Goal: Contribute content: Contribute content

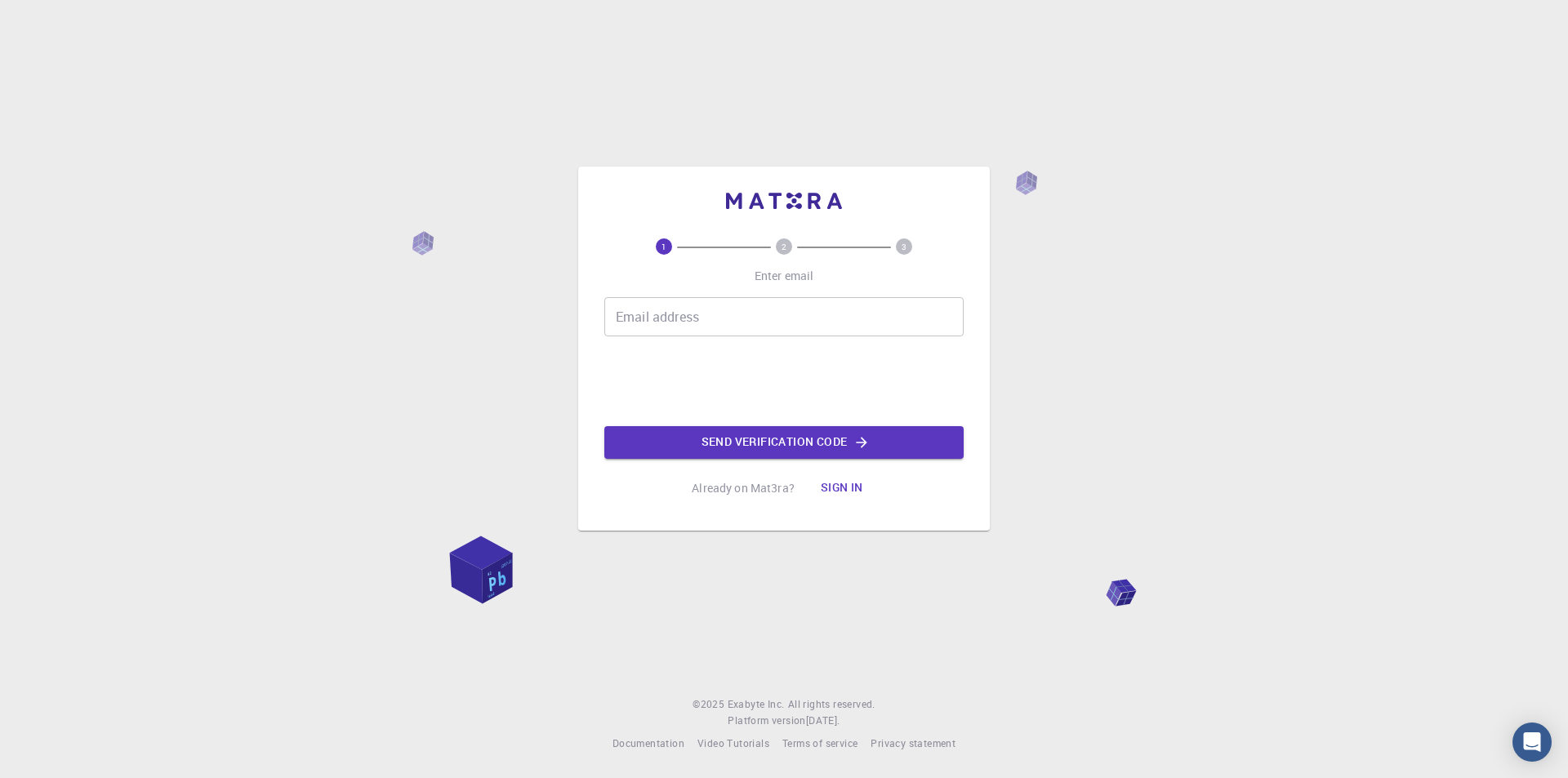
click at [644, 315] on input "Email address" at bounding box center [784, 316] width 359 height 39
click at [400, 245] on div "1 2 3 Enter email Email address Email address Send verification code Already on…" at bounding box center [784, 389] width 1568 height 778
click at [777, 201] on img at bounding box center [784, 201] width 116 height 17
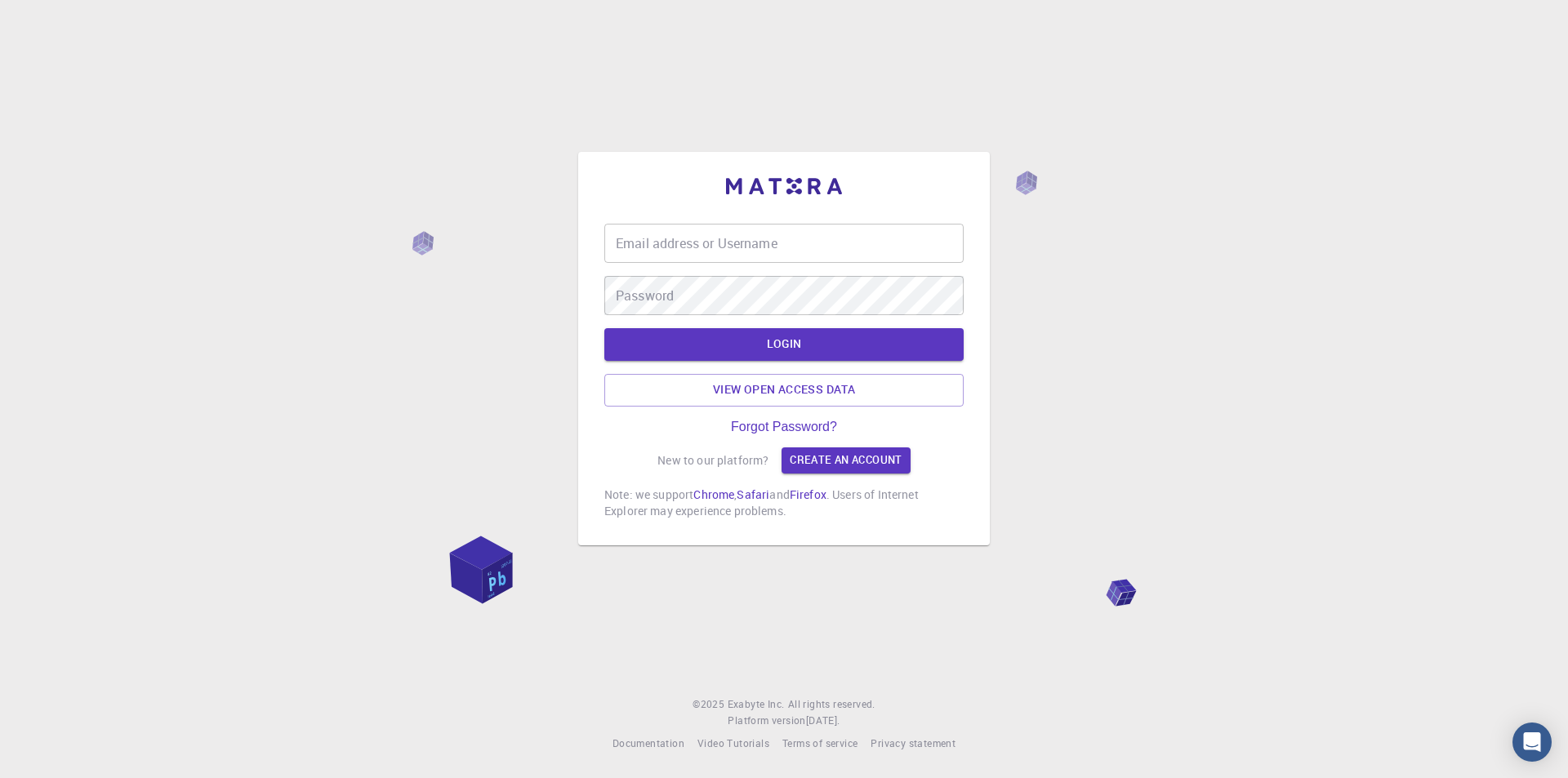
click at [728, 238] on input "Email address or Username" at bounding box center [784, 242] width 359 height 39
type input "vrusso"
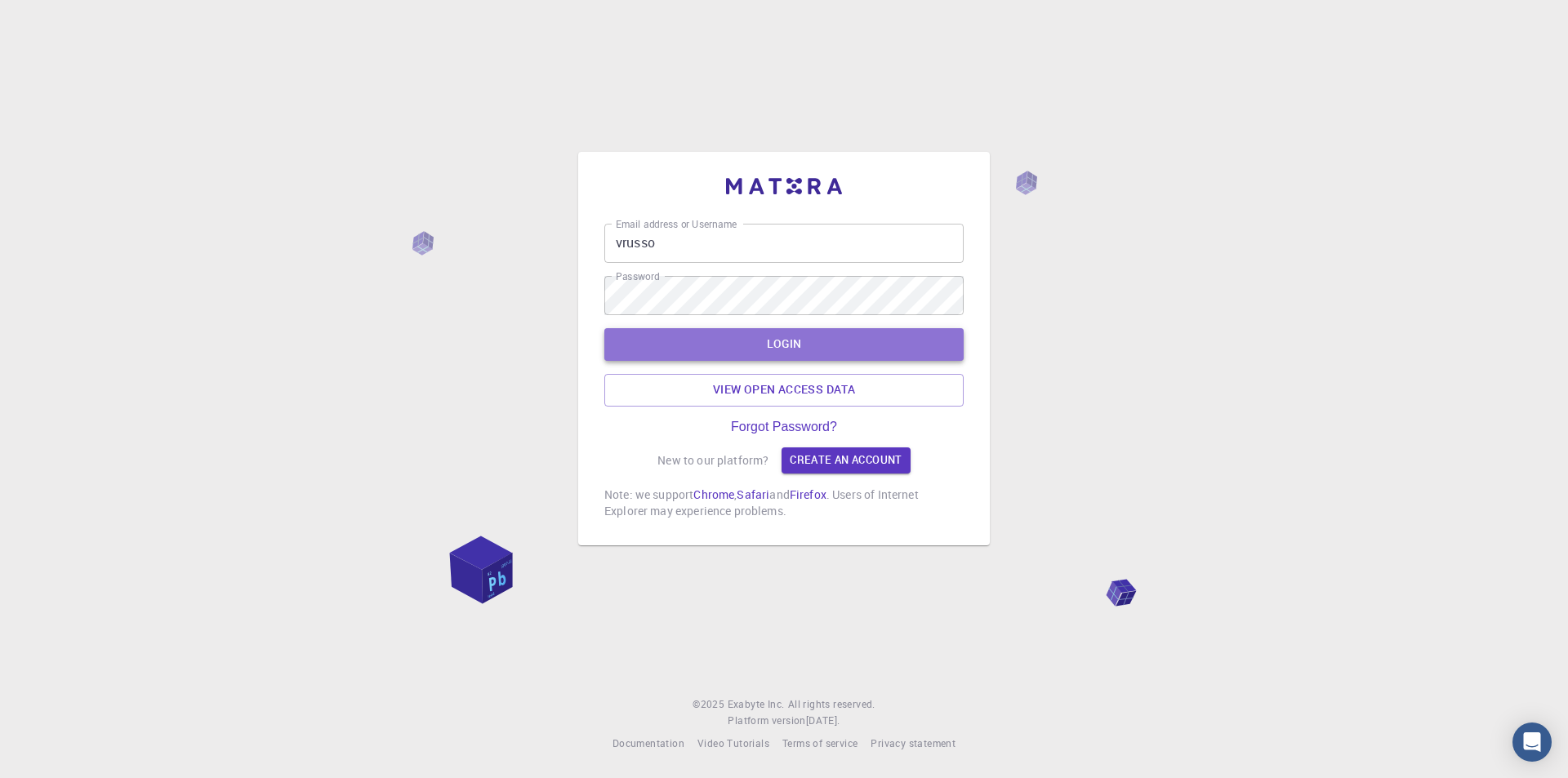
click at [795, 346] on button "LOGIN" at bounding box center [784, 344] width 359 height 33
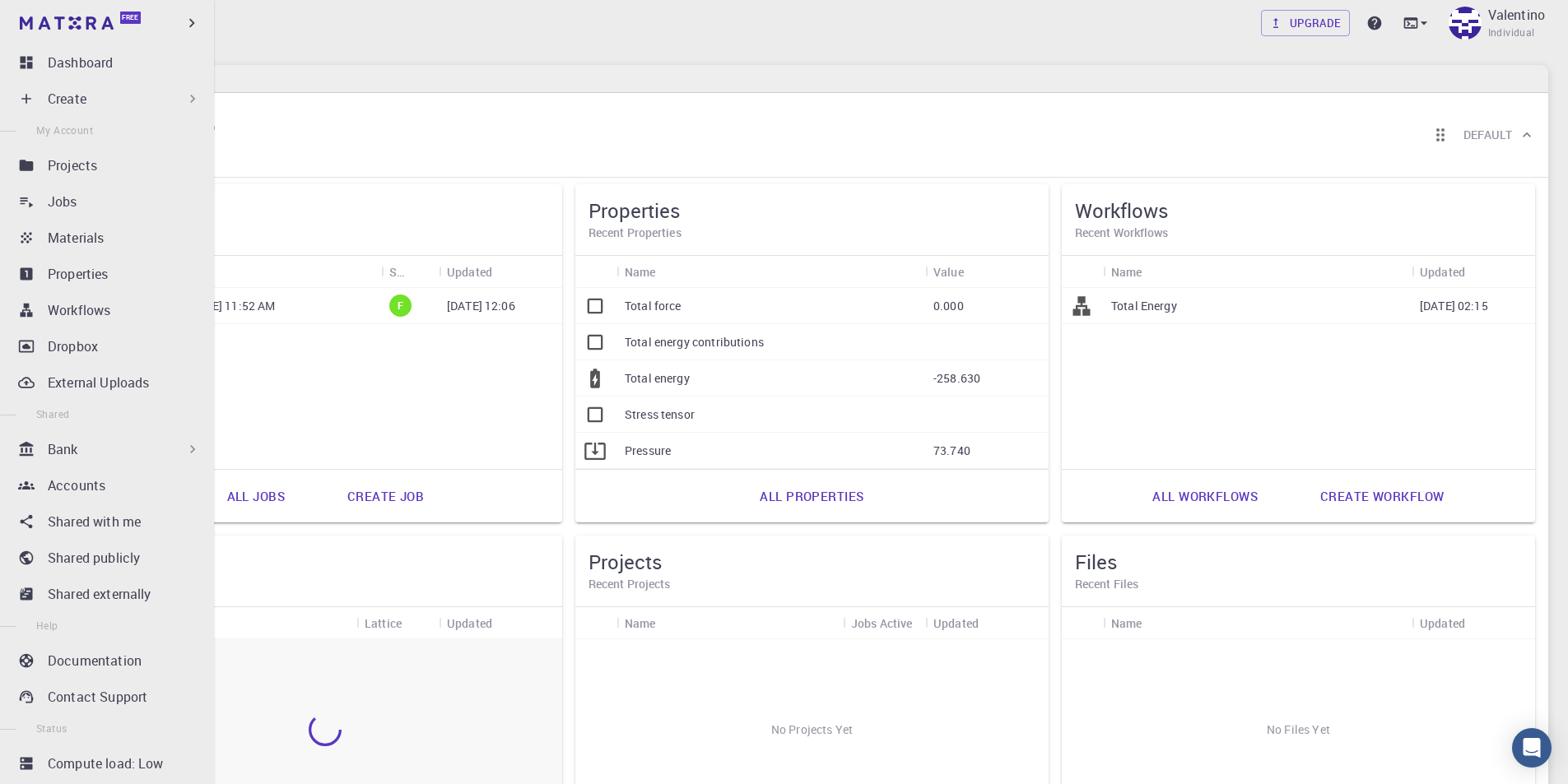
click at [189, 93] on icon at bounding box center [193, 99] width 17 height 17
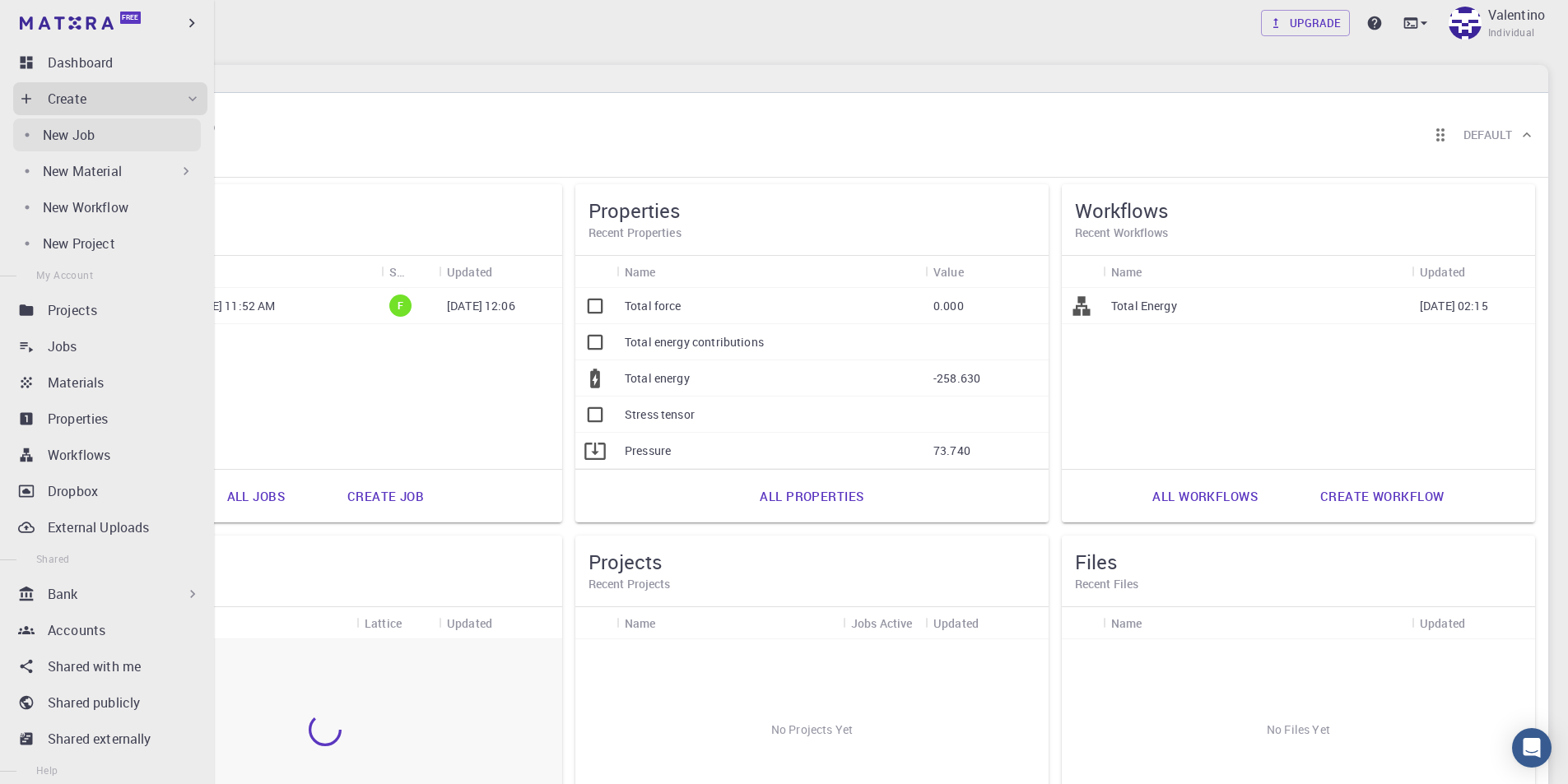
click at [96, 136] on div "New Job" at bounding box center [121, 134] width 158 height 19
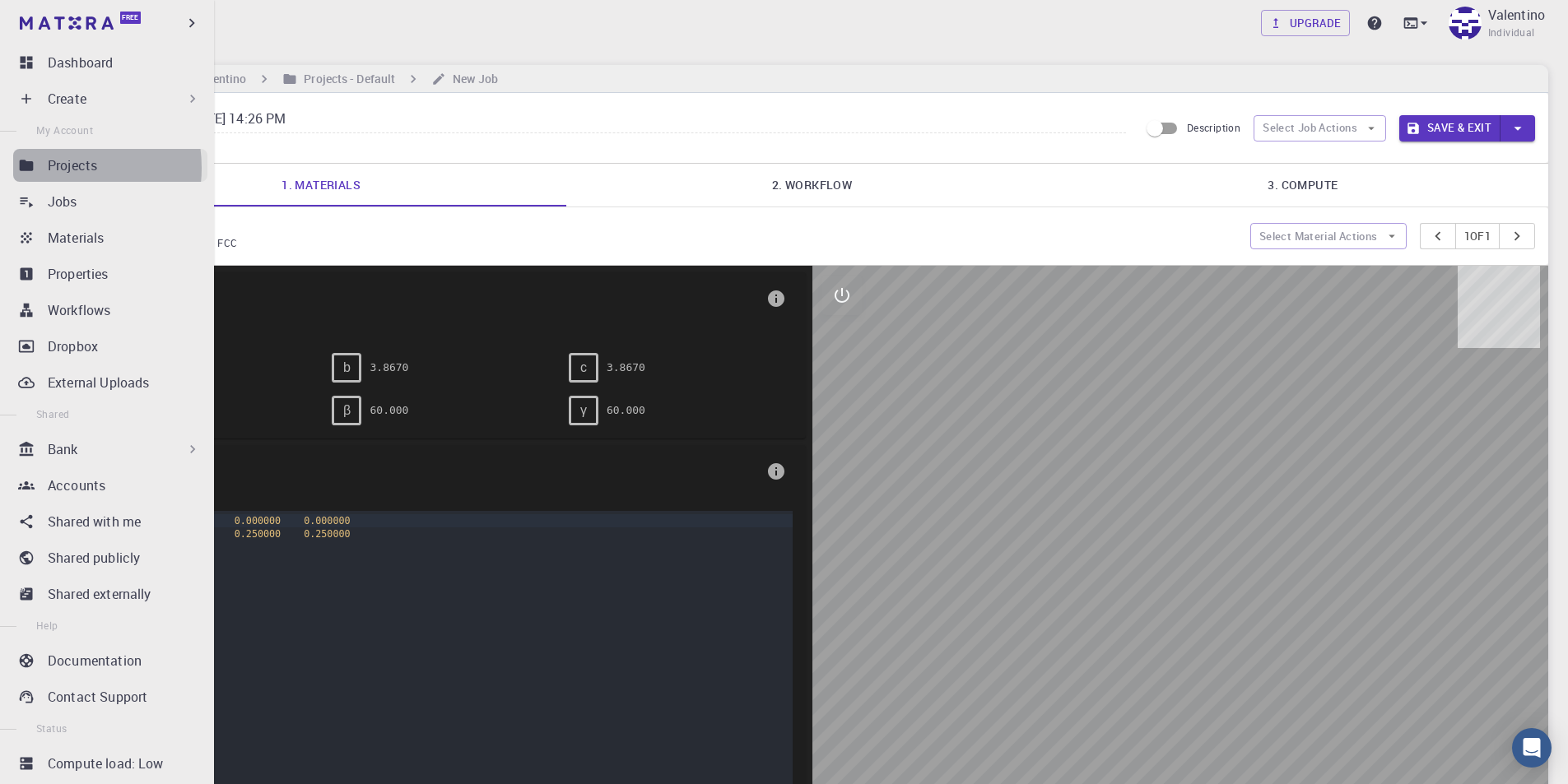
click at [56, 168] on p "Projects" at bounding box center [72, 165] width 49 height 19
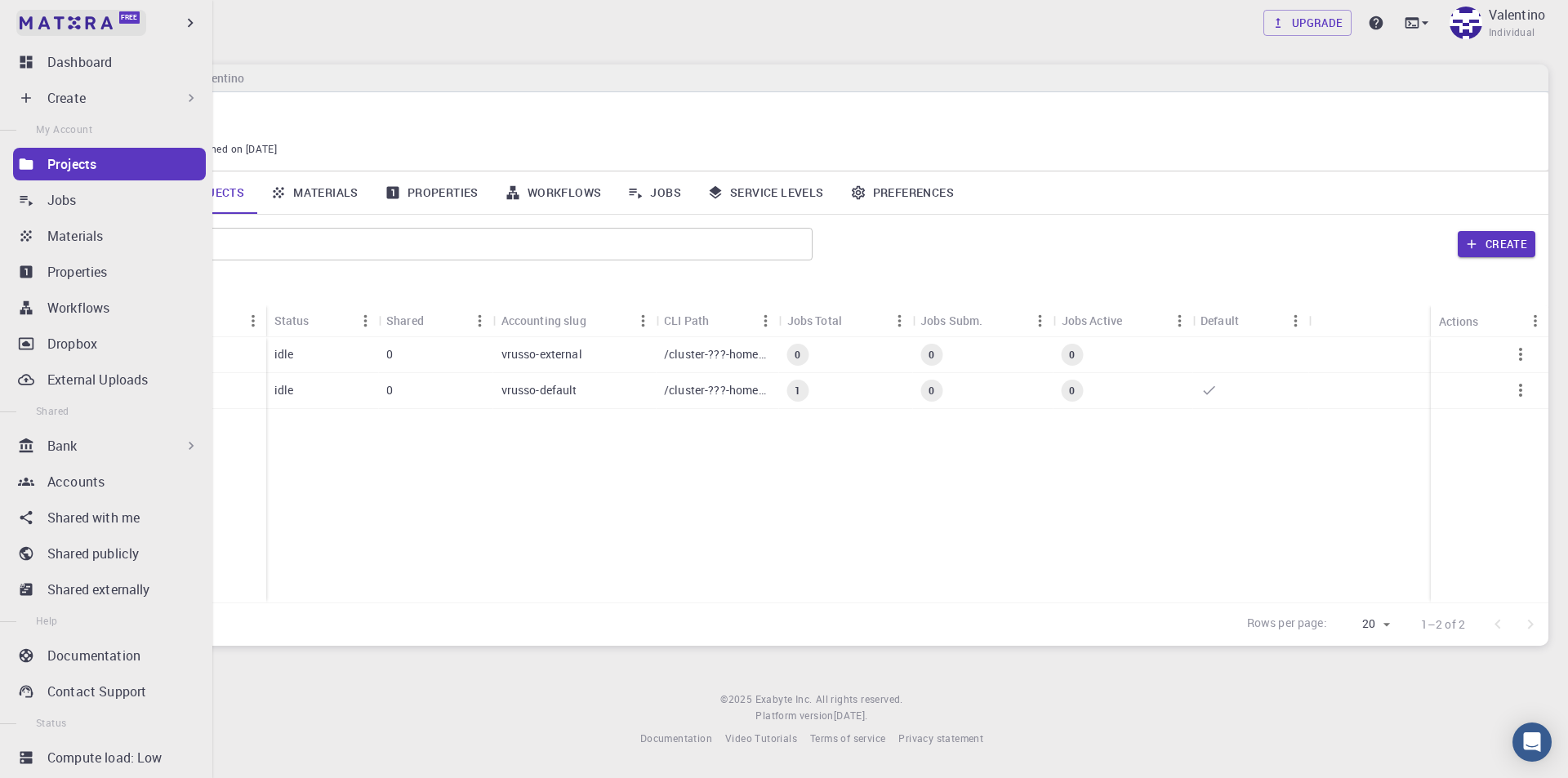
click at [72, 16] on link "Free" at bounding box center [81, 23] width 130 height 26
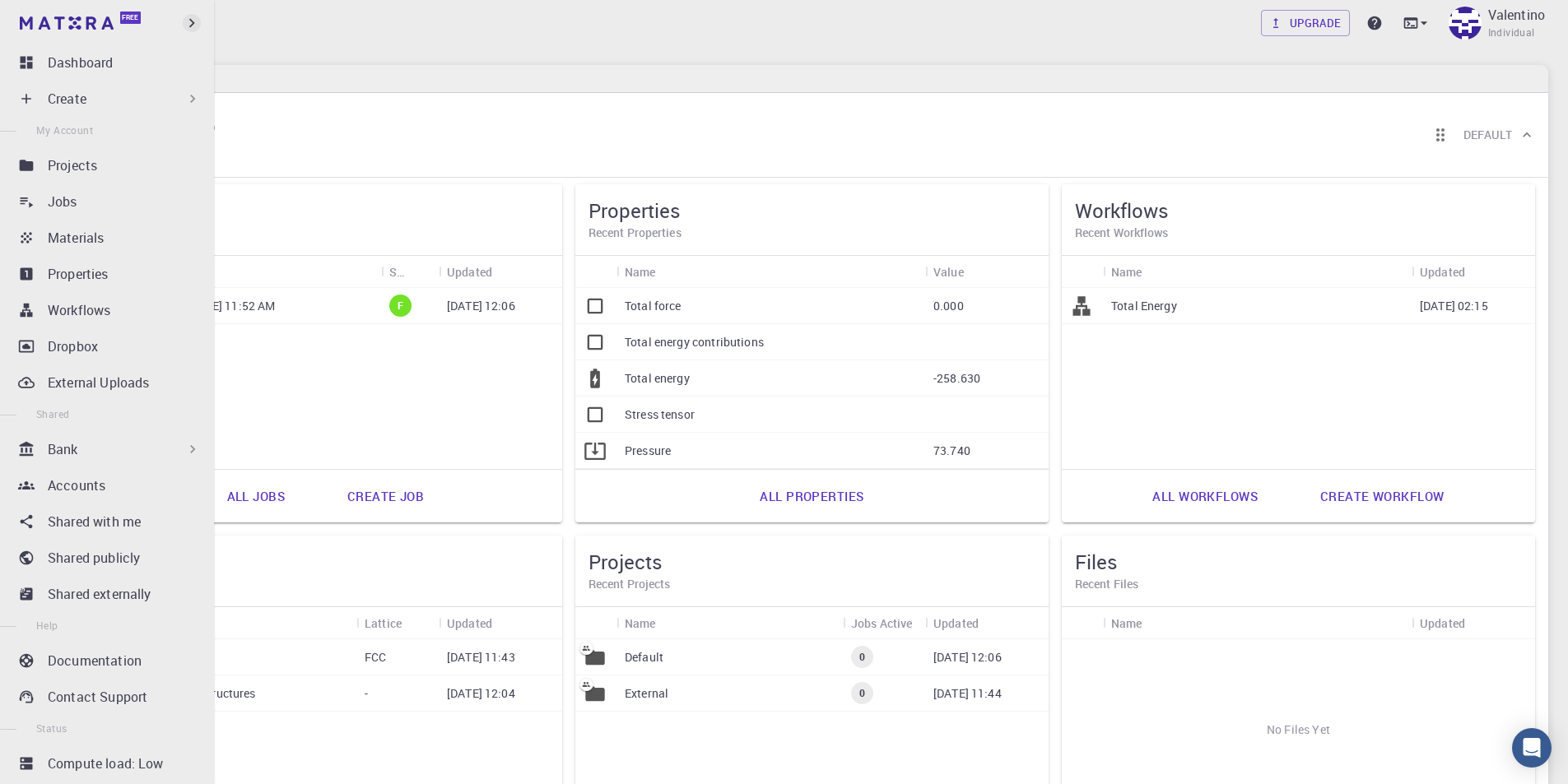
click at [192, 25] on icon "button" at bounding box center [192, 23] width 6 height 9
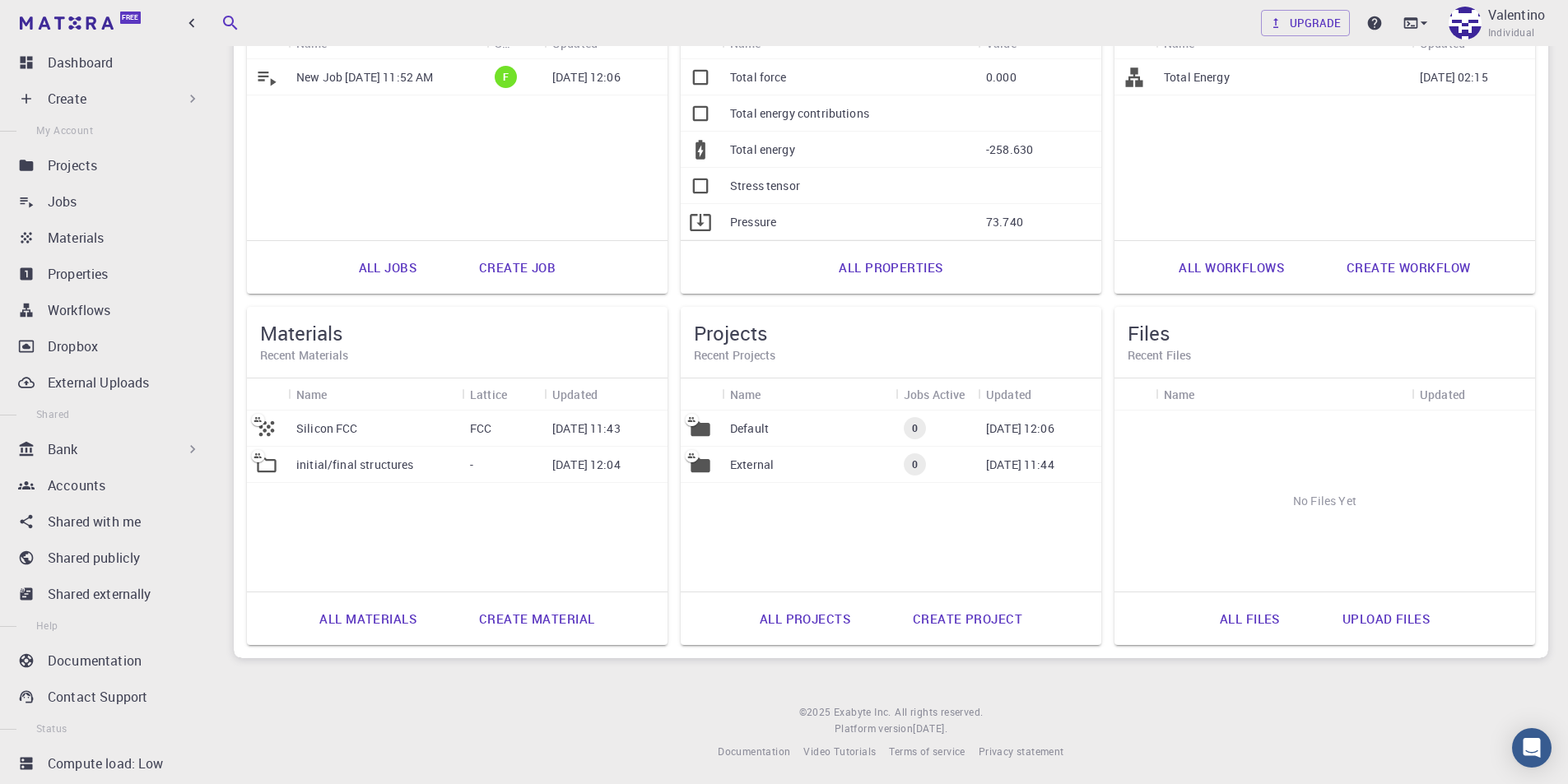
scroll to position [231, 0]
click at [187, 442] on icon at bounding box center [193, 449] width 17 height 17
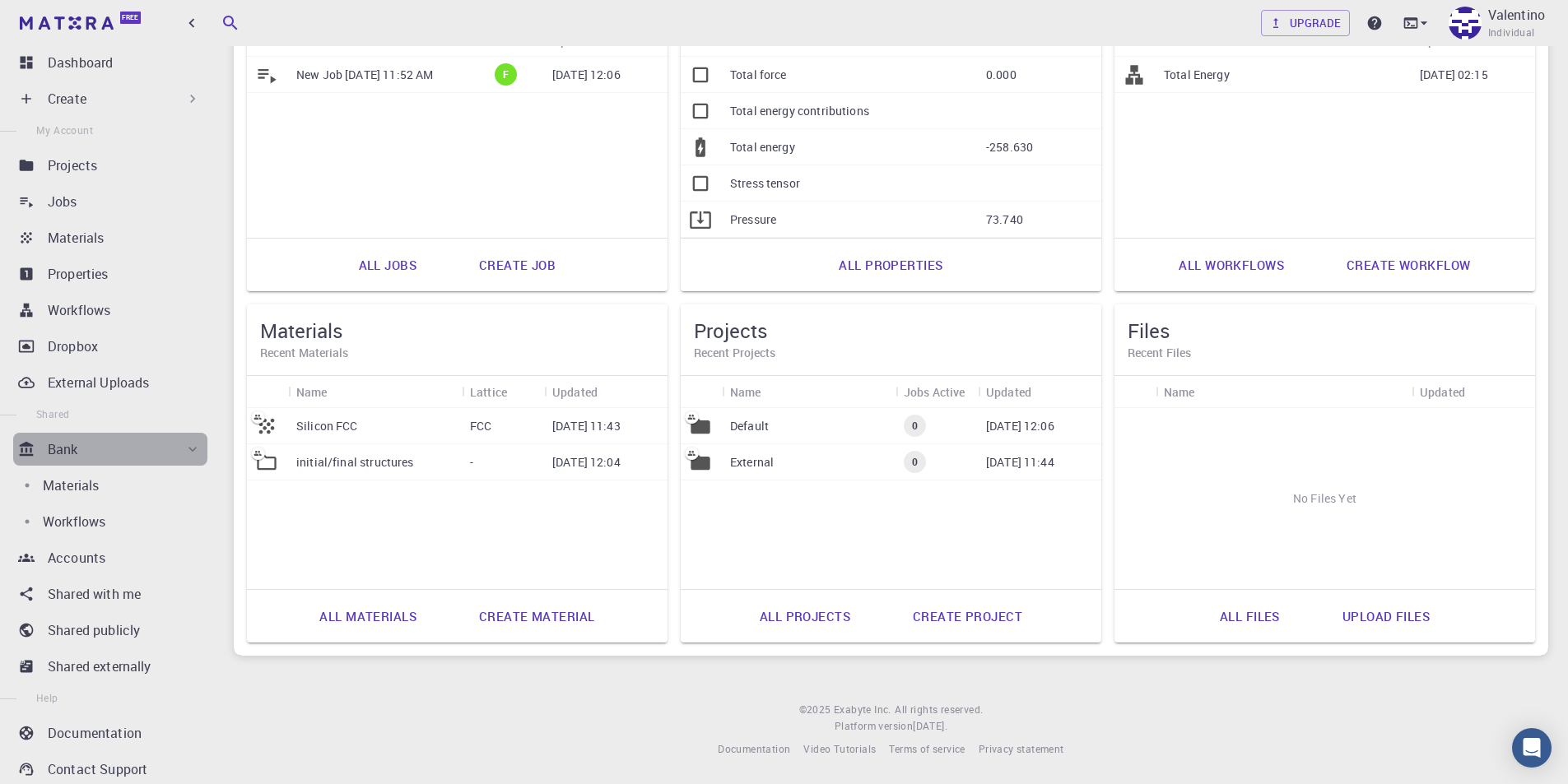
click at [187, 442] on icon at bounding box center [193, 449] width 17 height 17
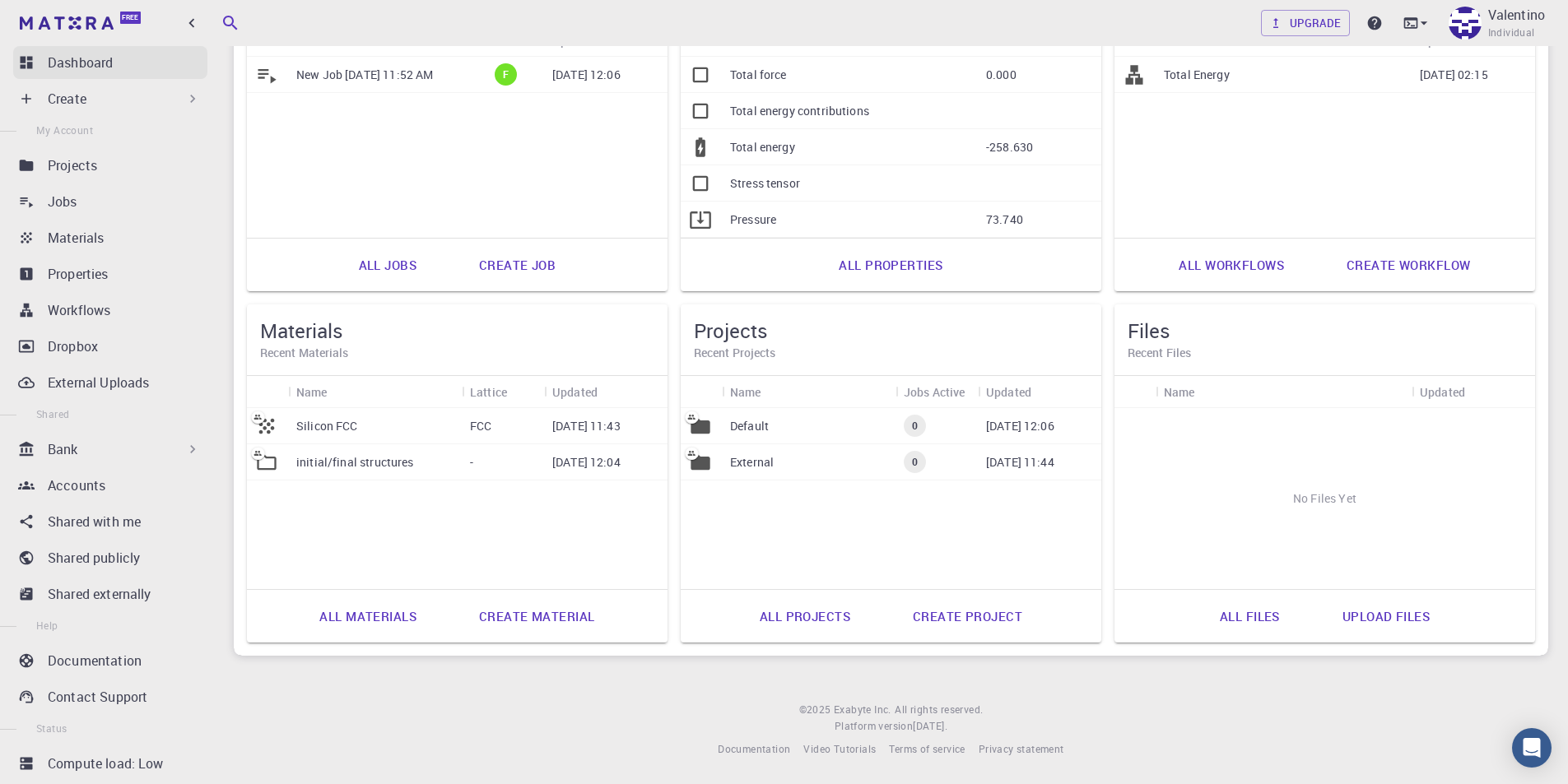
click at [83, 55] on p "Dashboard" at bounding box center [81, 62] width 65 height 19
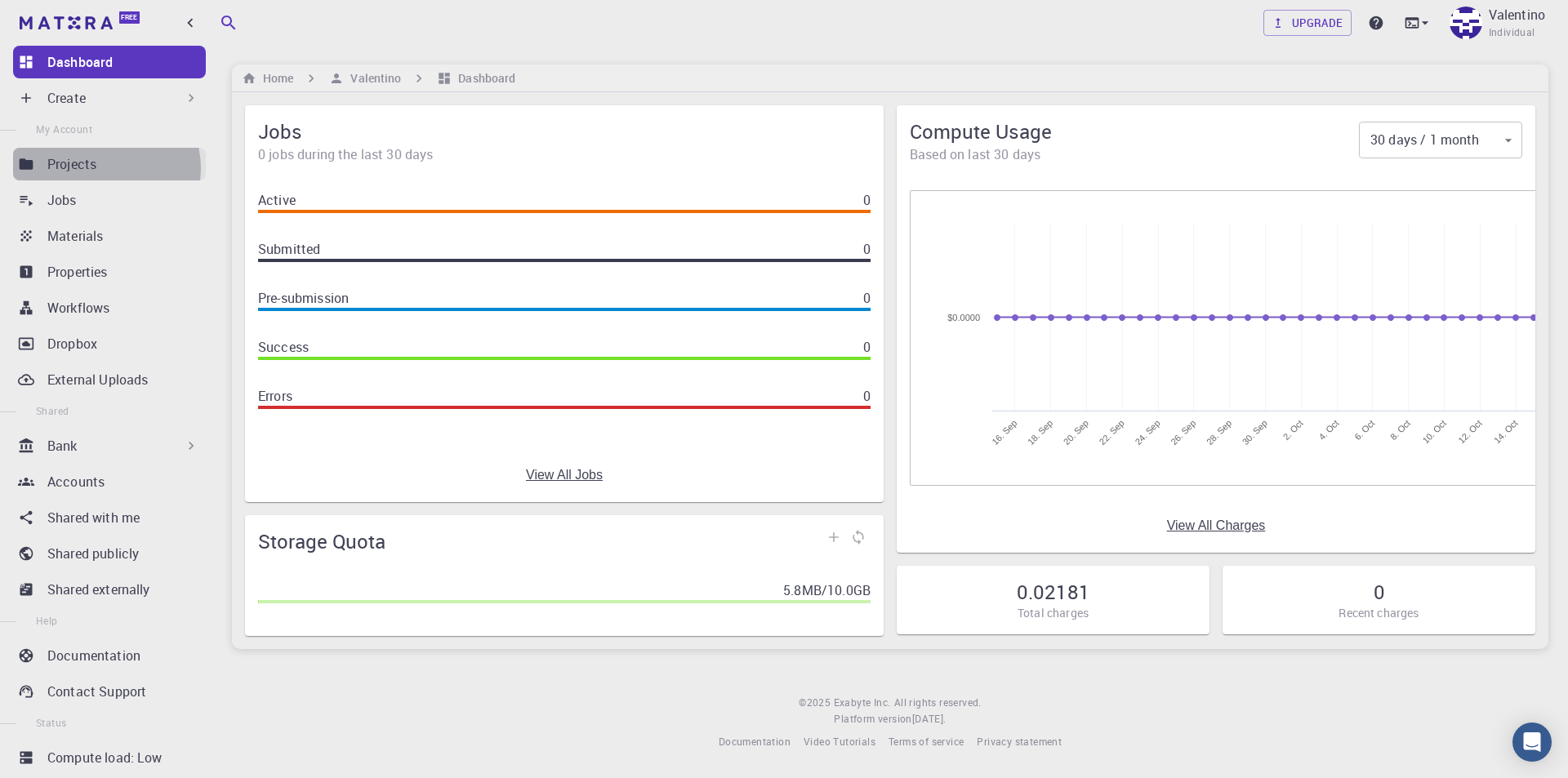
click at [106, 168] on div "Projects" at bounding box center [127, 163] width 158 height 19
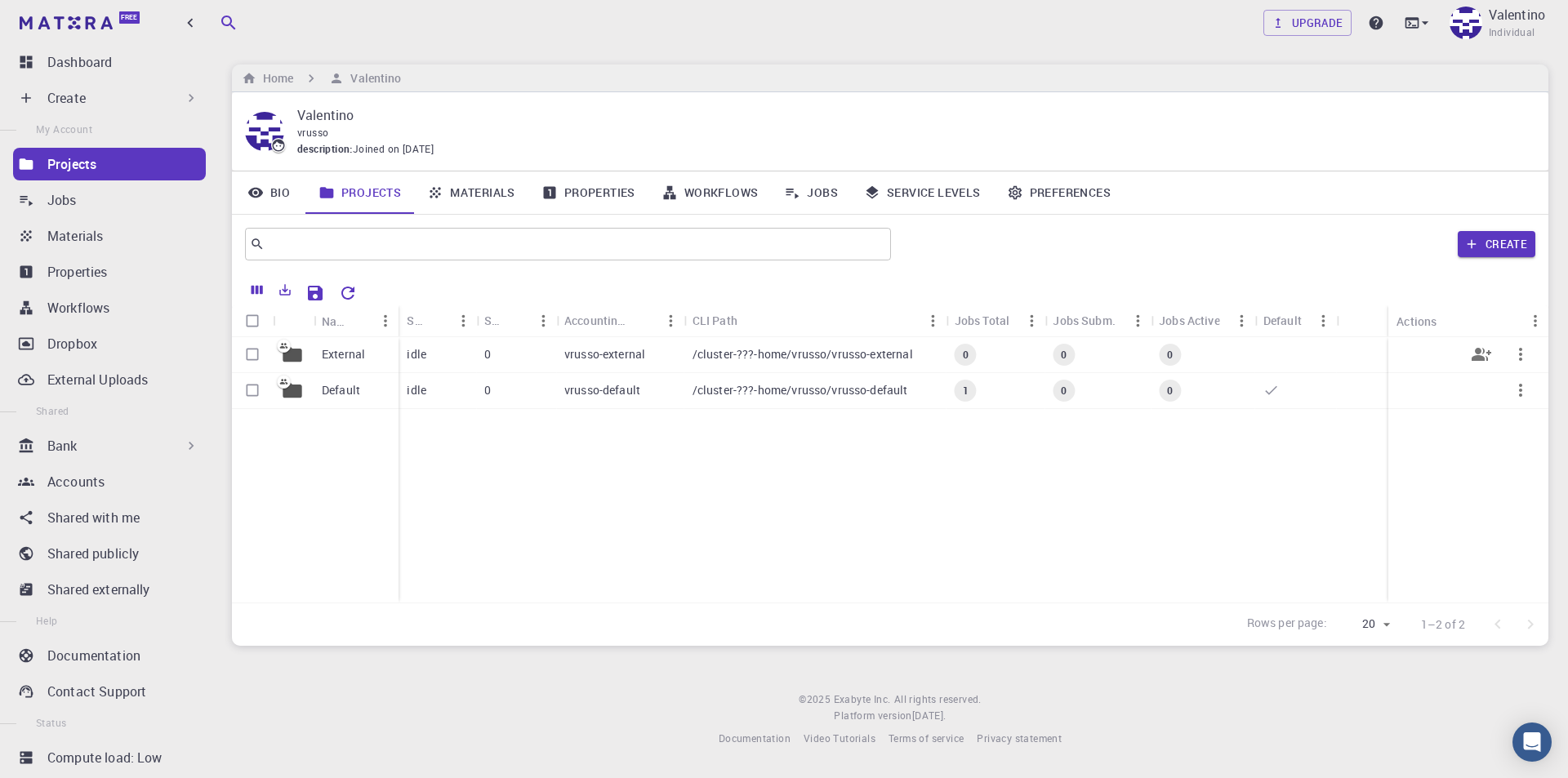
click at [251, 355] on input "Select row" at bounding box center [253, 355] width 31 height 31
checkbox input "true"
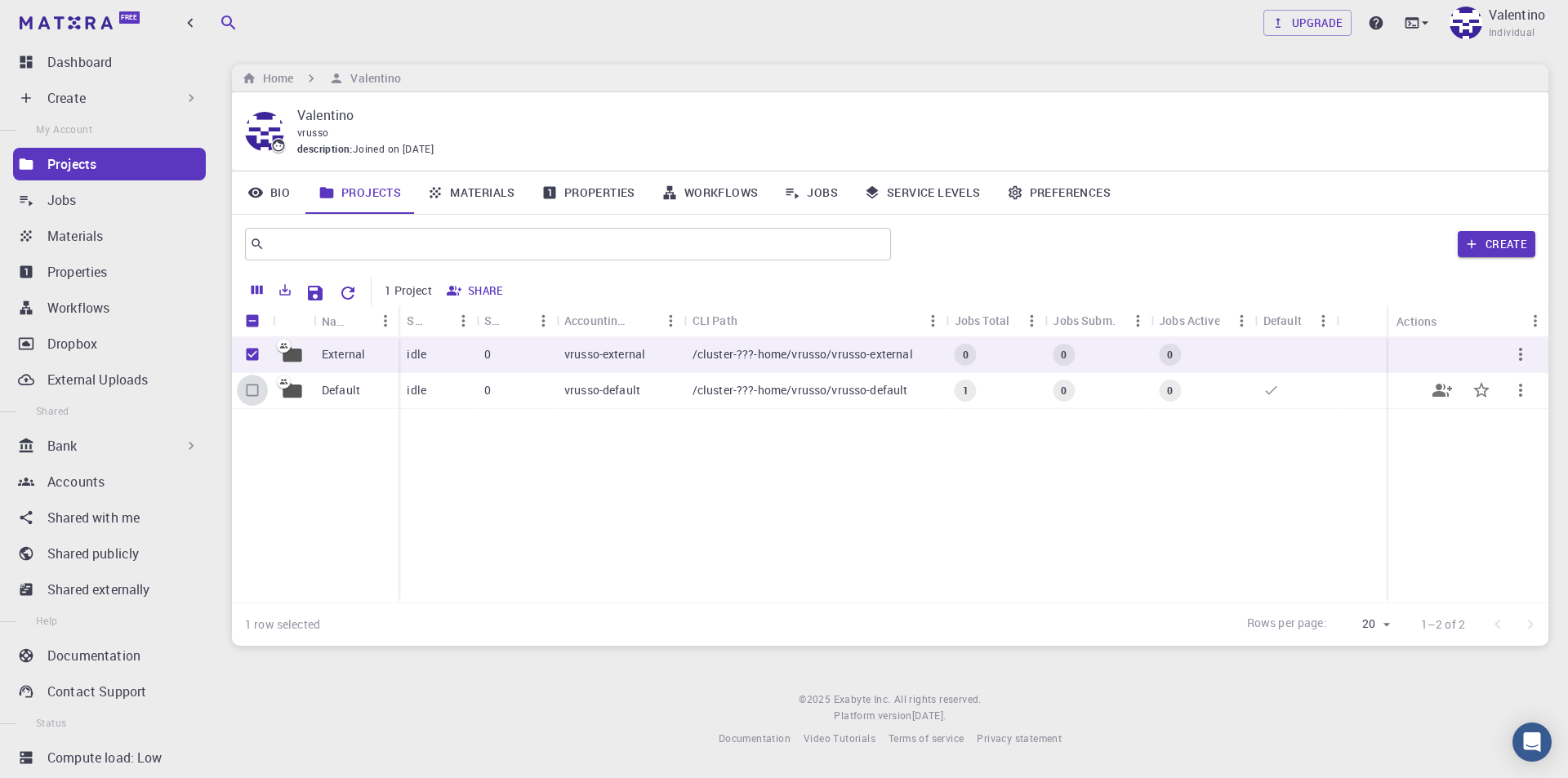
click at [251, 389] on input "Select row" at bounding box center [253, 390] width 31 height 31
checkbox input "true"
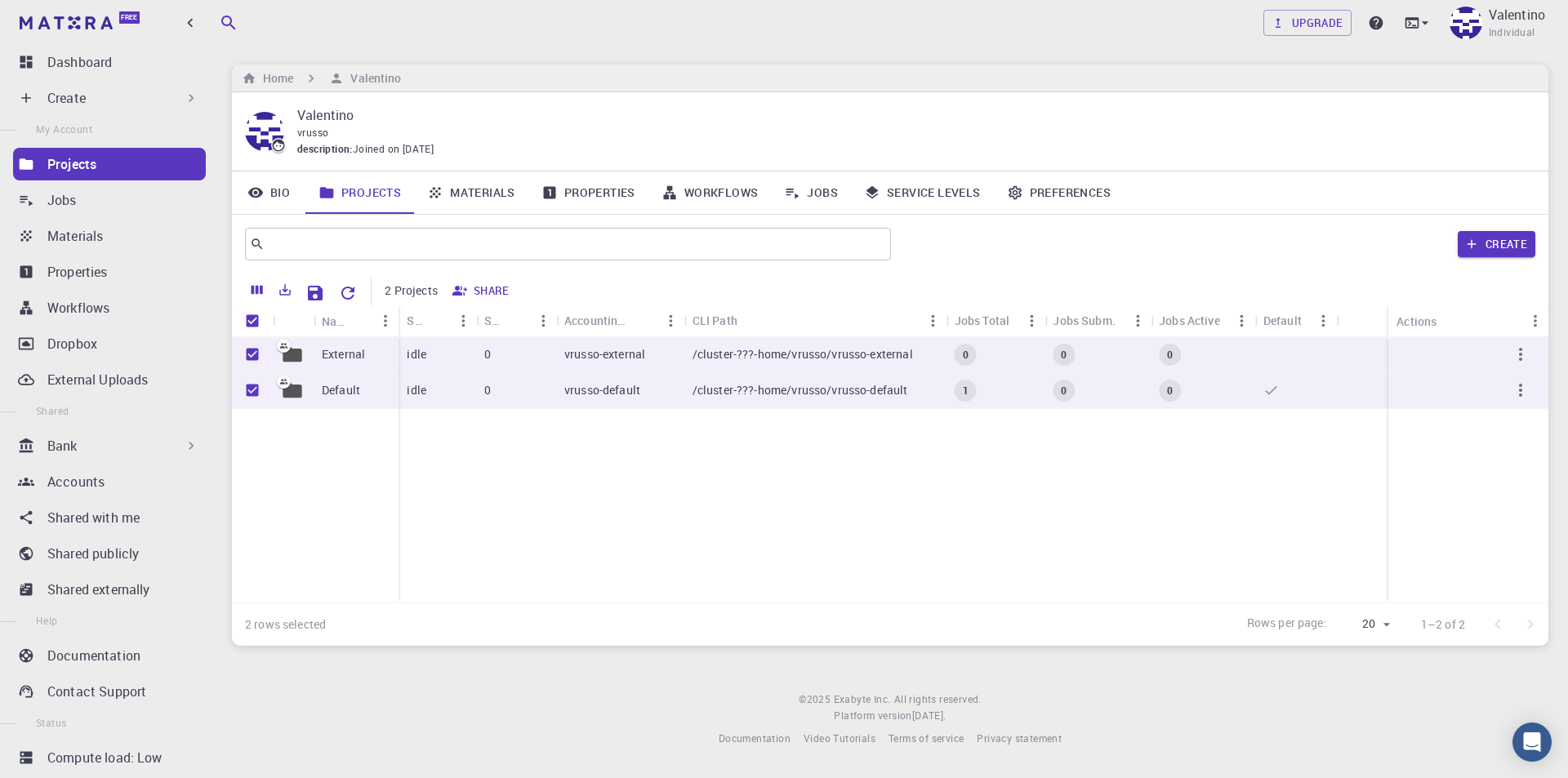
click at [528, 477] on div "External Default idle 0 vrusso-external /cluster-???-home/vrusso/vrusso-externa…" at bounding box center [890, 469] width 1316 height 265
click at [971, 251] on div "Create" at bounding box center [1217, 243] width 638 height 39
click at [1503, 242] on button "Create" at bounding box center [1496, 243] width 77 height 26
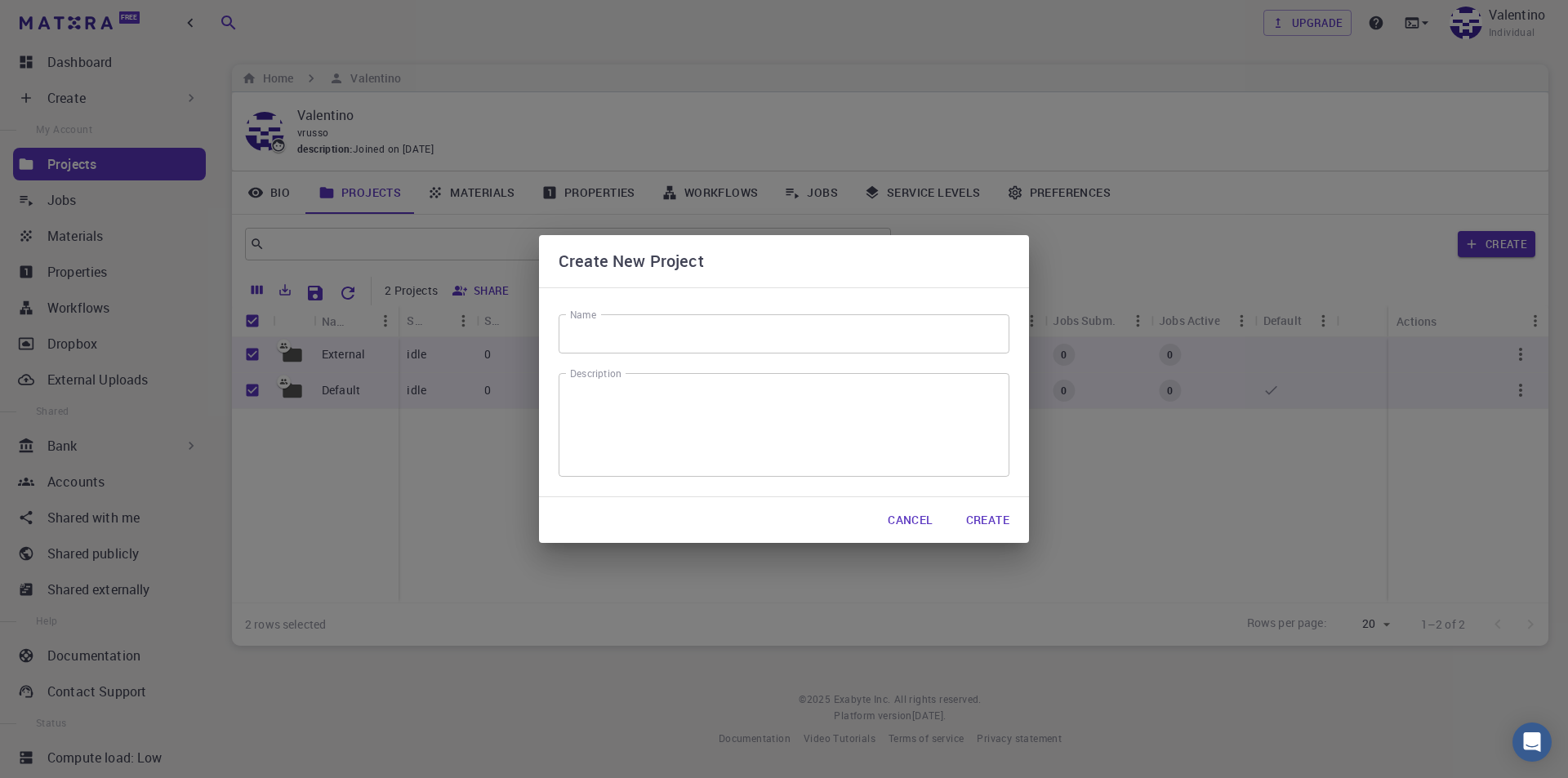
click at [660, 336] on input "Name" at bounding box center [784, 333] width 450 height 39
type input "new_md_simulation_test"
click at [1001, 508] on button "Create" at bounding box center [988, 520] width 70 height 33
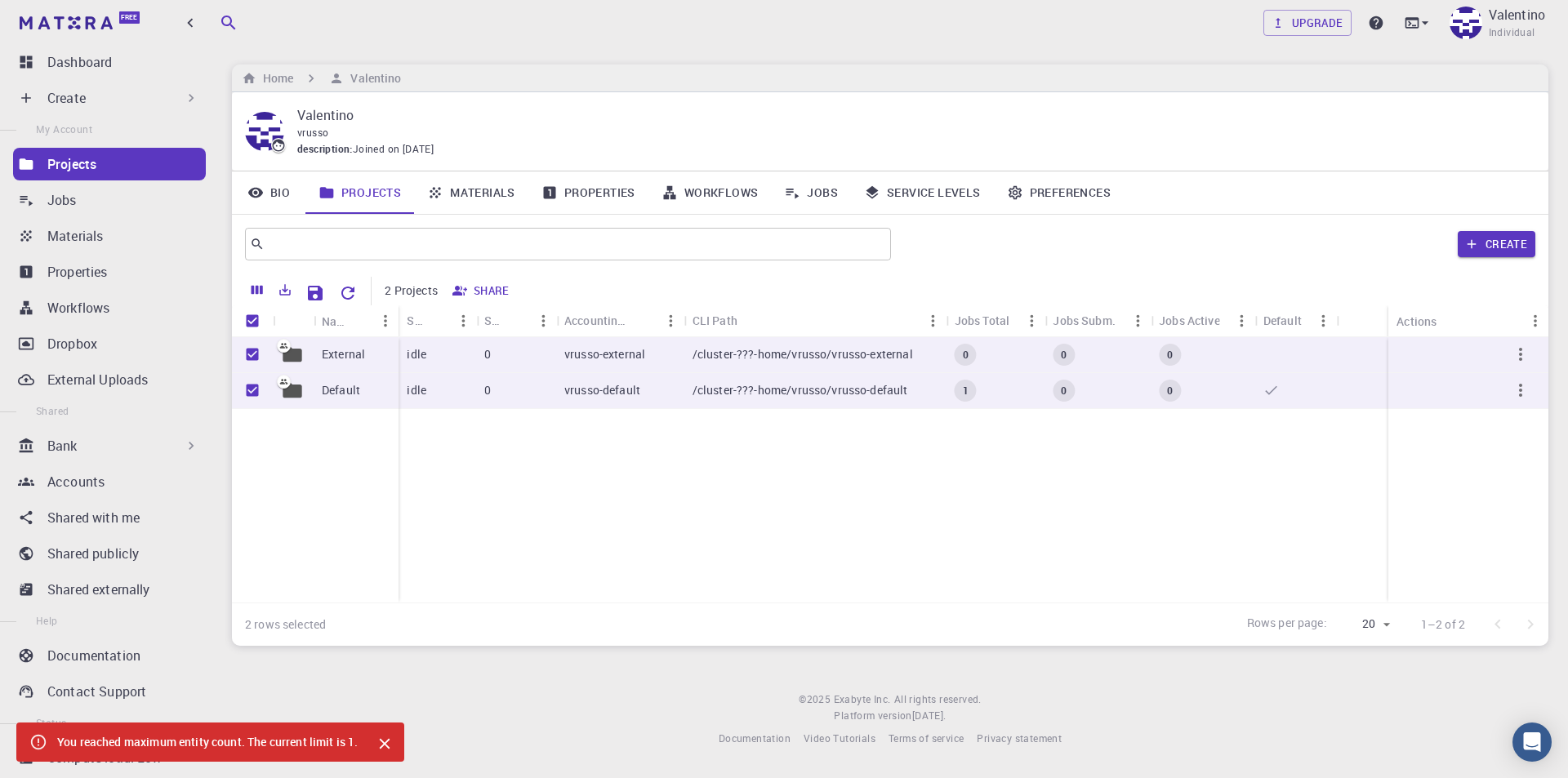
click at [417, 494] on div "External Default idle 0 vrusso-external /cluster-???-home/vrusso/vrusso-externa…" at bounding box center [890, 469] width 1316 height 265
click at [247, 401] on input "Unselect row" at bounding box center [253, 390] width 31 height 31
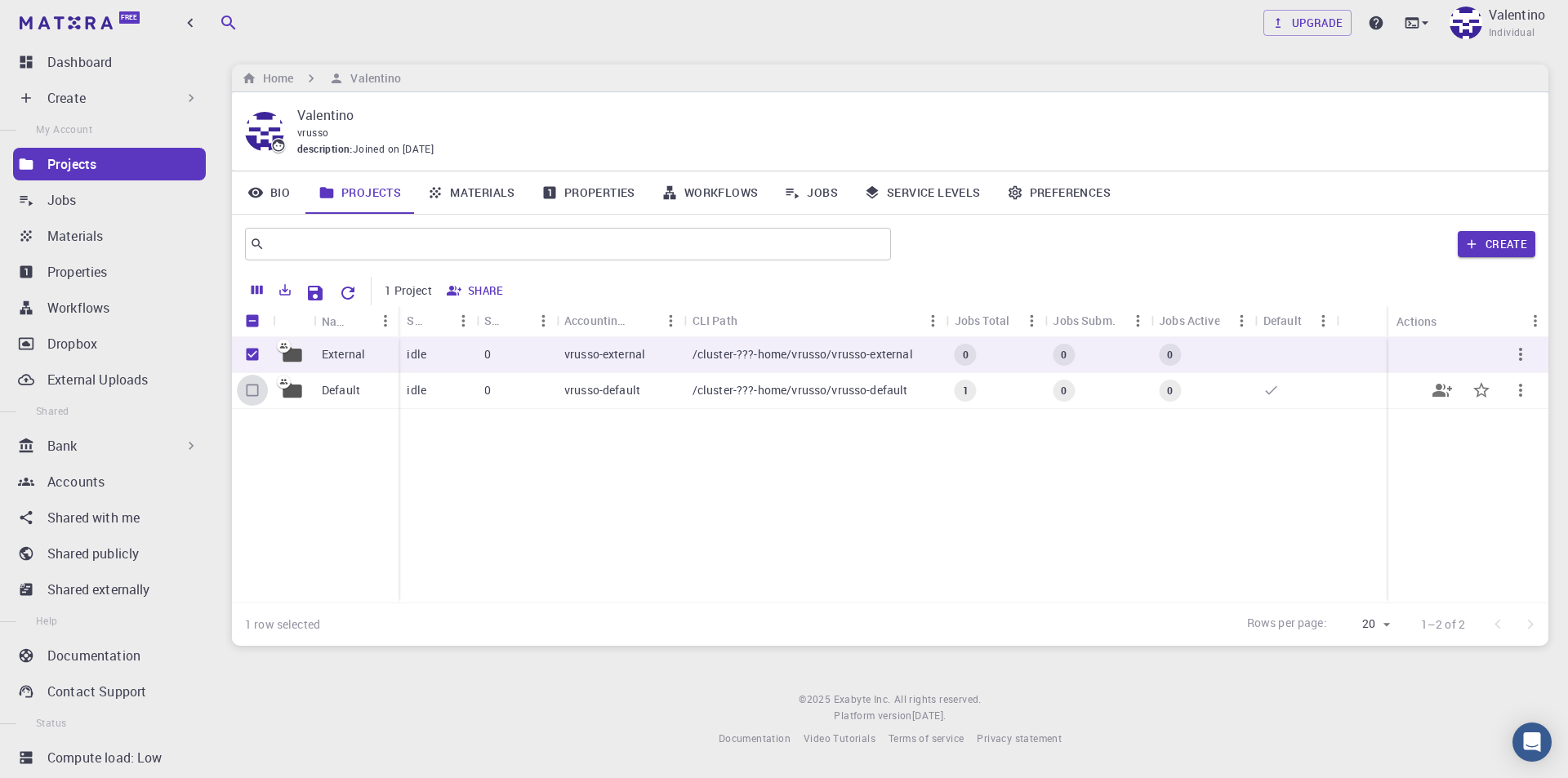
click at [251, 387] on input "Select row" at bounding box center [253, 390] width 31 height 31
checkbox input "true"
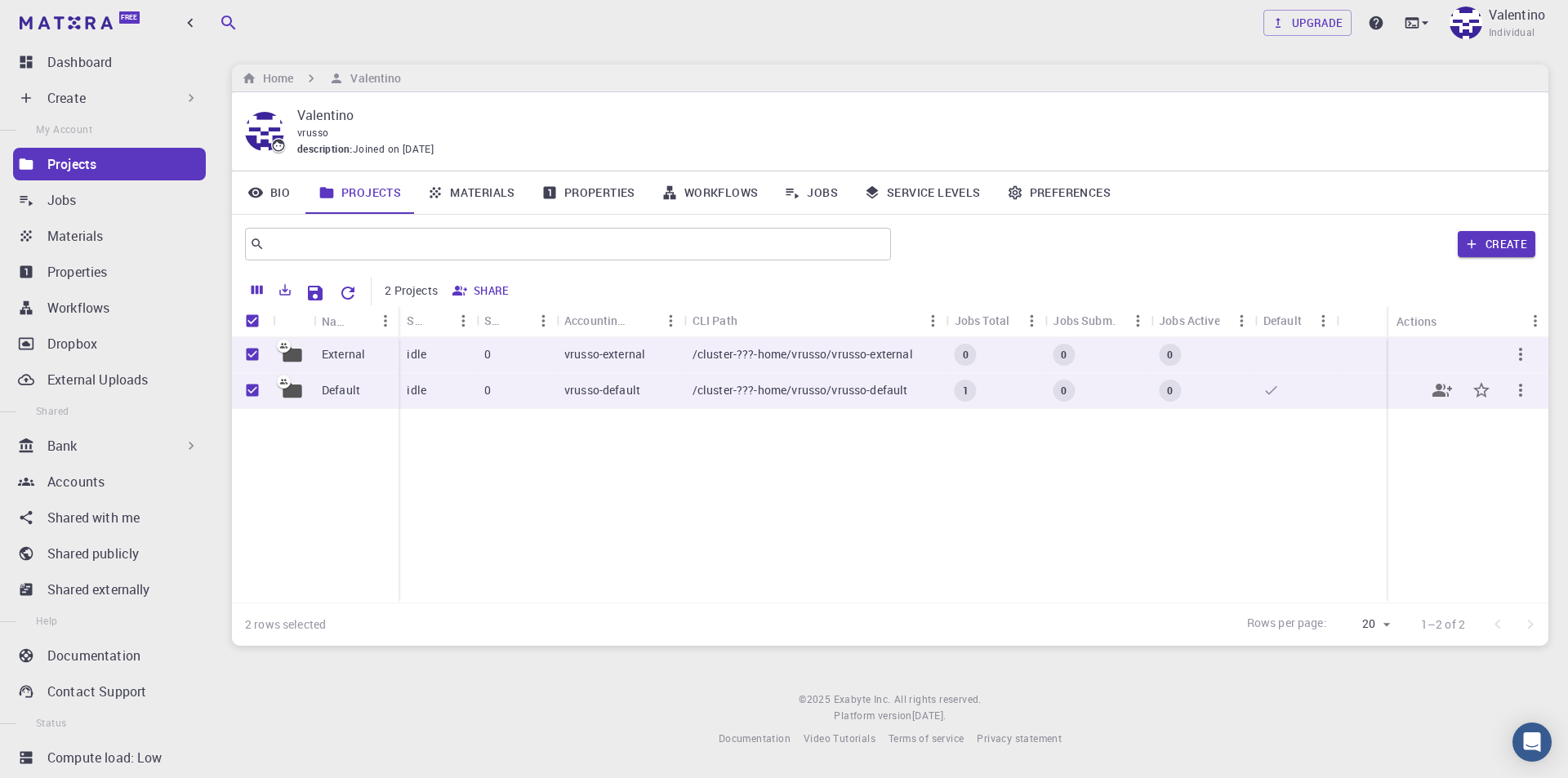
click at [1519, 394] on icon "button" at bounding box center [1520, 389] width 19 height 19
click at [1530, 366] on div at bounding box center [784, 389] width 1568 height 778
click at [1524, 354] on icon "button" at bounding box center [1520, 354] width 19 height 19
click at [448, 495] on div at bounding box center [784, 389] width 1568 height 778
click at [1523, 245] on button "Create" at bounding box center [1496, 243] width 77 height 26
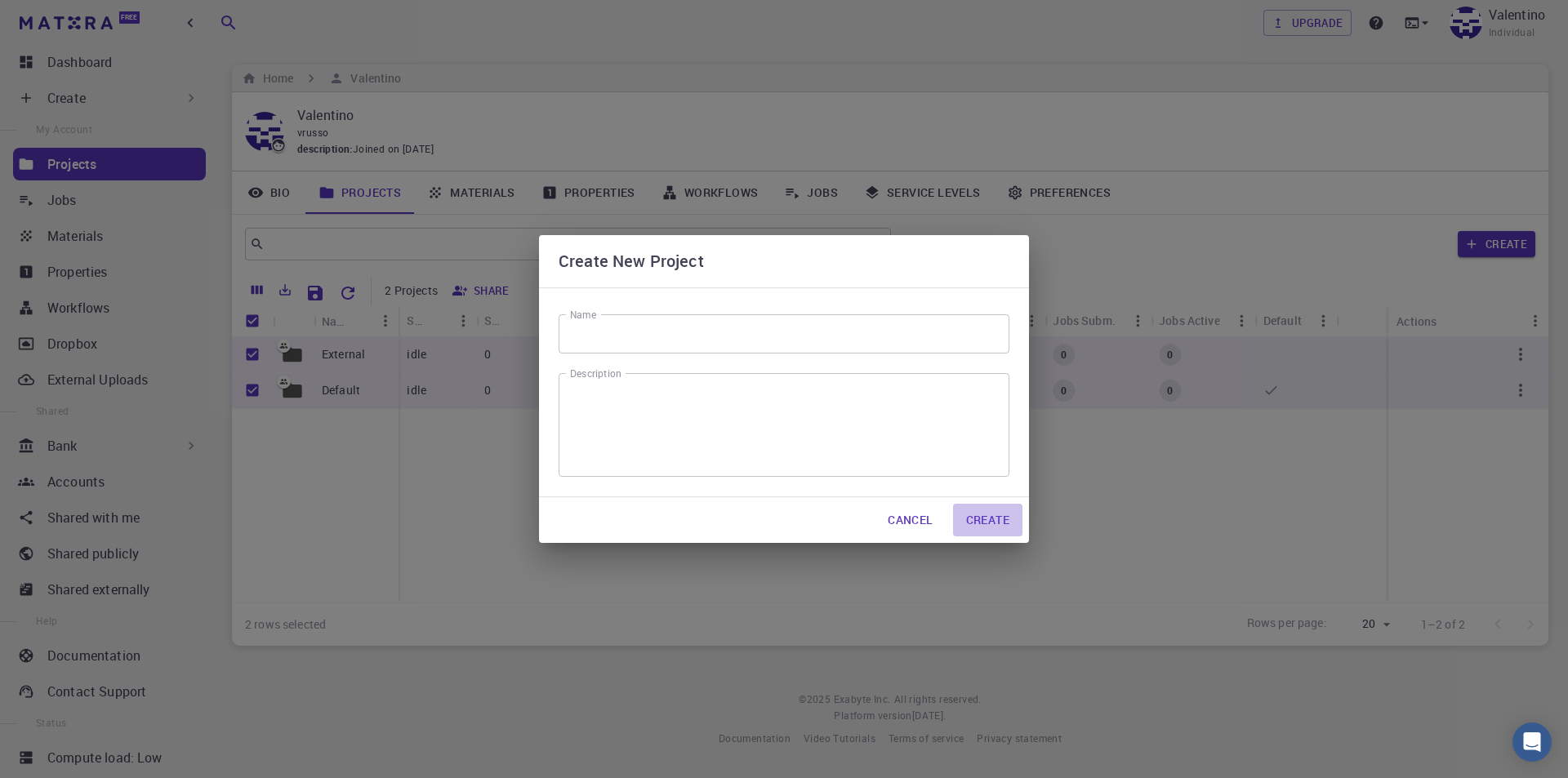
click at [972, 505] on button "Create" at bounding box center [988, 520] width 70 height 33
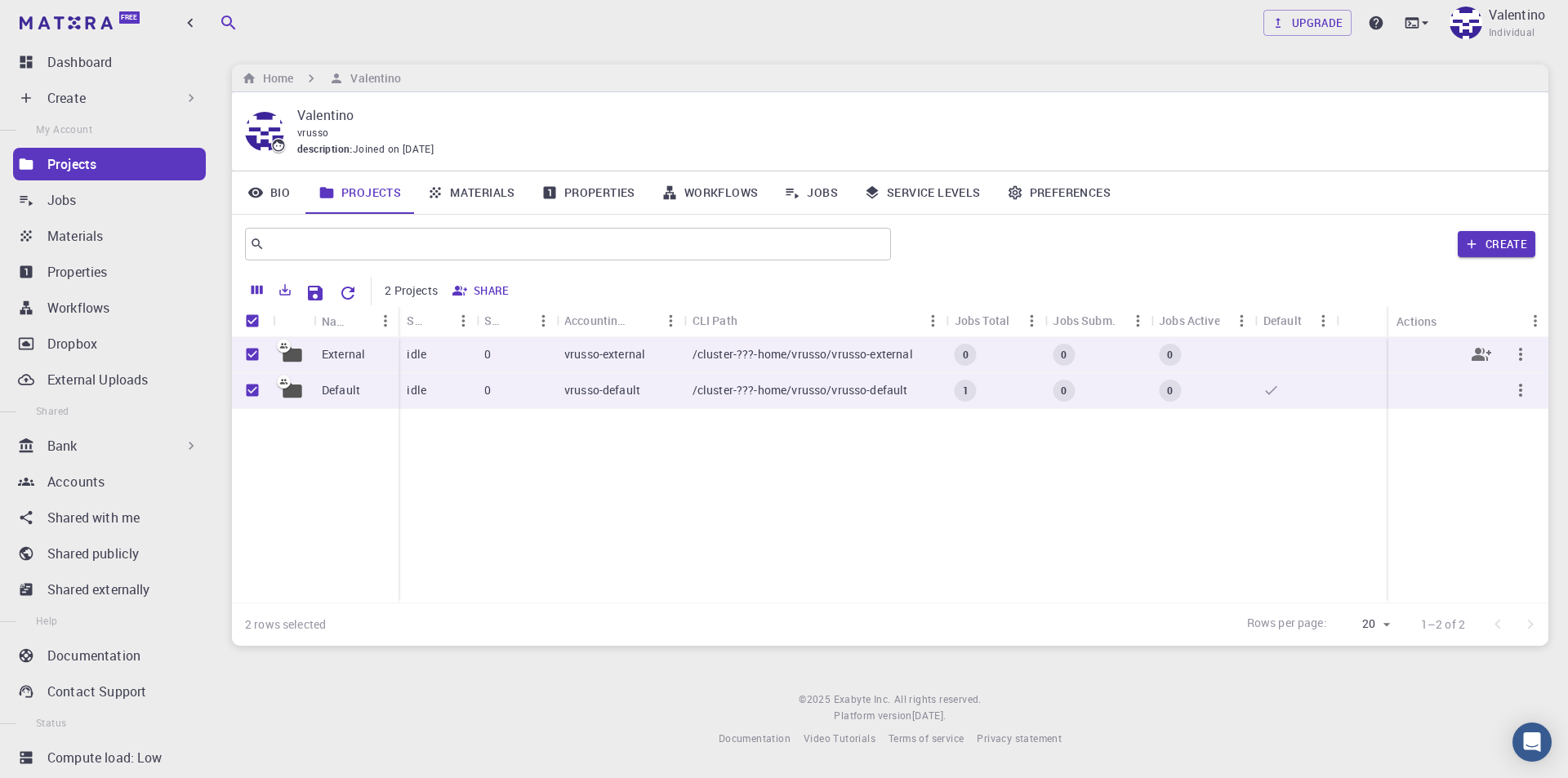
click at [1523, 356] on icon "button" at bounding box center [1520, 354] width 19 height 19
click at [1358, 487] on div at bounding box center [784, 389] width 1568 height 778
click at [1412, 355] on div at bounding box center [1469, 355] width 160 height 36
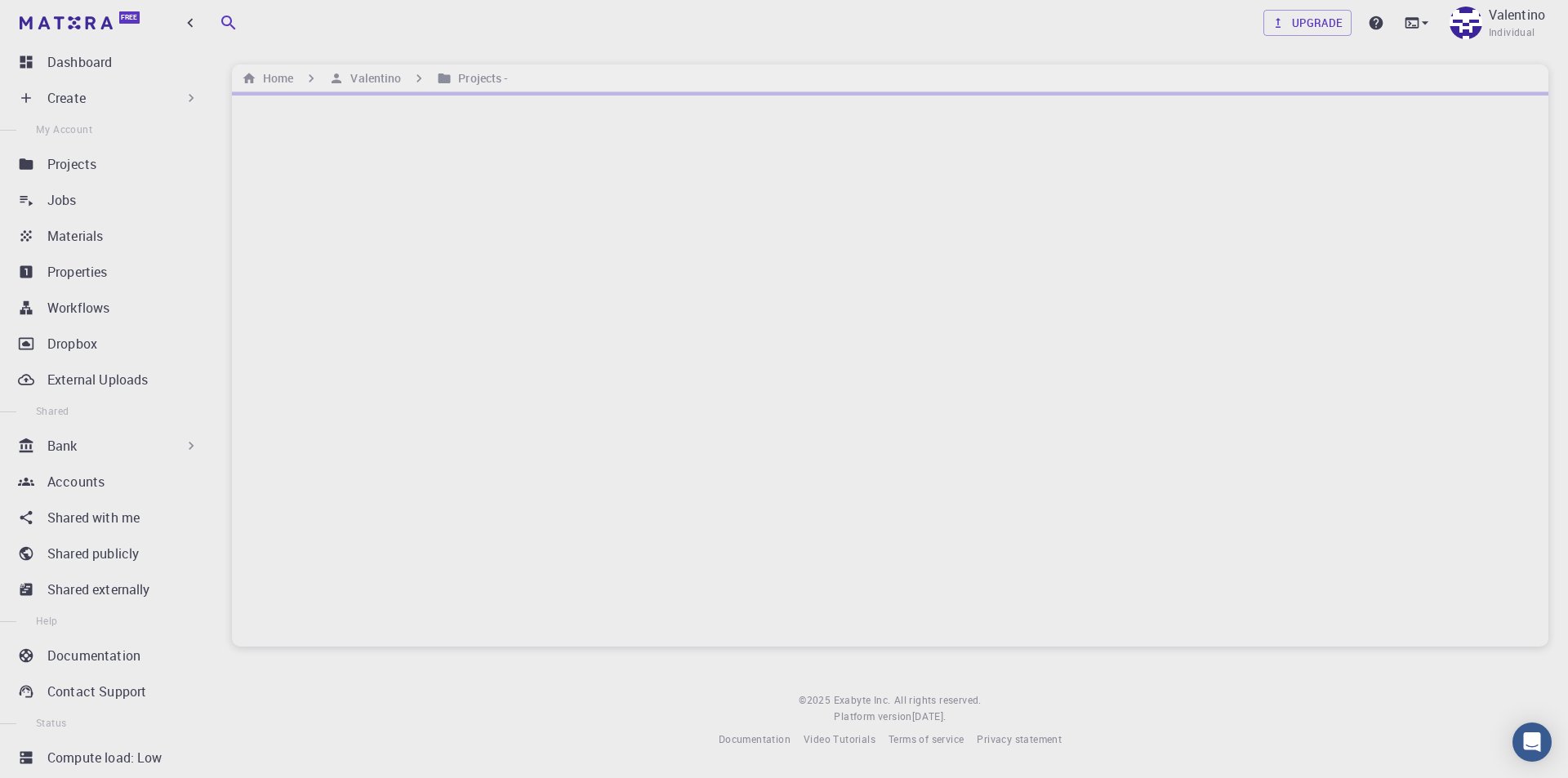
click at [1412, 355] on div at bounding box center [890, 368] width 1316 height 554
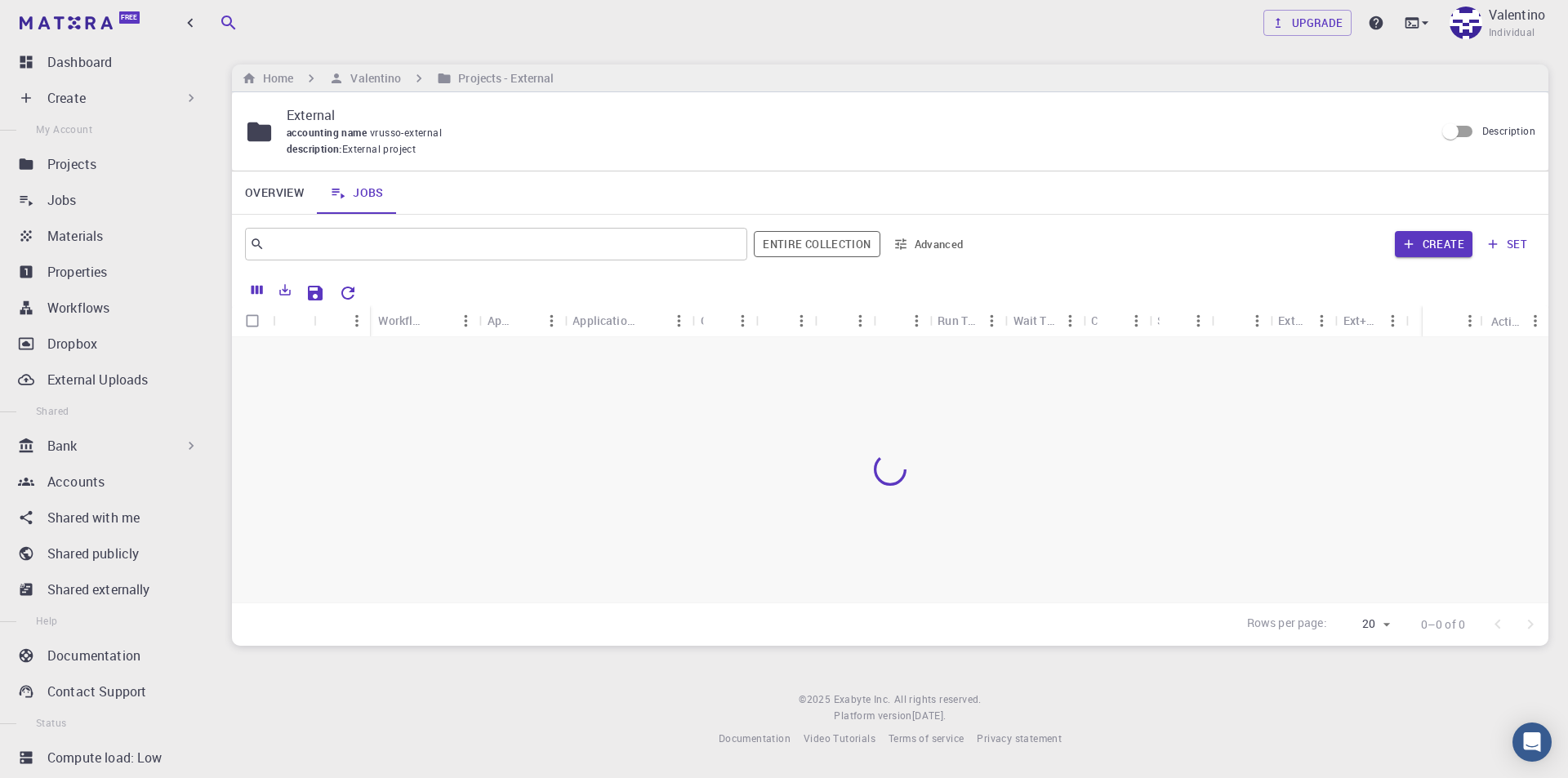
click at [360, 197] on link "Jobs" at bounding box center [357, 193] width 80 height 42
click at [381, 82] on h6 "Valentino" at bounding box center [372, 79] width 57 height 18
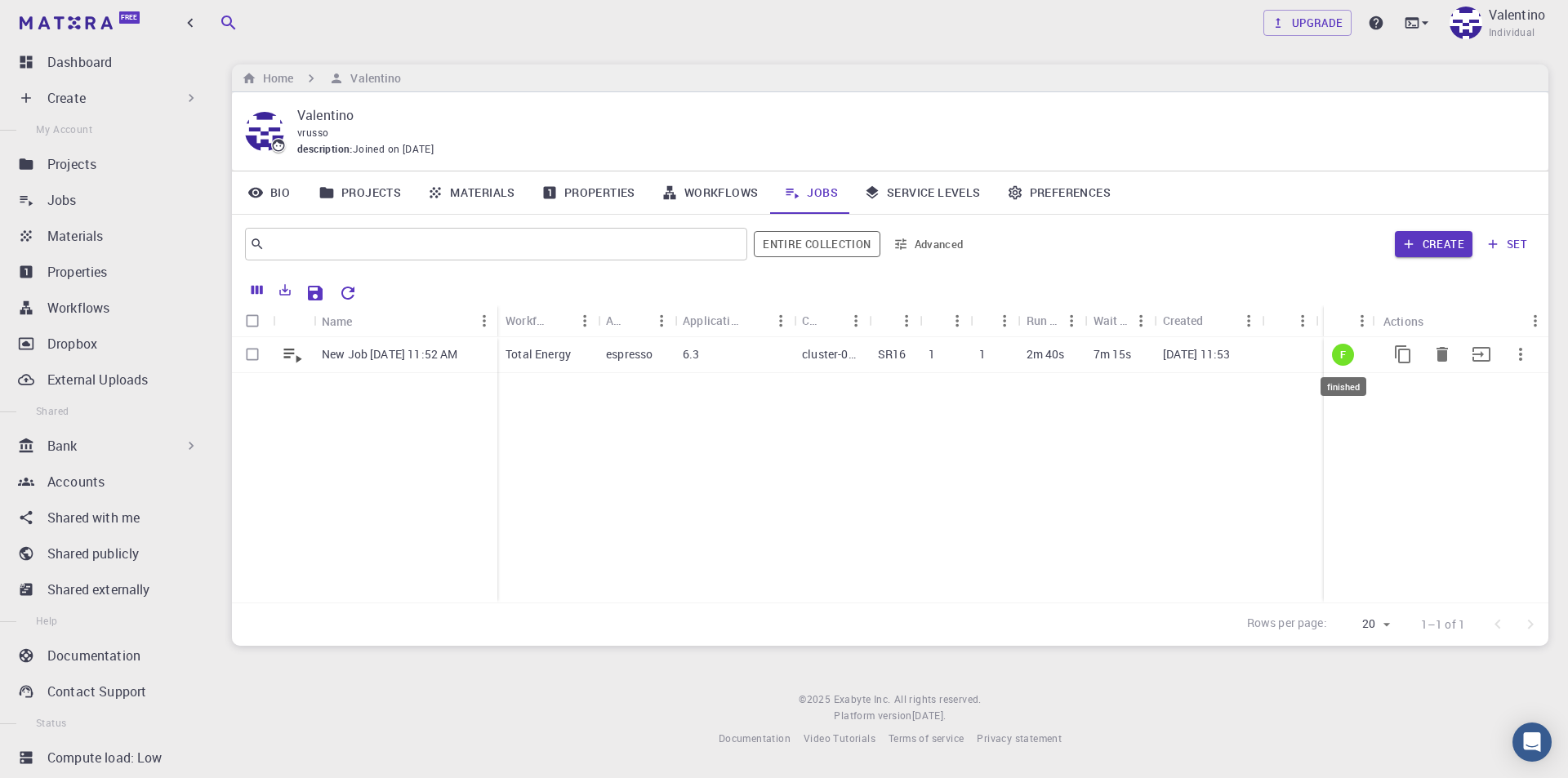
click at [1344, 361] on span "F" at bounding box center [1343, 355] width 18 height 14
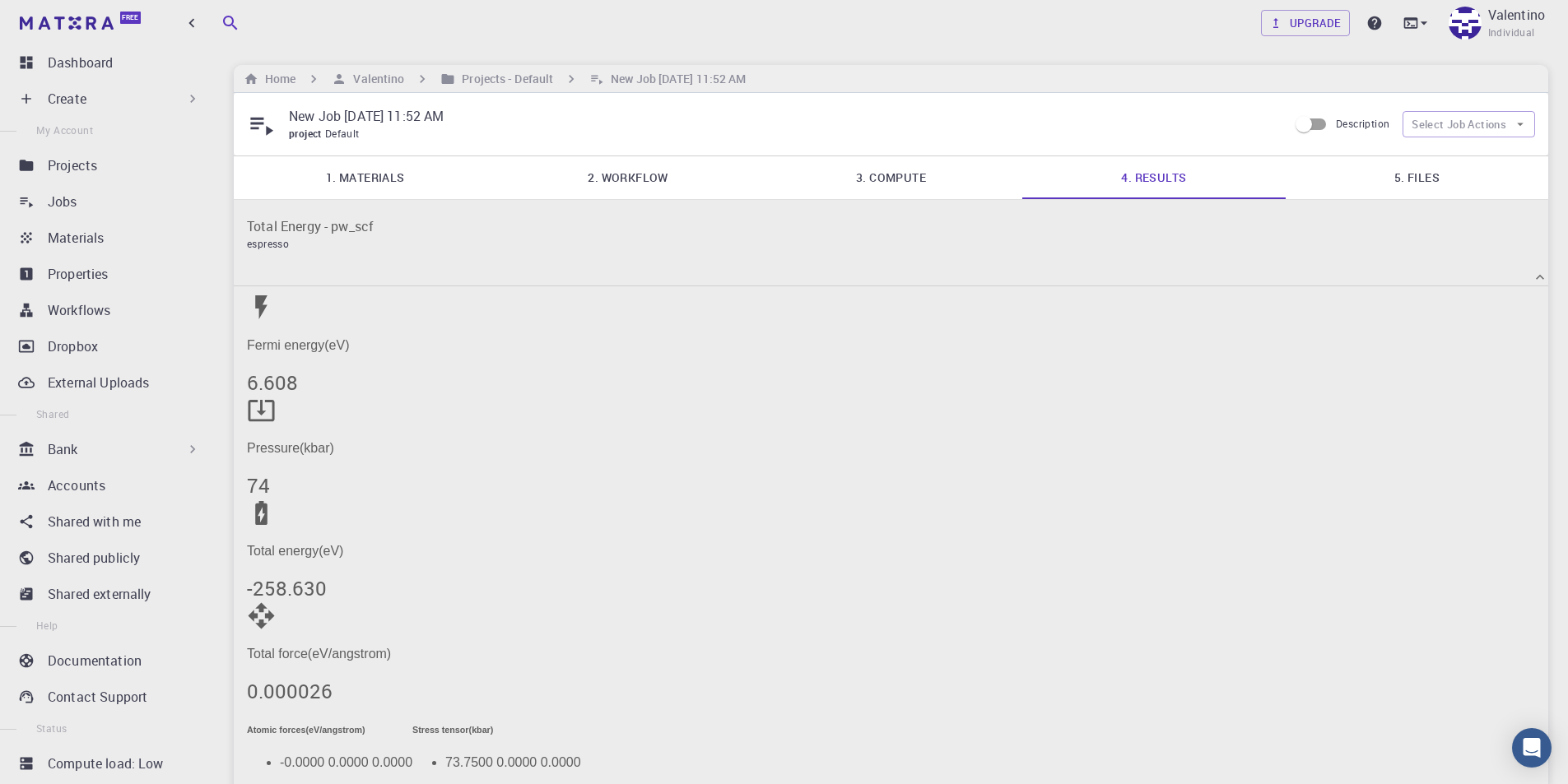
click at [1425, 180] on link "5. Files" at bounding box center [1416, 178] width 262 height 43
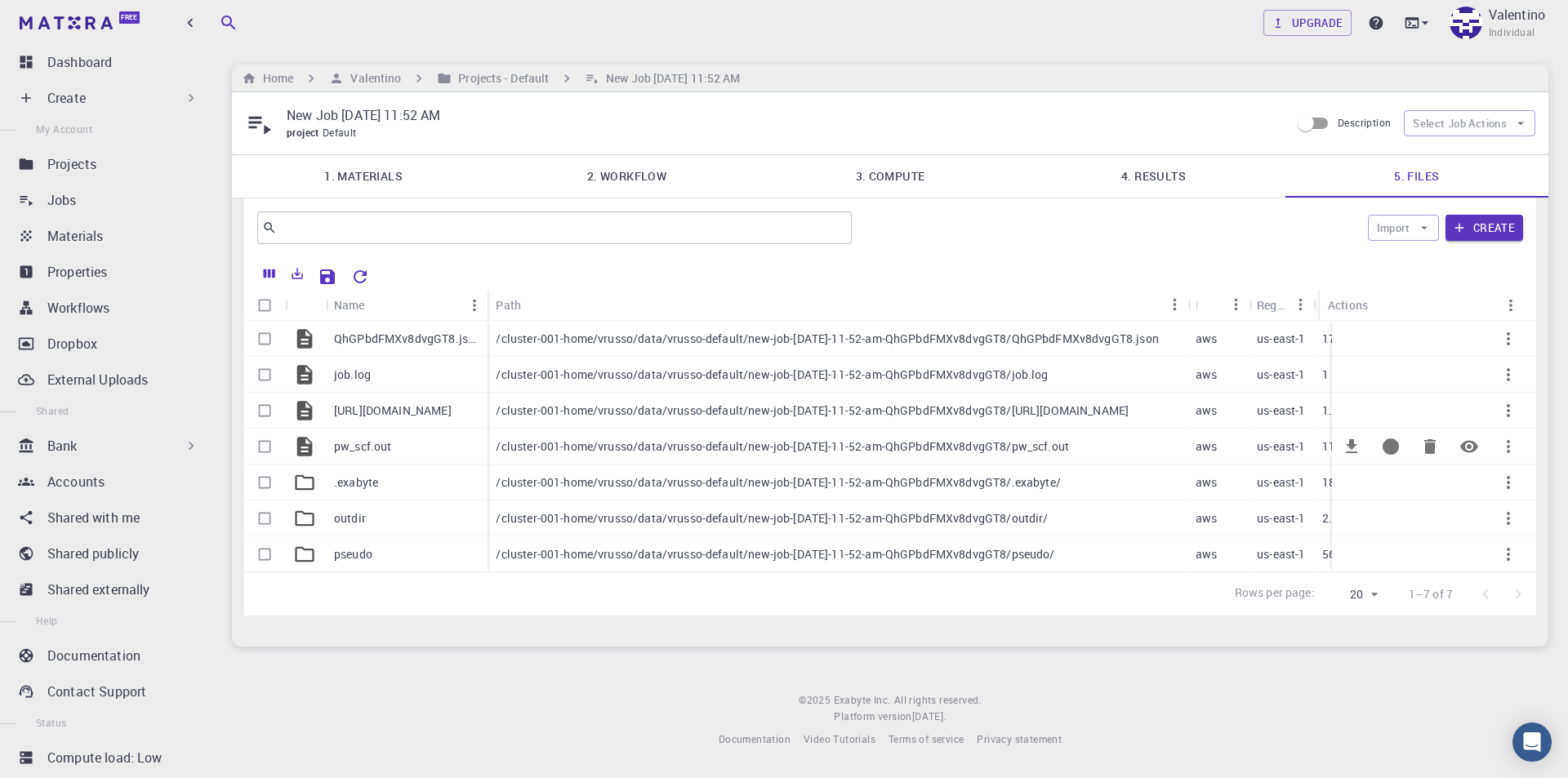
click at [346, 453] on p "pw_scf.out" at bounding box center [362, 446] width 58 height 17
click at [1161, 182] on link "4. Results" at bounding box center [1153, 176] width 263 height 42
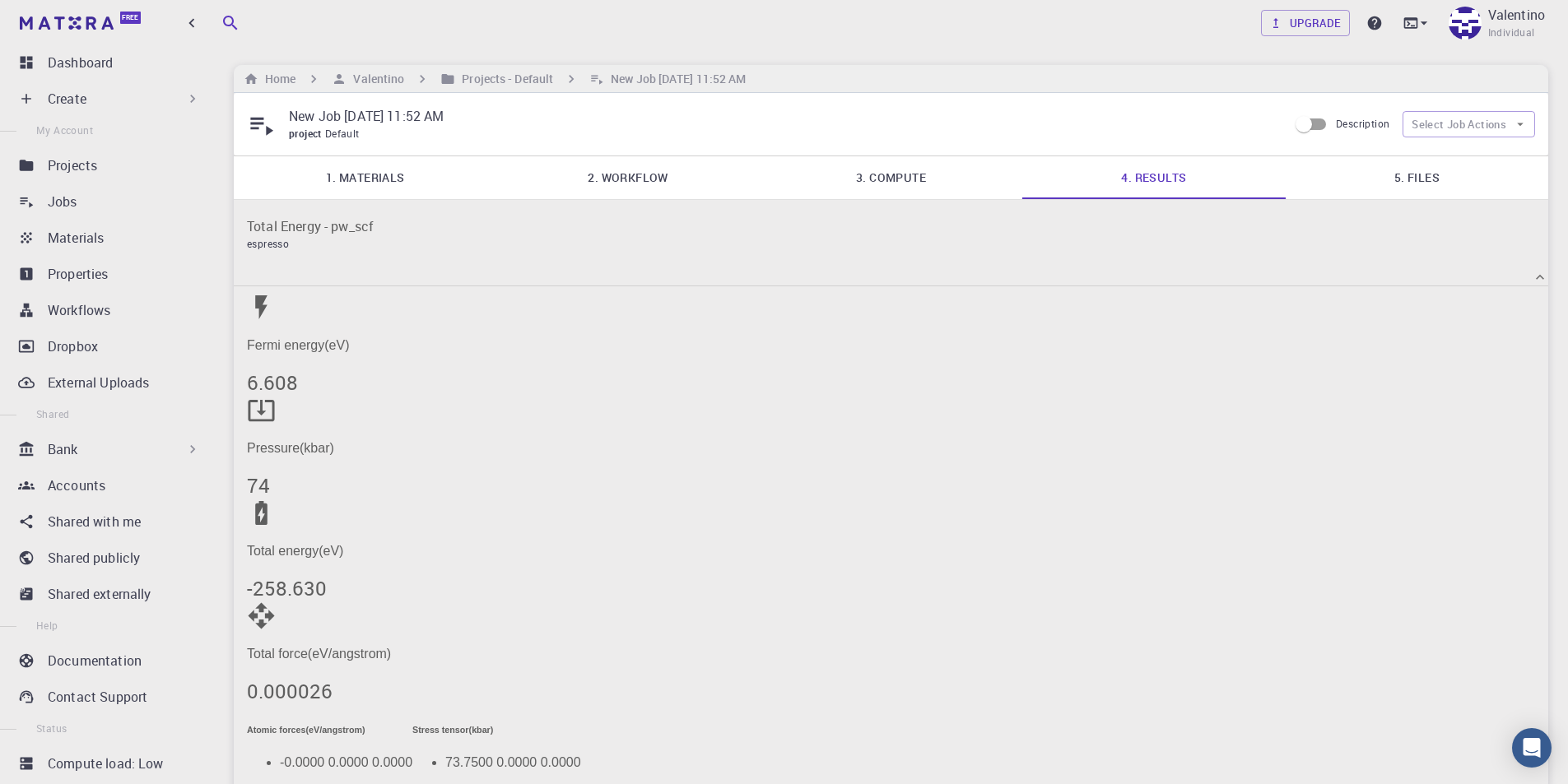
click at [376, 191] on link "1. Materials" at bounding box center [364, 178] width 262 height 43
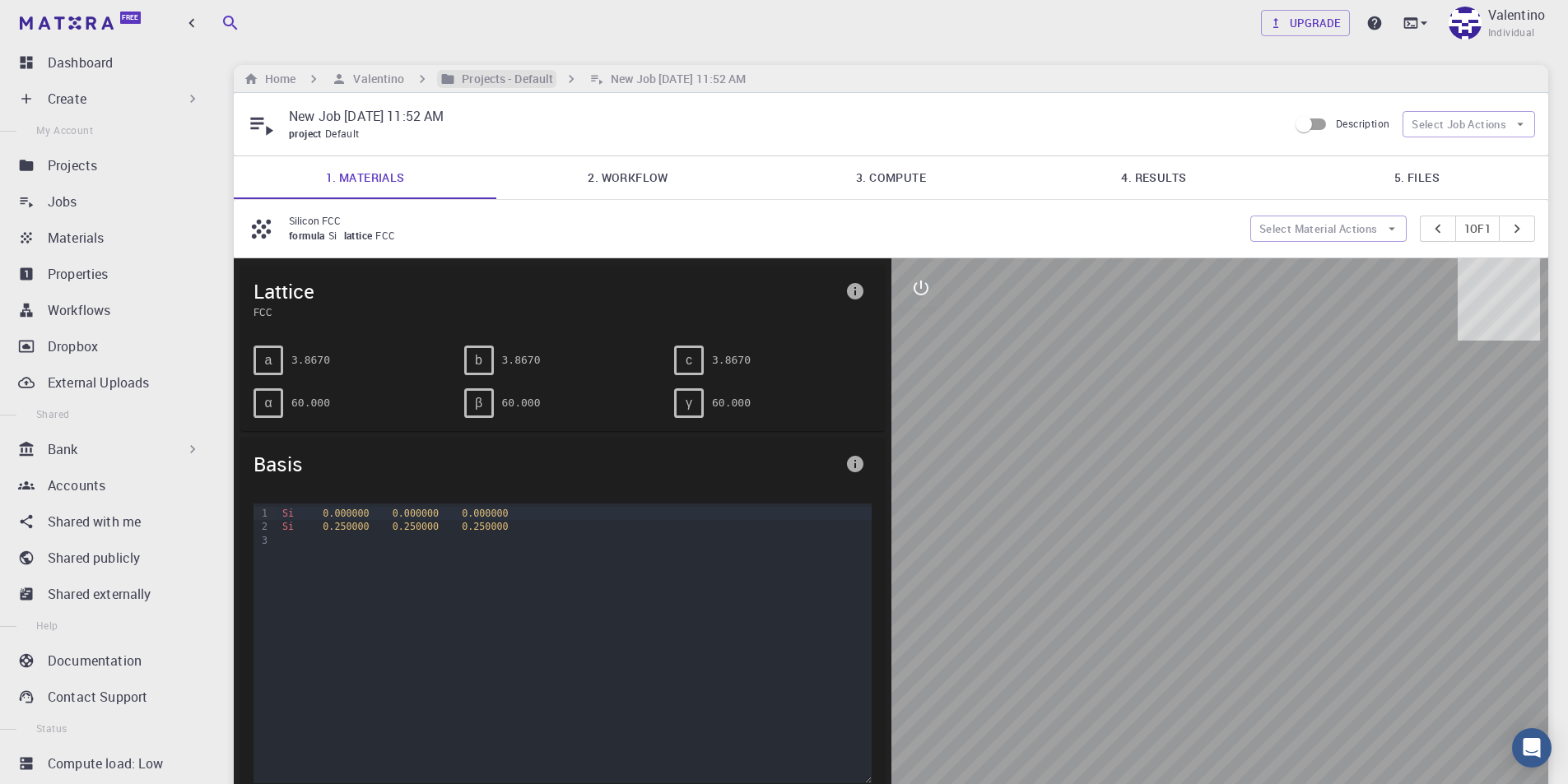
click at [514, 81] on h6 "Projects - Default" at bounding box center [504, 80] width 98 height 19
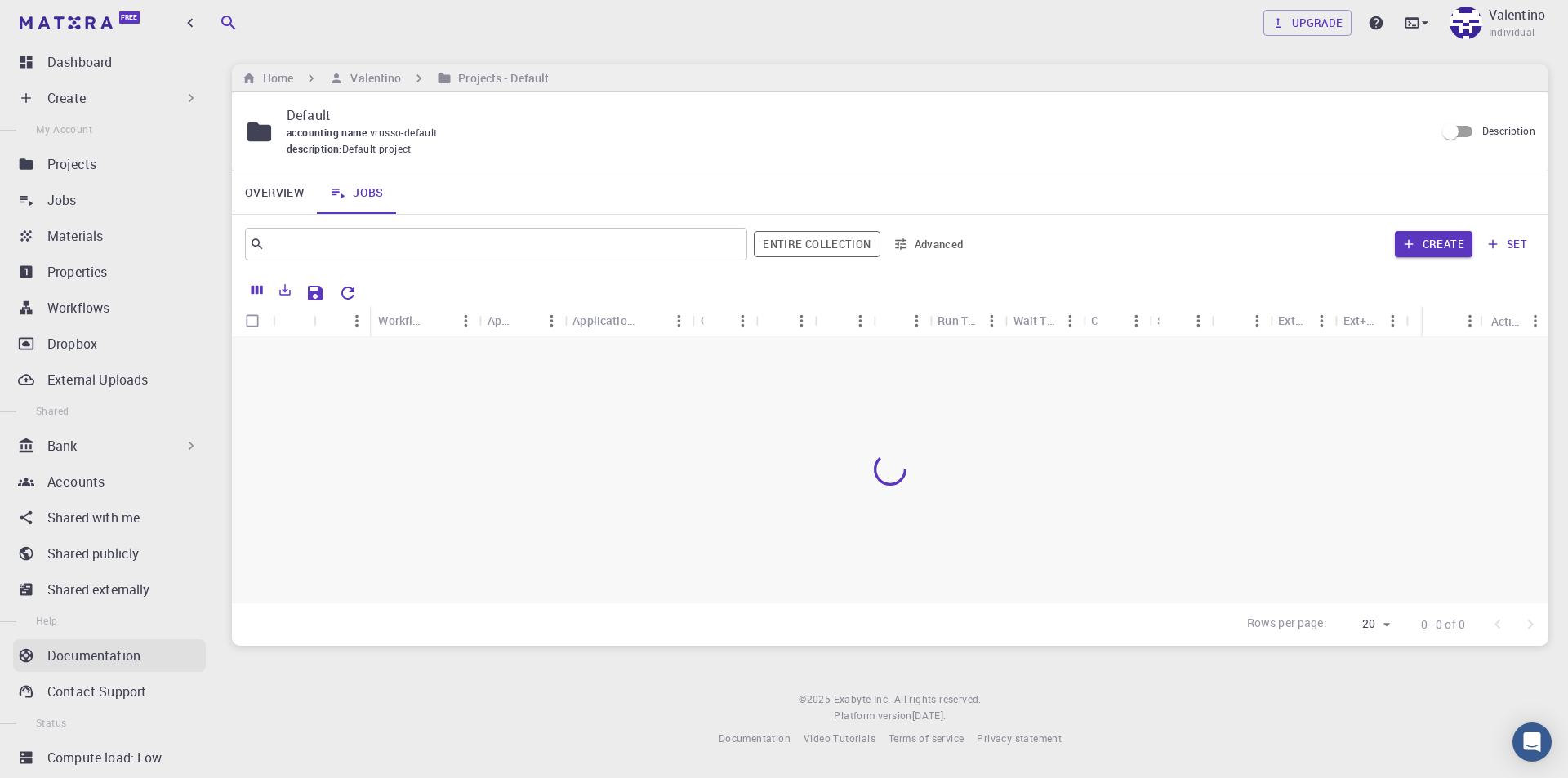
click at [85, 656] on p "Documentation" at bounding box center [94, 655] width 93 height 19
click at [385, 76] on h6 "Valentino" at bounding box center [372, 79] width 57 height 18
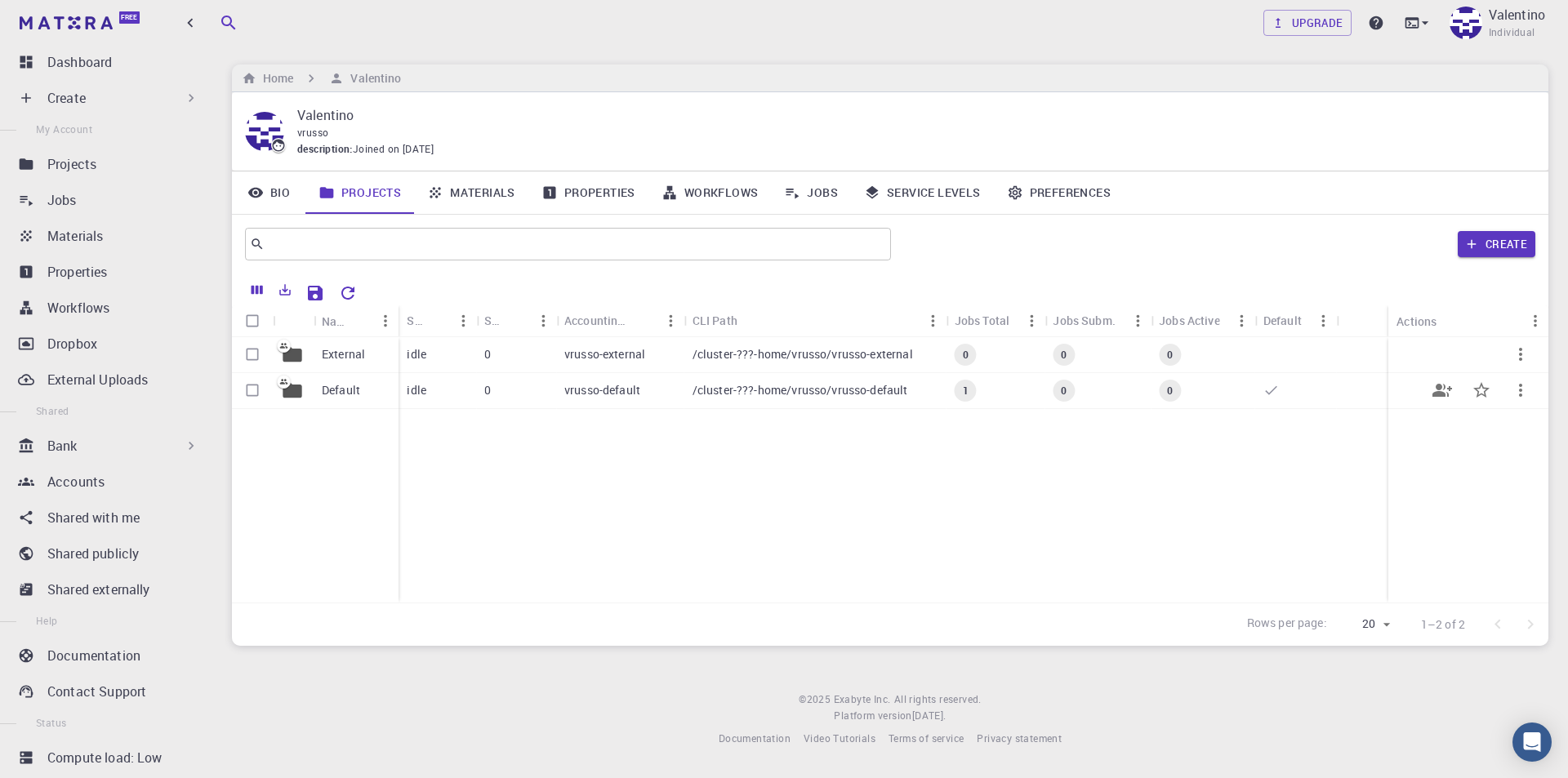
click at [363, 386] on div "Default" at bounding box center [356, 390] width 85 height 36
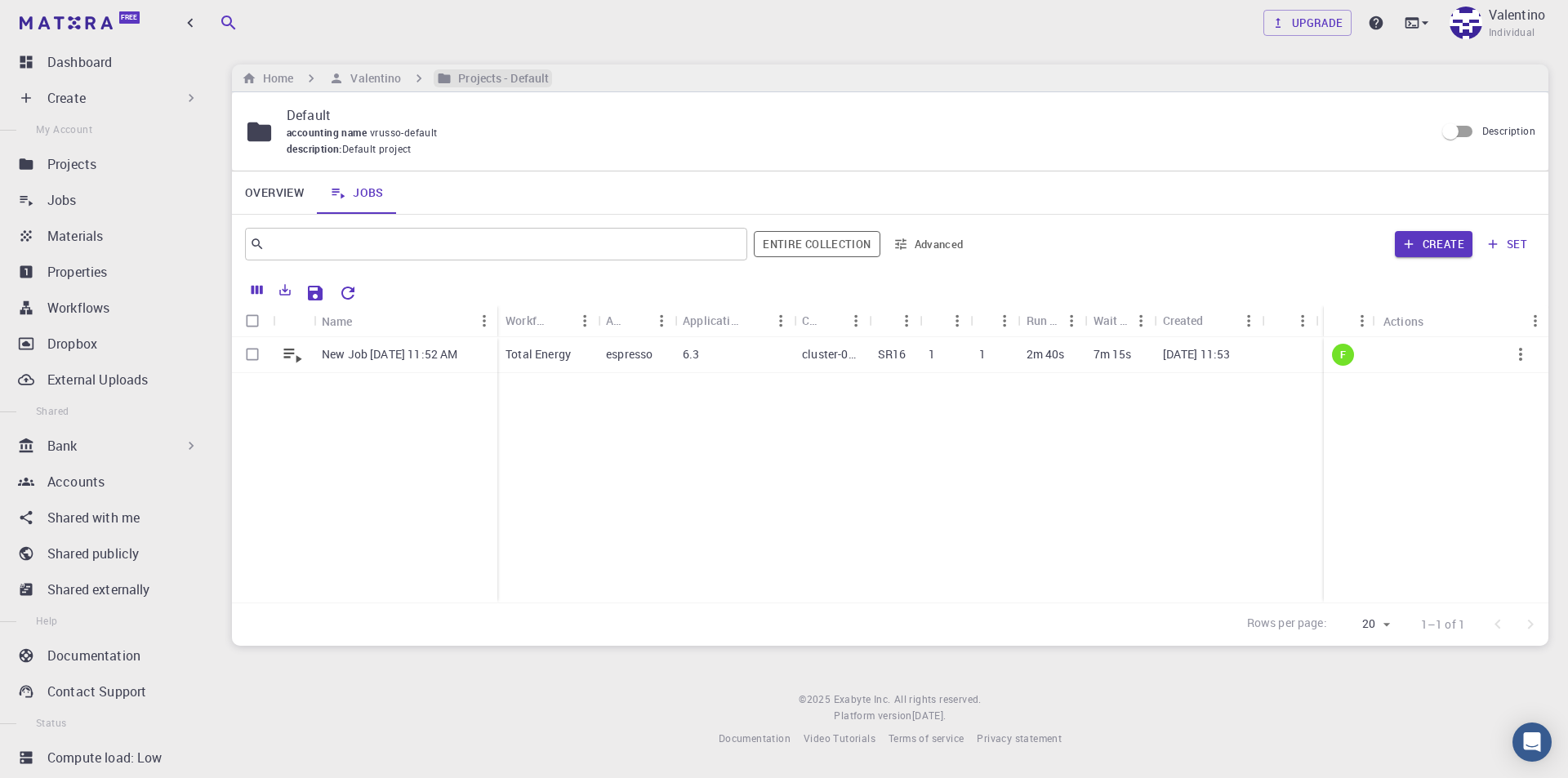
click at [458, 82] on h6 "Projects - Default" at bounding box center [500, 79] width 97 height 18
click at [383, 81] on h6 "Valentino" at bounding box center [372, 79] width 57 height 18
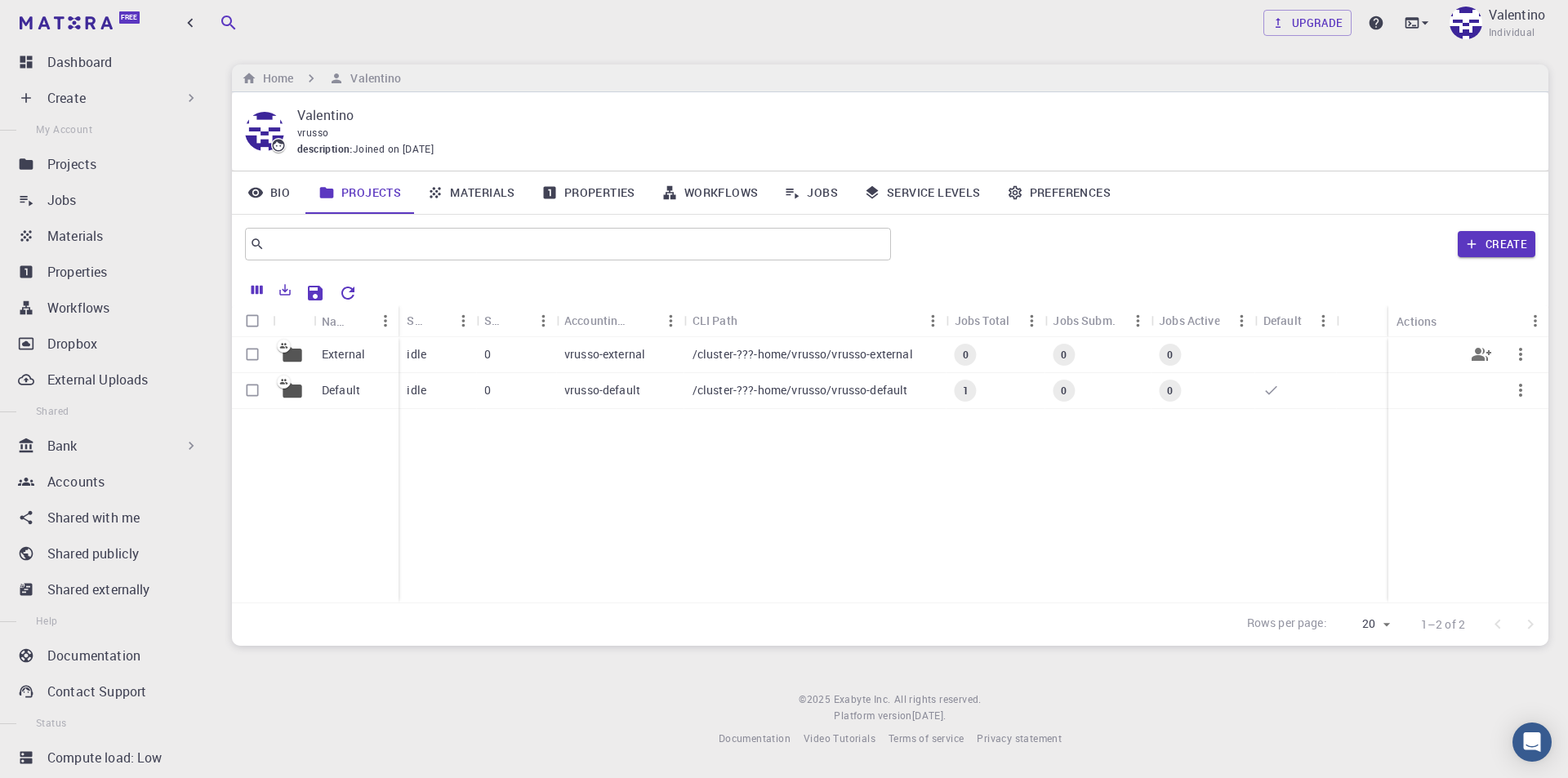
click at [347, 352] on p "External" at bounding box center [343, 355] width 43 height 17
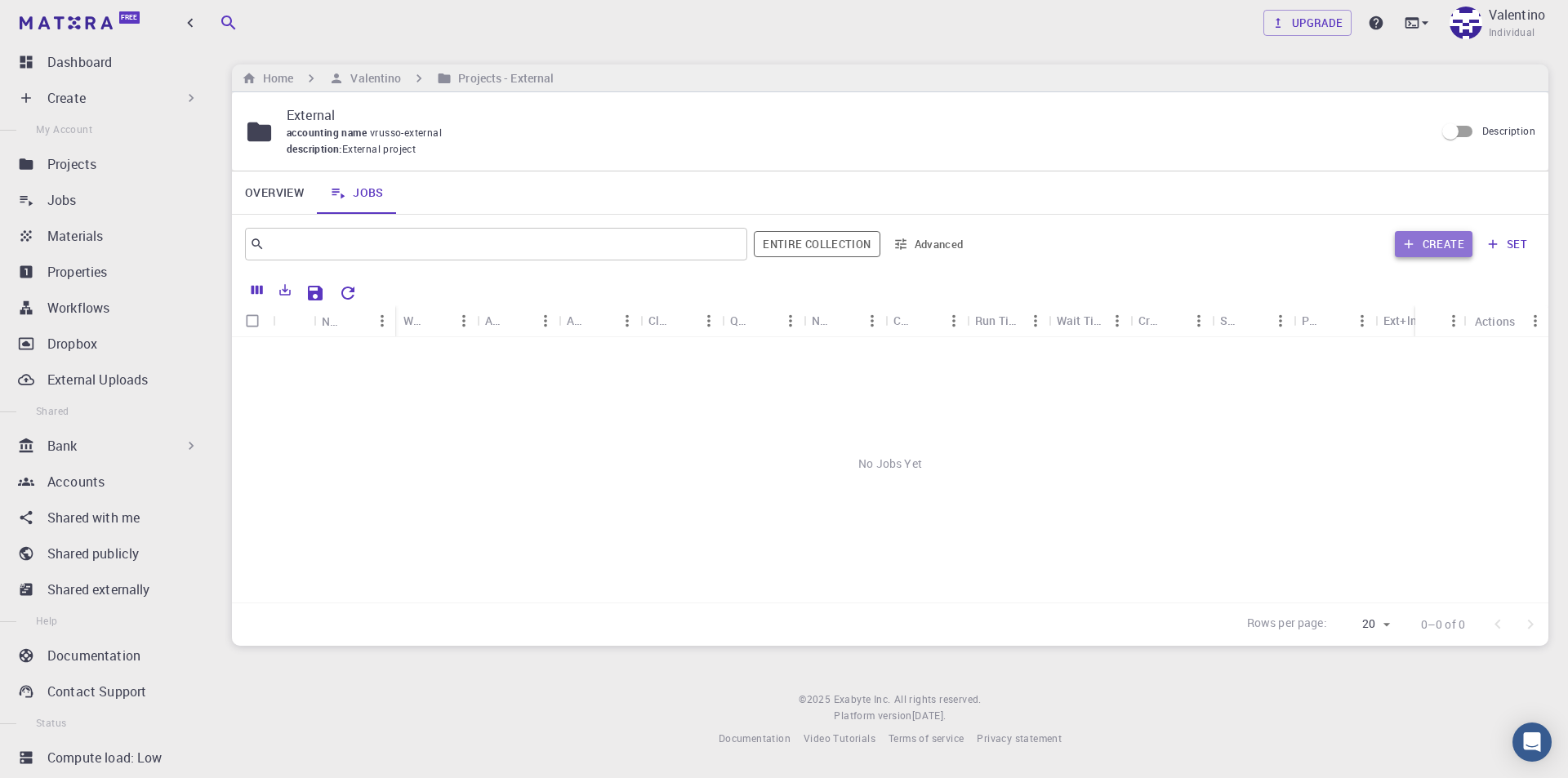
click at [1418, 251] on button "Create" at bounding box center [1434, 243] width 77 height 26
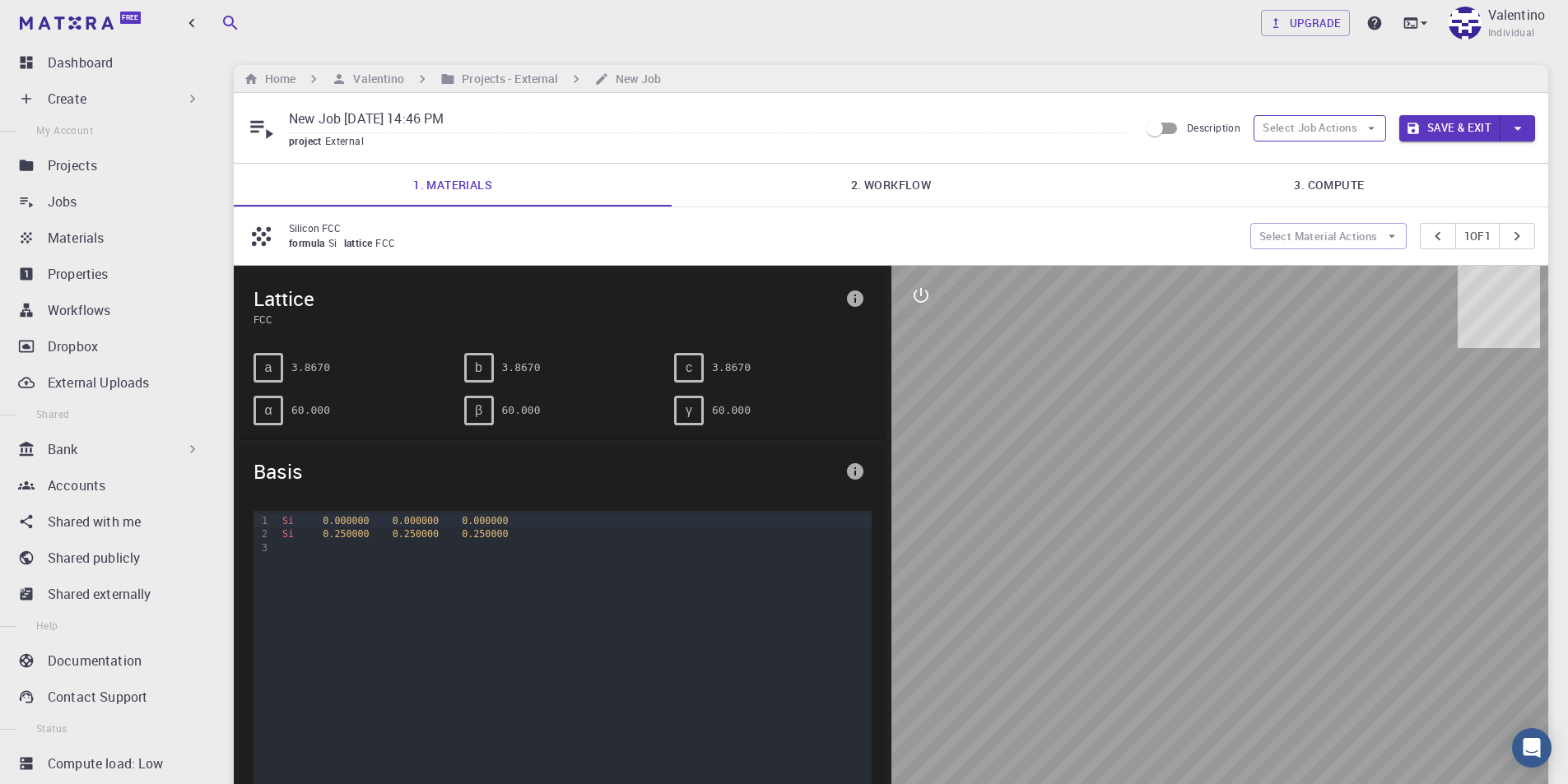
click at [1316, 137] on button "Select Job Actions" at bounding box center [1319, 128] width 132 height 26
click at [1328, 118] on button "Select Job Actions" at bounding box center [1319, 128] width 132 height 26
click at [911, 184] on link "2. Workflow" at bounding box center [890, 185] width 438 height 43
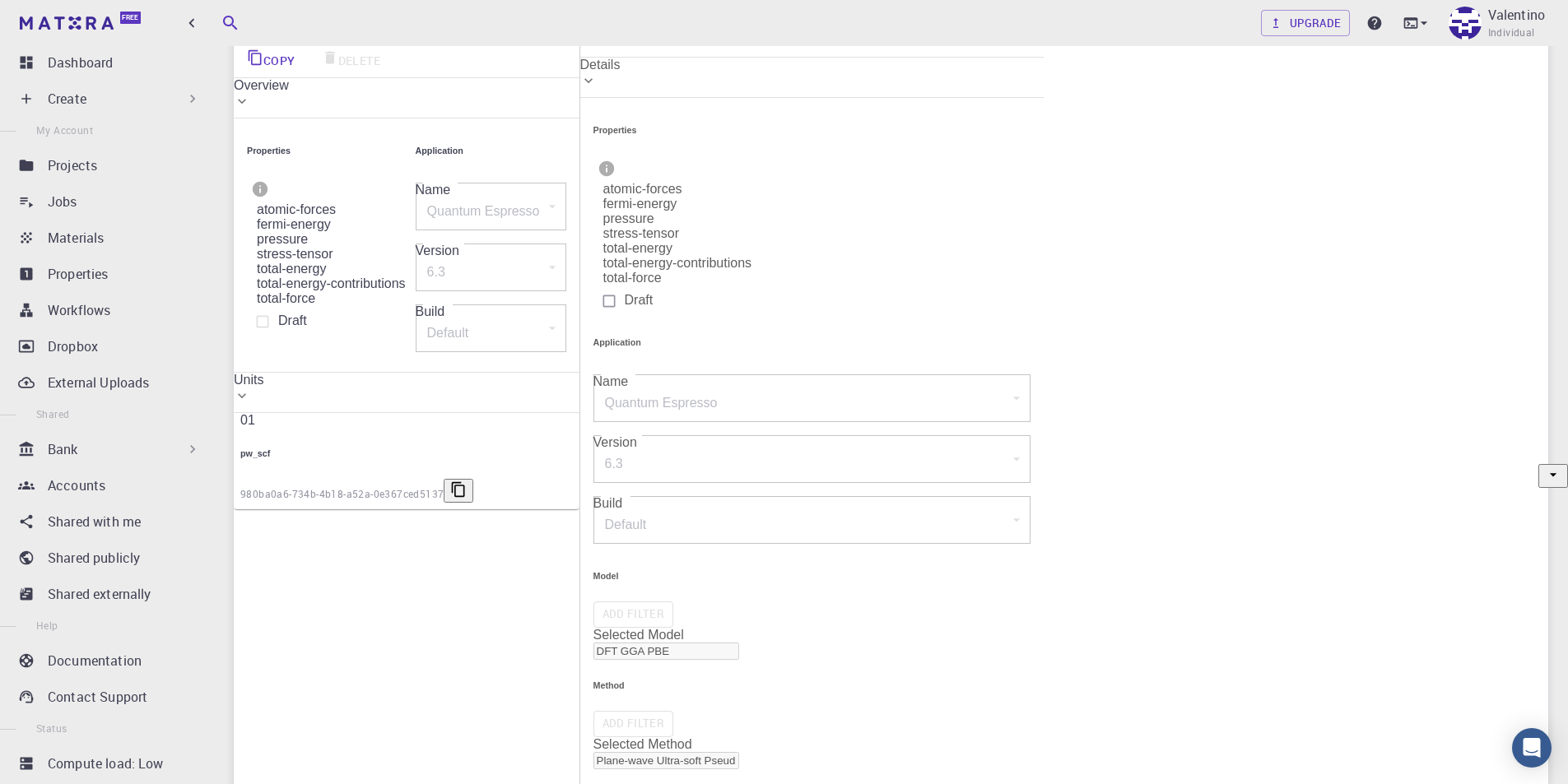
scroll to position [92, 0]
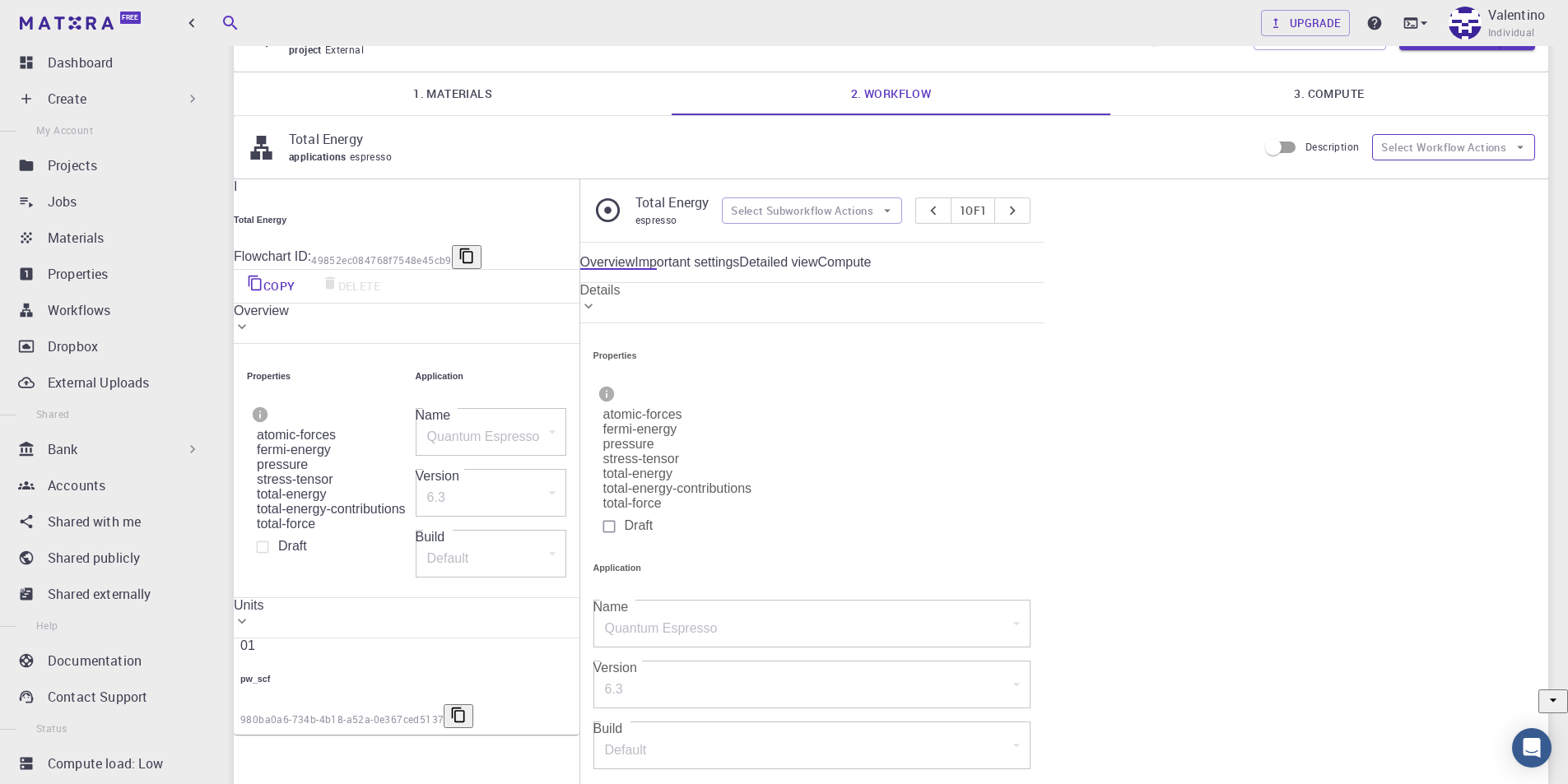
click at [1426, 147] on button "Select Workflow Actions" at bounding box center [1453, 147] width 163 height 26
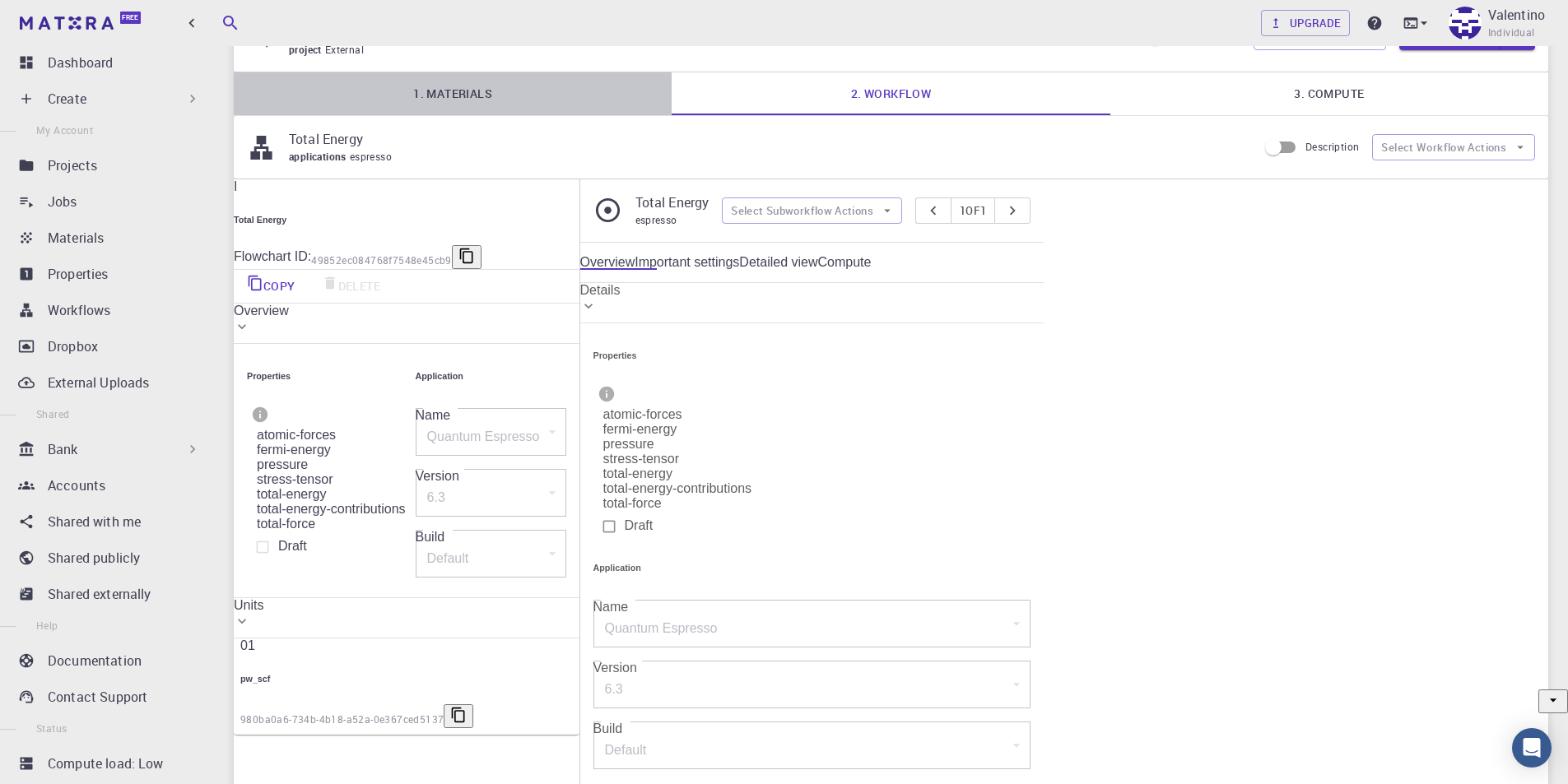
click at [445, 95] on link "1. Materials" at bounding box center [452, 93] width 438 height 43
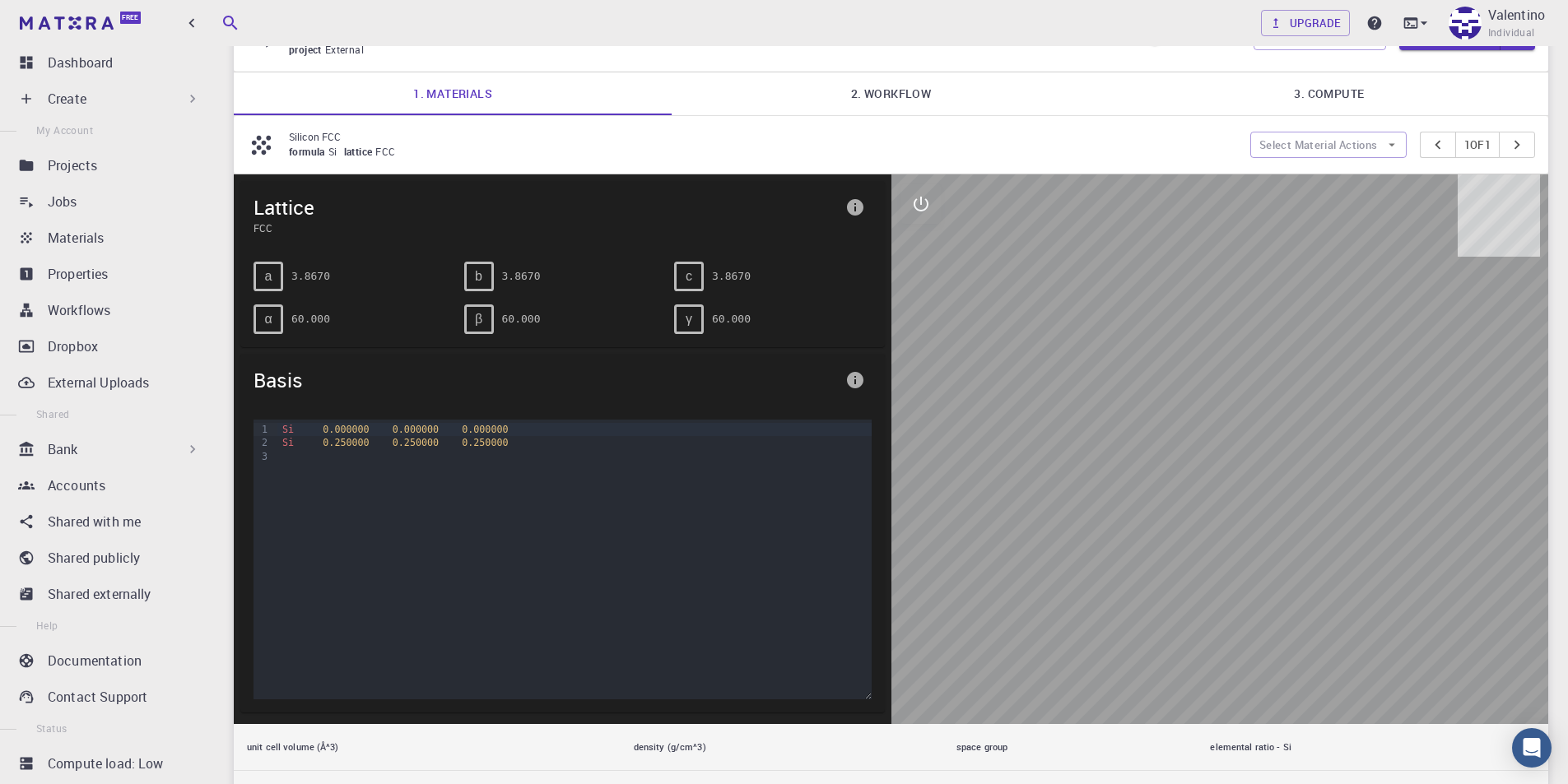
click at [721, 79] on link "2. Workflow" at bounding box center [890, 93] width 438 height 43
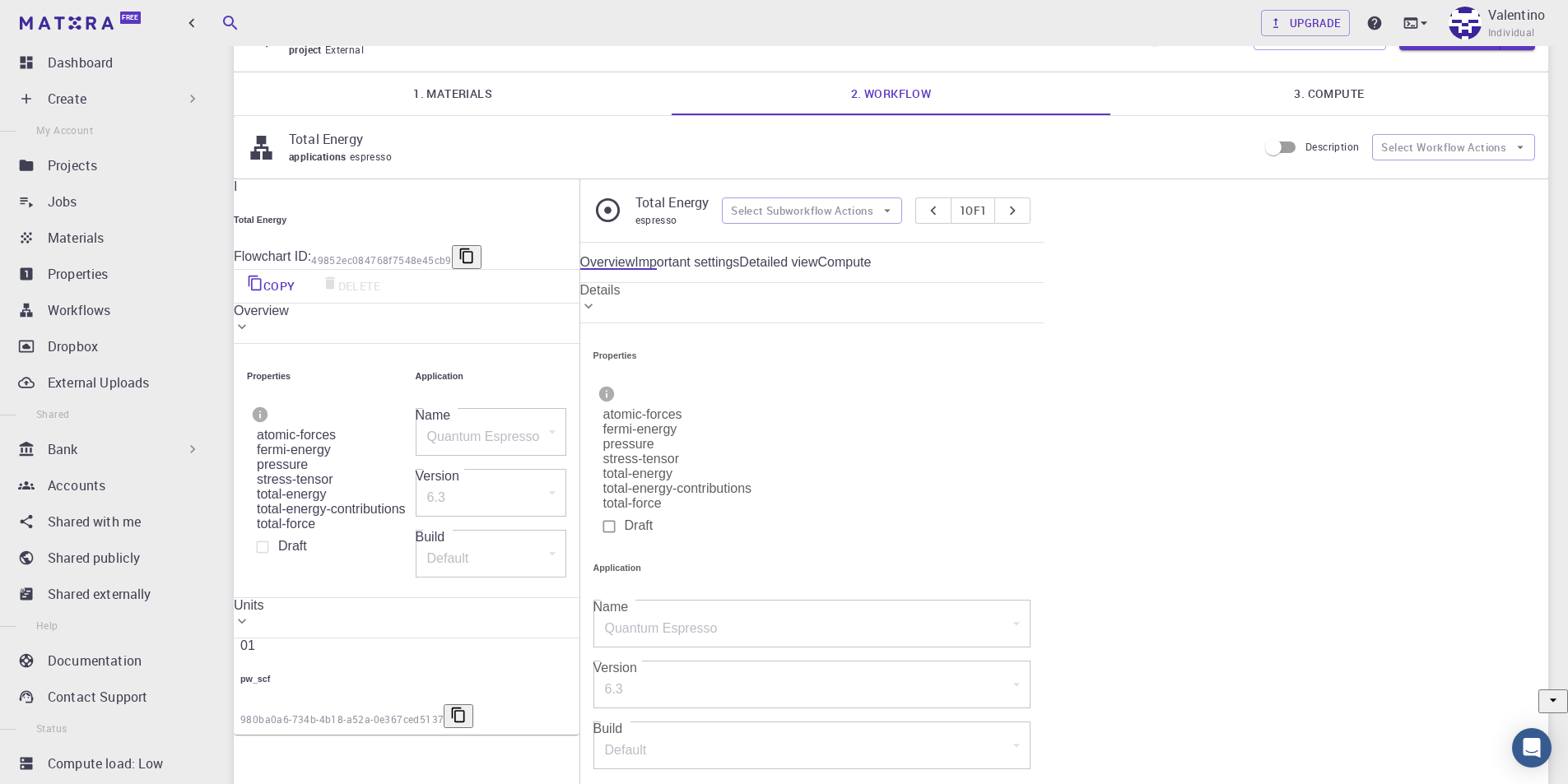
click at [373, 159] on span "espresso" at bounding box center [374, 156] width 48 height 13
click at [320, 149] on div "applications espresso" at bounding box center [767, 157] width 956 height 17
click at [105, 230] on div "Materials" at bounding box center [128, 237] width 159 height 19
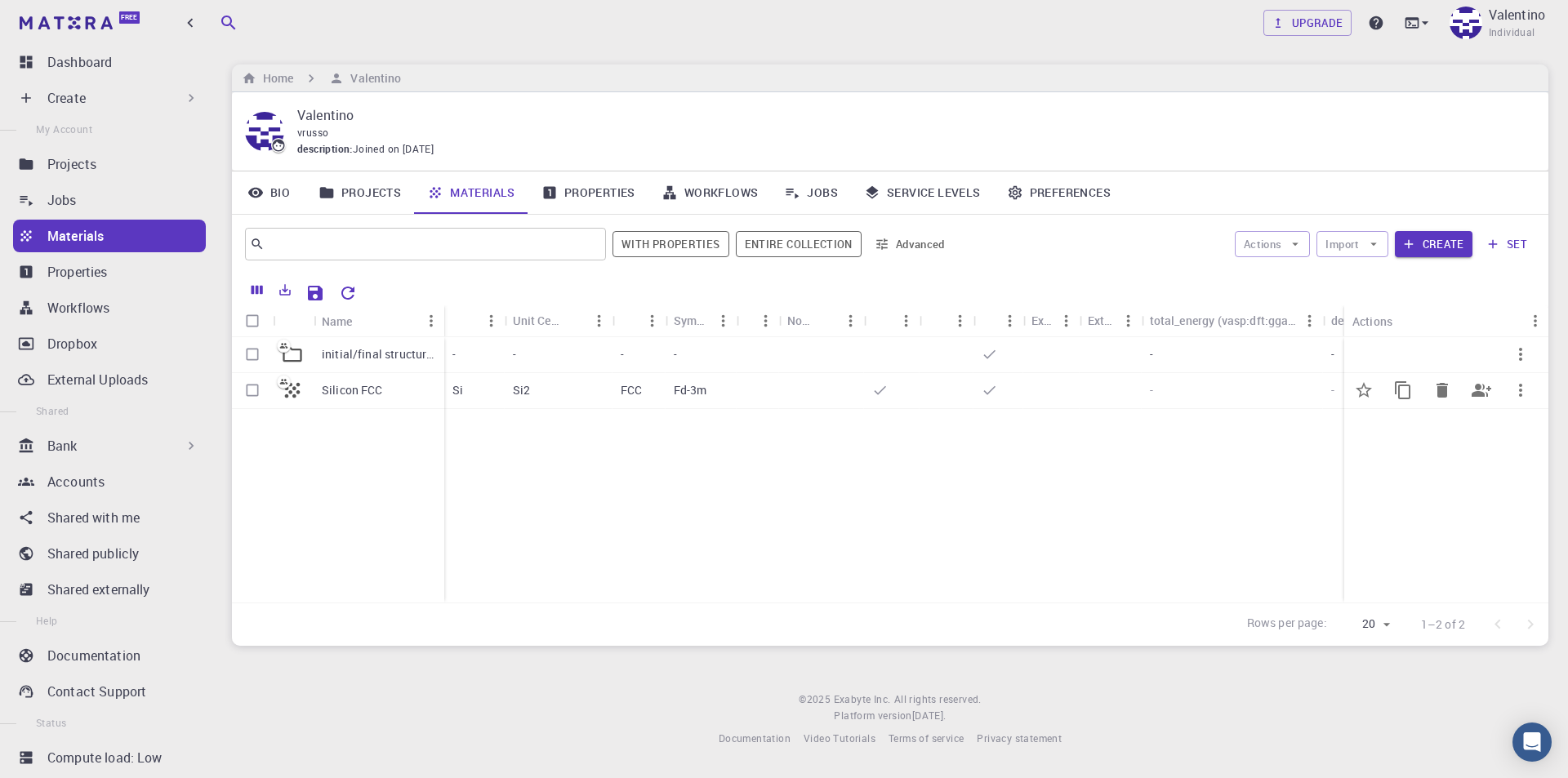
click at [245, 390] on input "Select row" at bounding box center [253, 390] width 31 height 31
checkbox input "true"
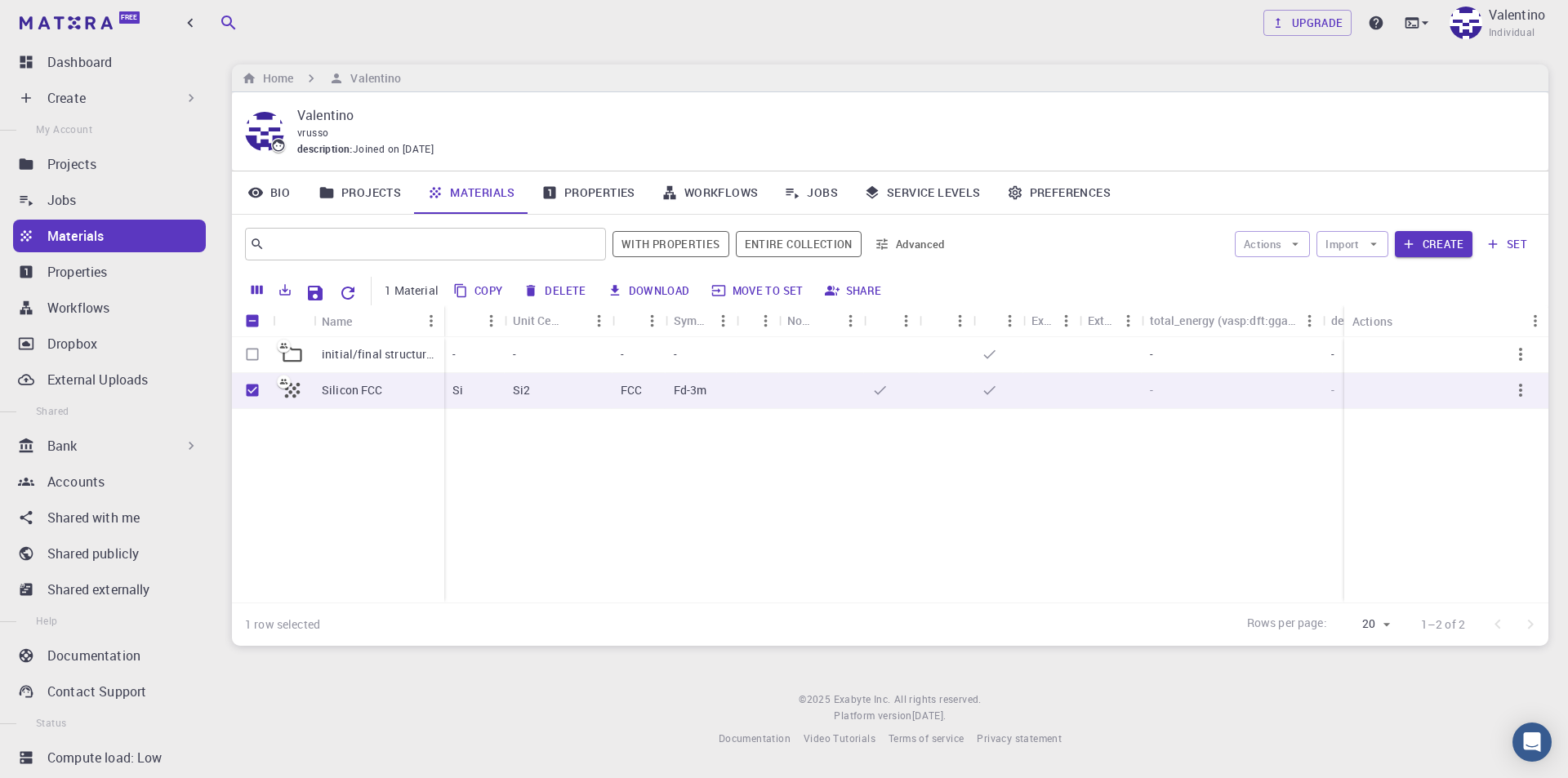
click at [314, 453] on div "initial/final structures Silicon FCC" at bounding box center [337, 469] width 212 height 265
click at [1339, 243] on button "Import" at bounding box center [1351, 243] width 71 height 26
click at [1393, 276] on span "Upload File" at bounding box center [1426, 286] width 67 height 18
click at [1337, 247] on button "Import" at bounding box center [1351, 243] width 71 height 26
click at [1364, 275] on icon at bounding box center [1372, 283] width 17 height 17
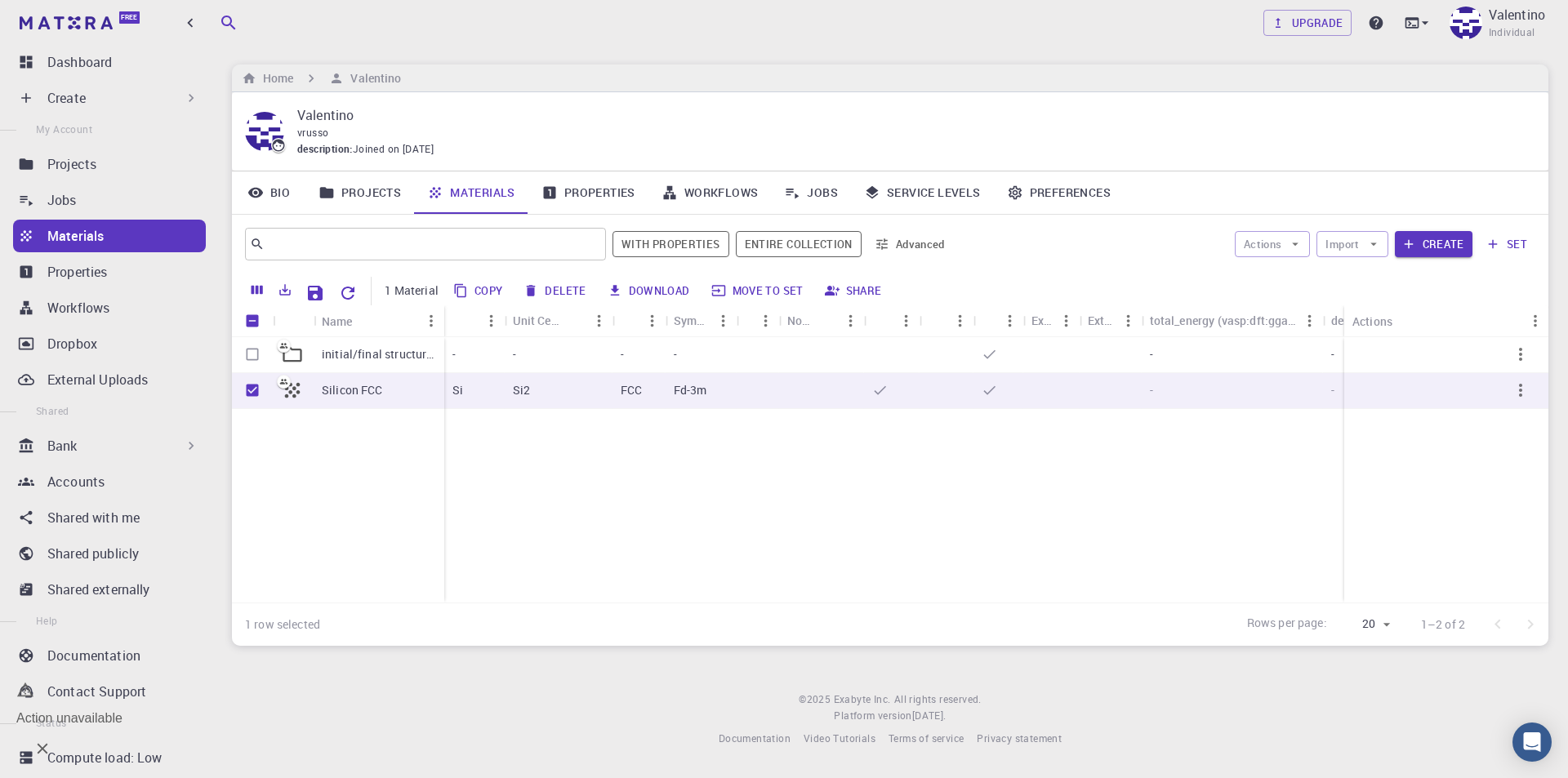
click at [51, 746] on icon "Close" at bounding box center [42, 749] width 18 height 18
click at [246, 392] on input "Unselect row" at bounding box center [253, 390] width 31 height 31
checkbox input "false"
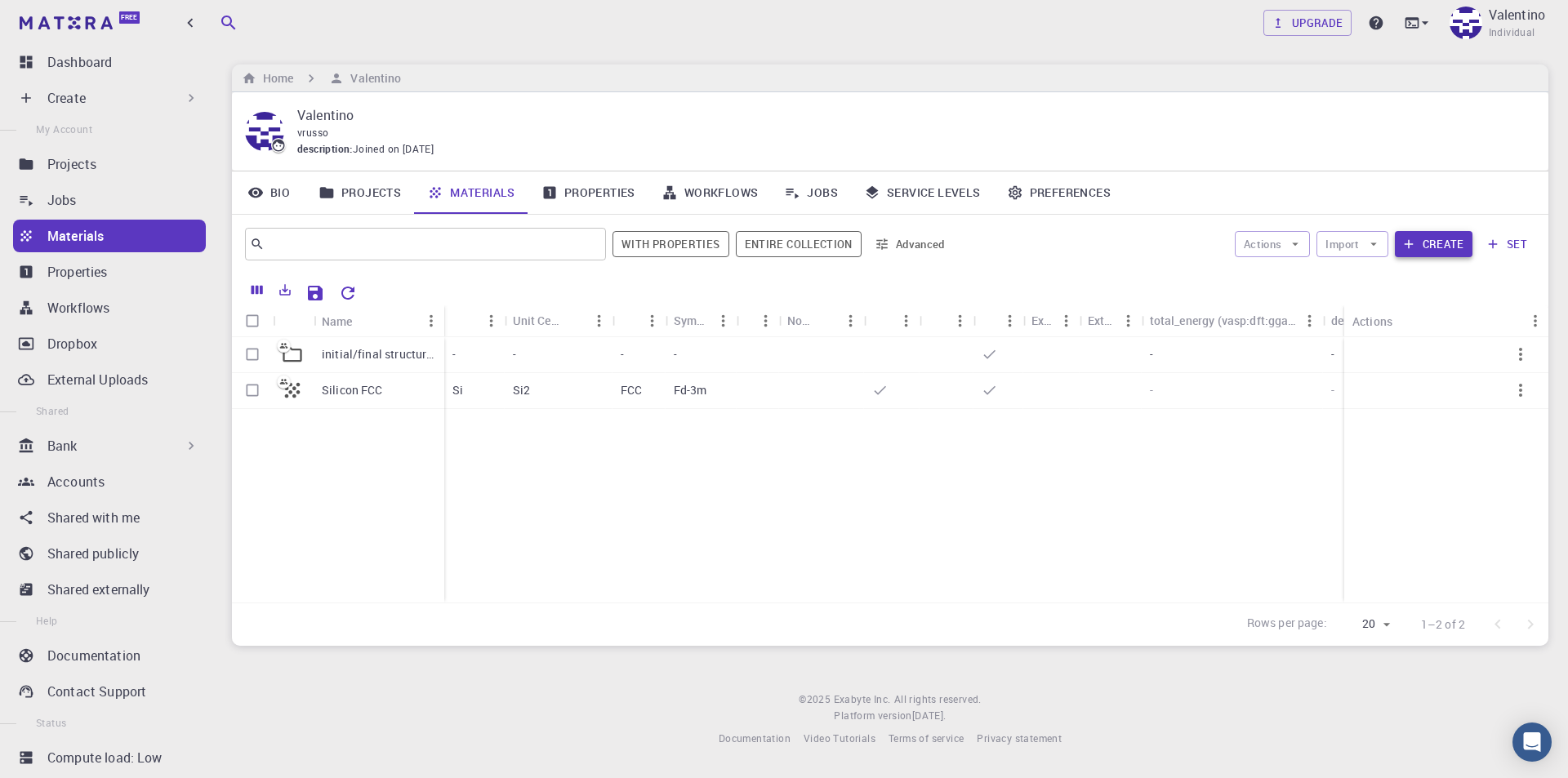
click at [1418, 242] on button "Create" at bounding box center [1434, 243] width 77 height 26
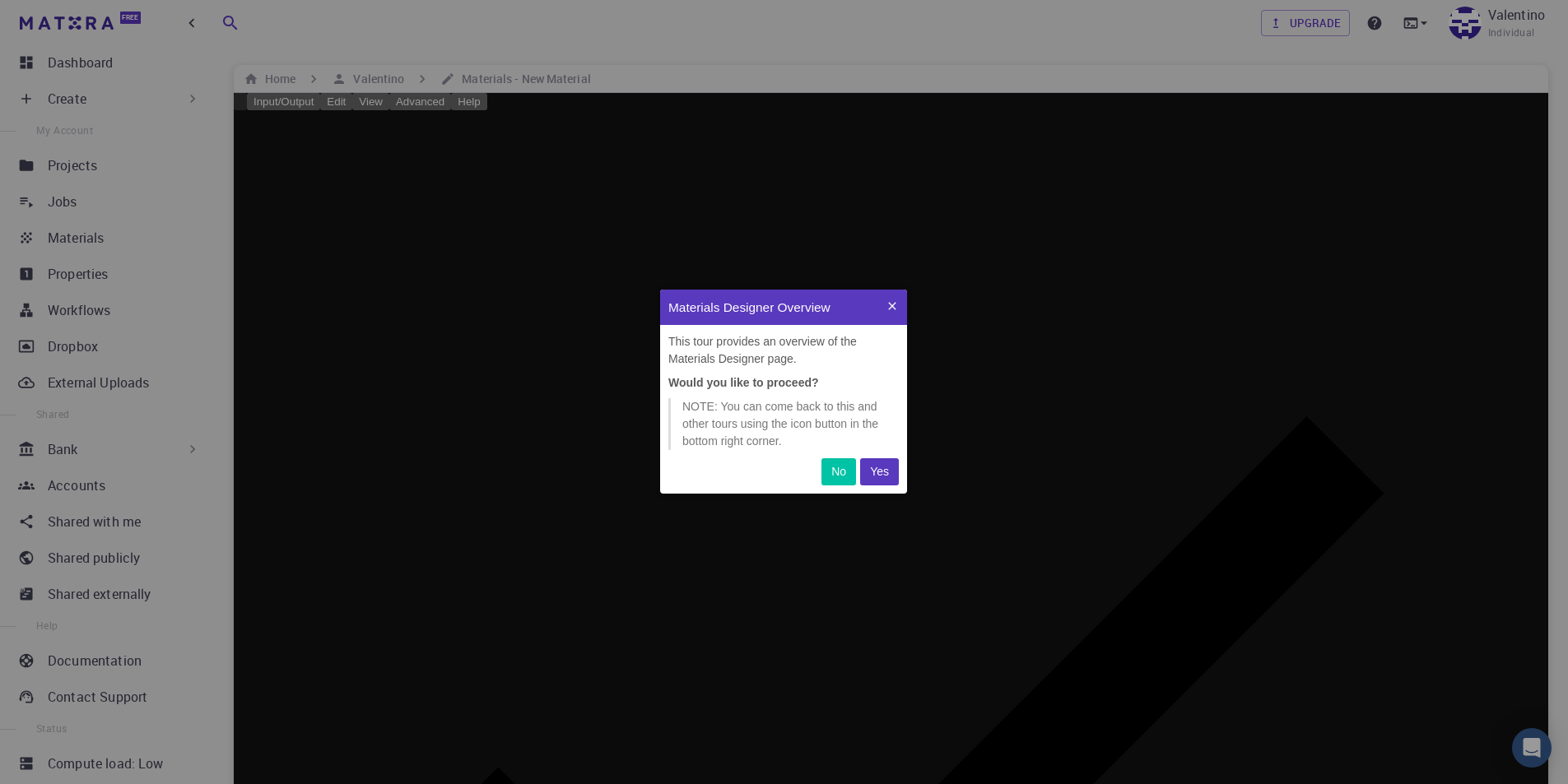
scroll to position [192, 234]
click at [871, 473] on p "Yes" at bounding box center [879, 471] width 19 height 18
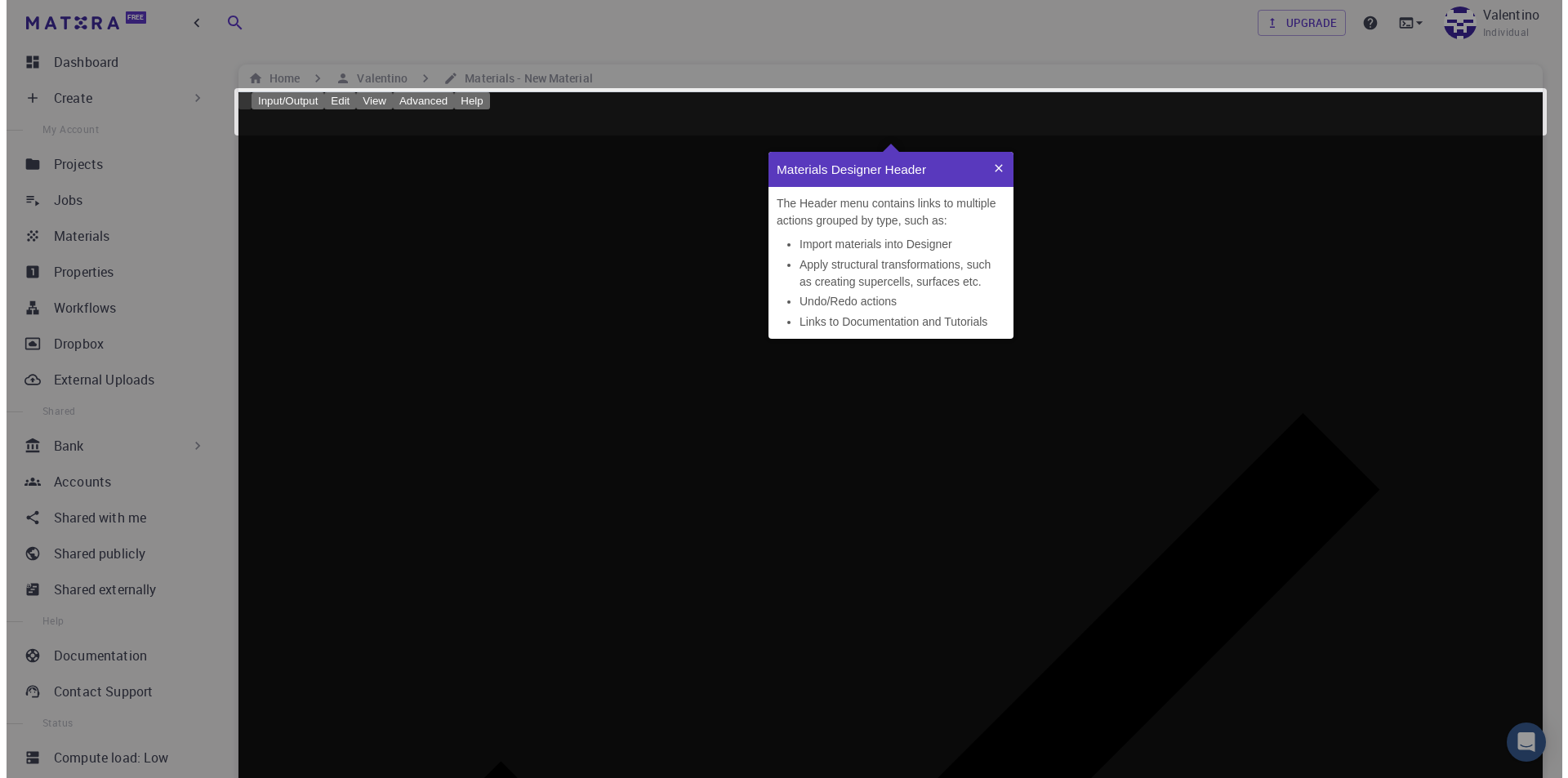
scroll to position [174, 233]
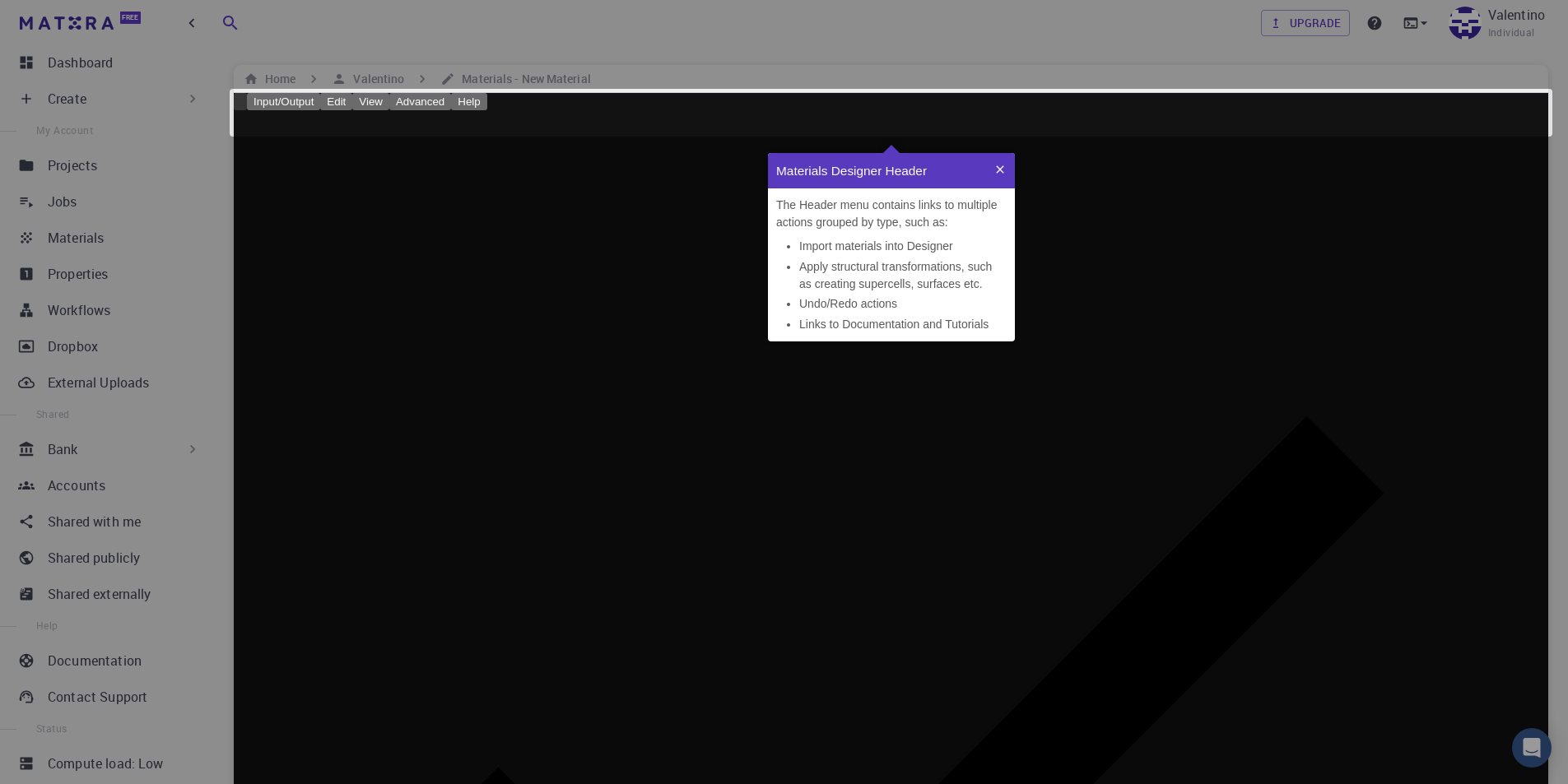
click at [1000, 173] on icon at bounding box center [999, 169] width 13 height 13
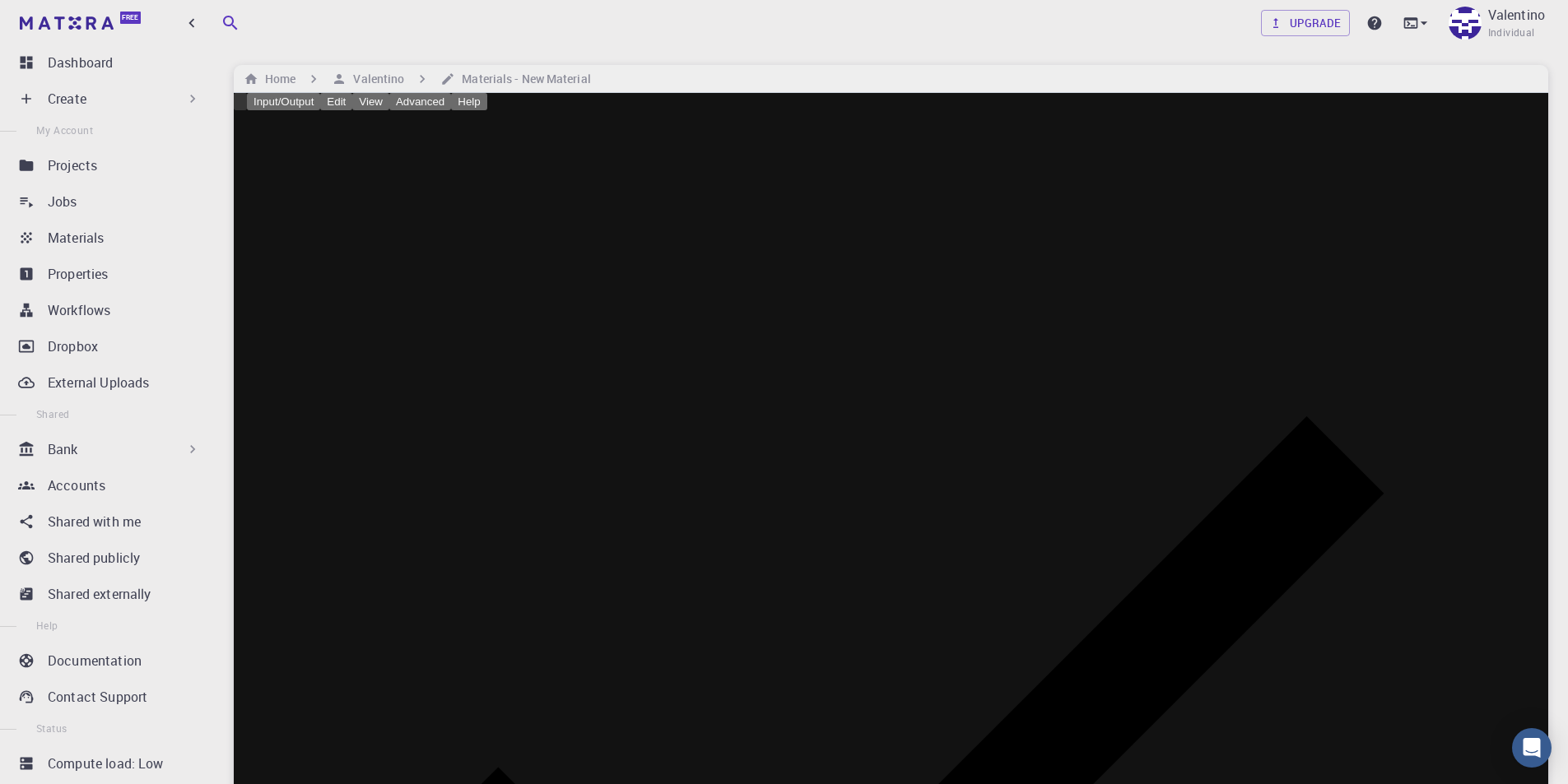
click at [307, 110] on button "Input/Output" at bounding box center [283, 101] width 73 height 18
click at [345, 41] on li "Import" at bounding box center [784, 23] width 1568 height 34
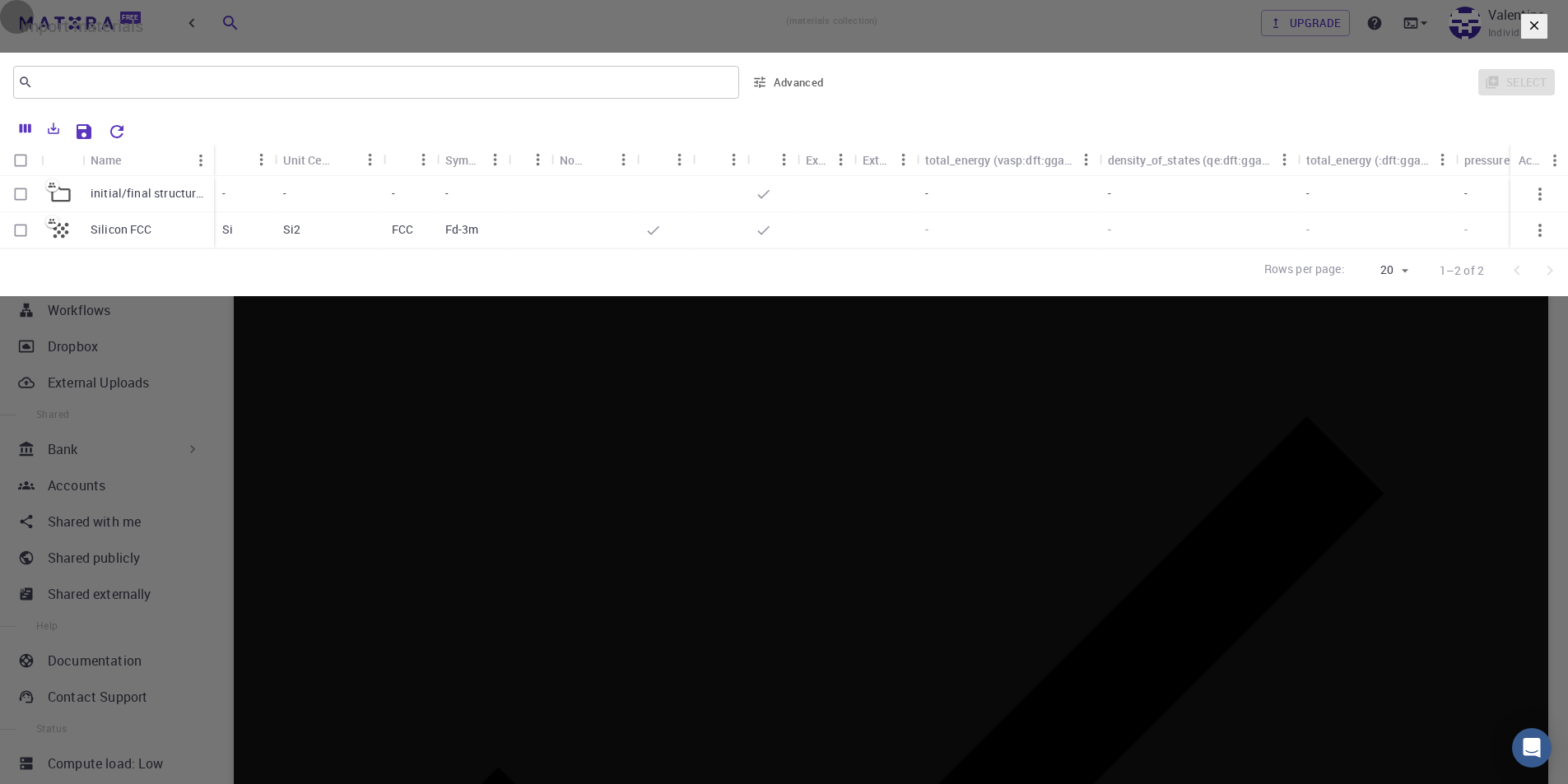
click at [1526, 33] on icon "button" at bounding box center [1534, 26] width 15 height 15
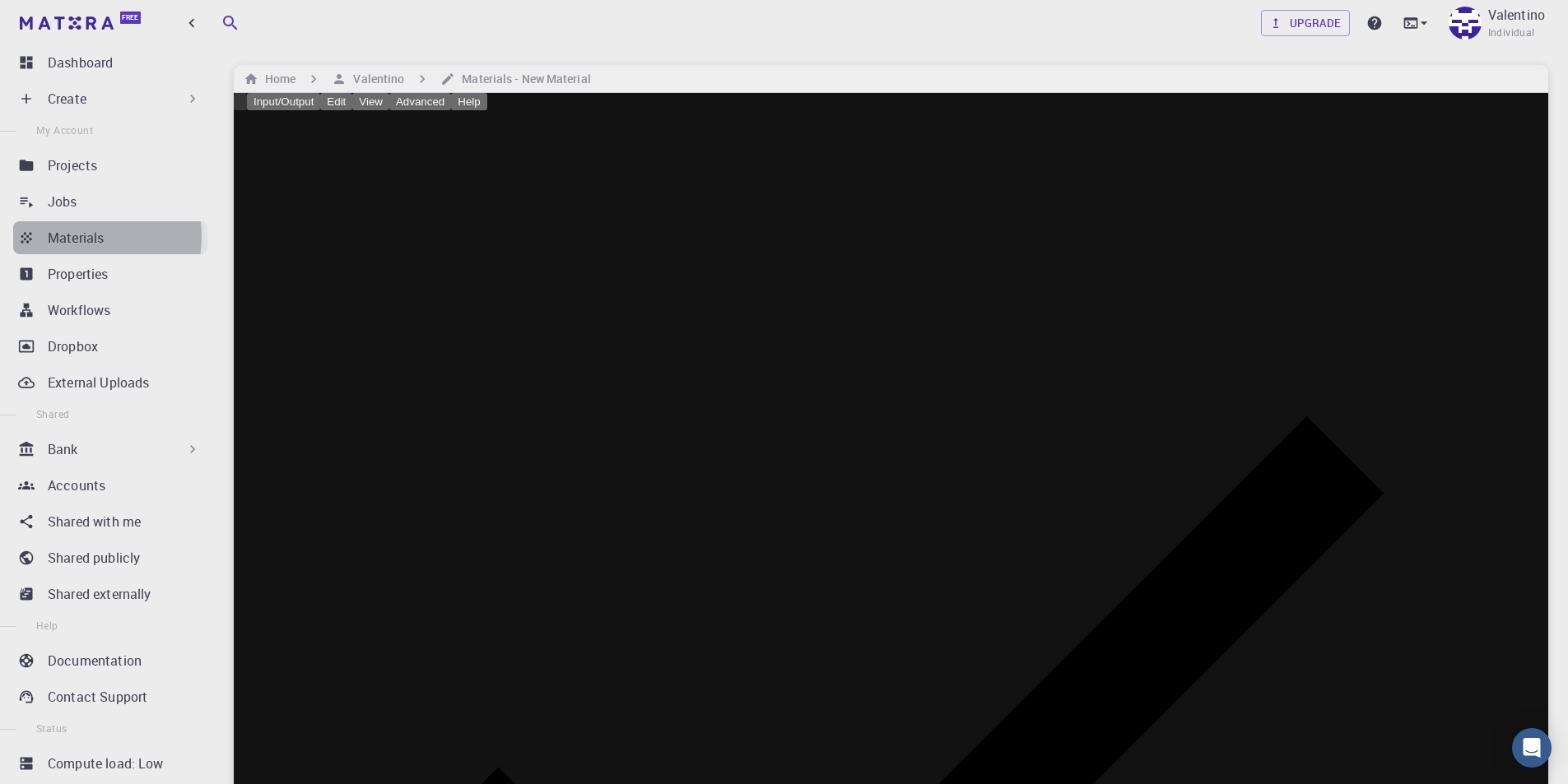
click at [76, 236] on p "Materials" at bounding box center [76, 237] width 56 height 19
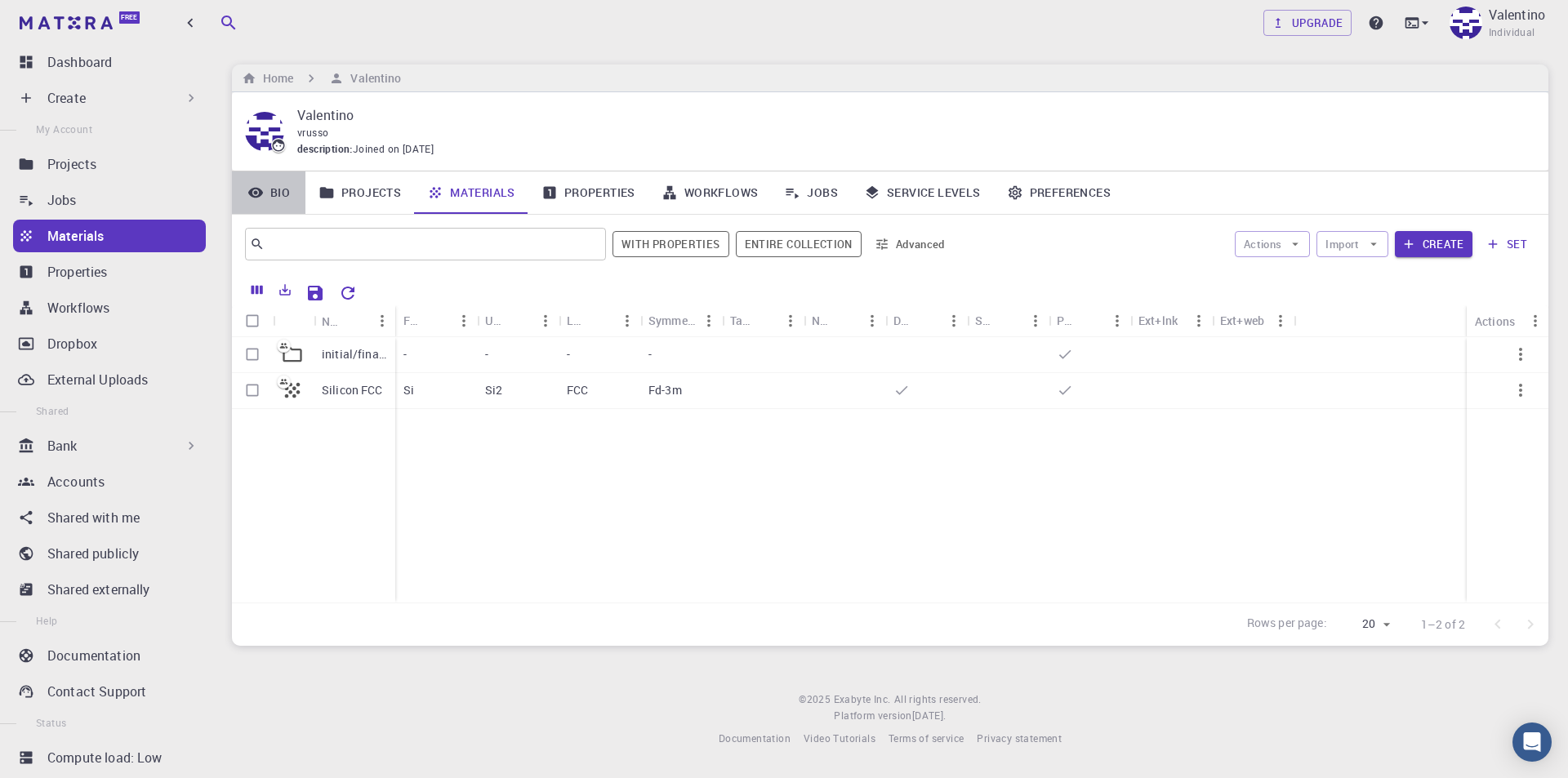
click at [304, 199] on link "Bio" at bounding box center [268, 193] width 74 height 42
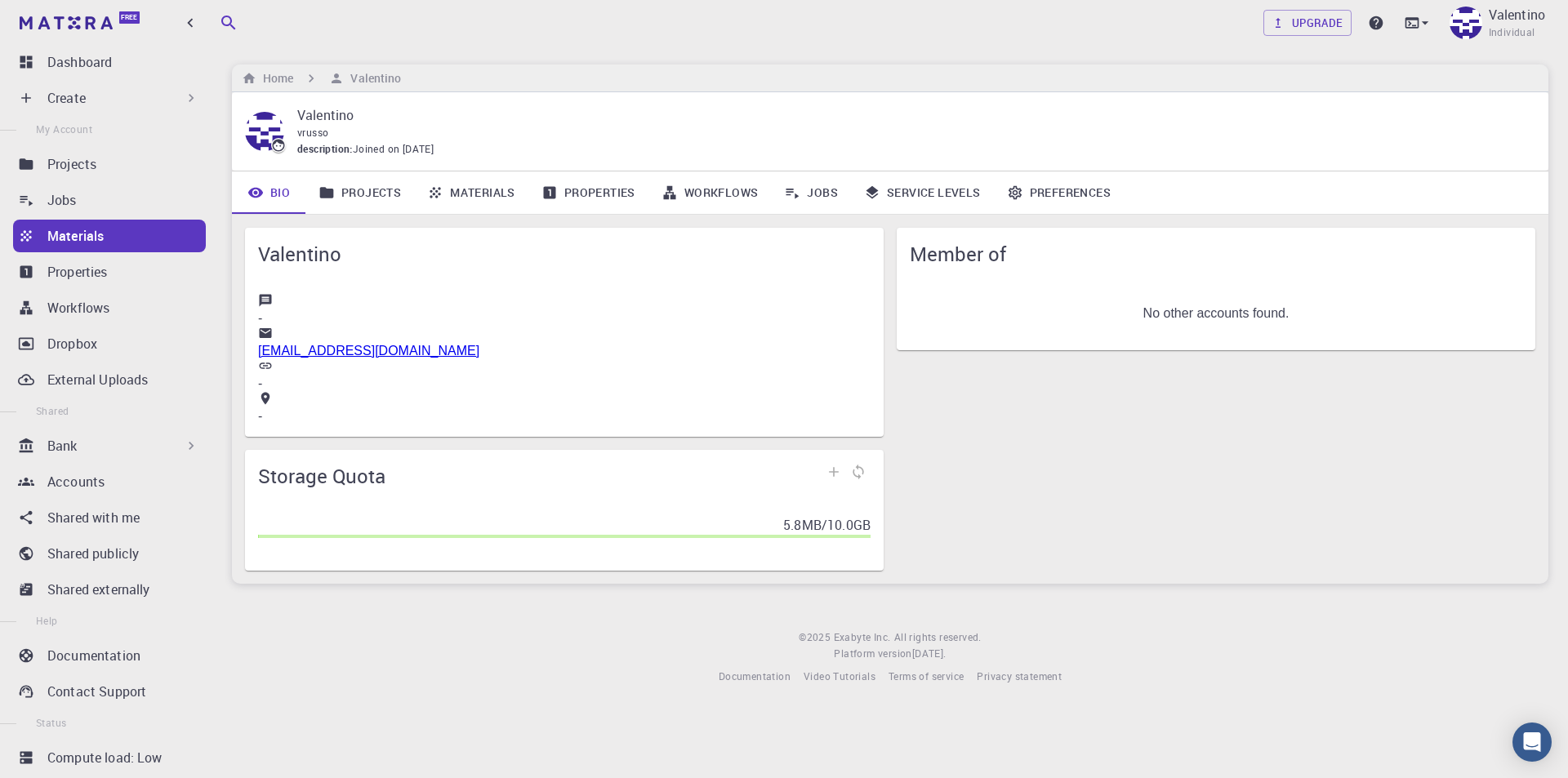
click at [347, 195] on link "Projects" at bounding box center [359, 193] width 108 height 42
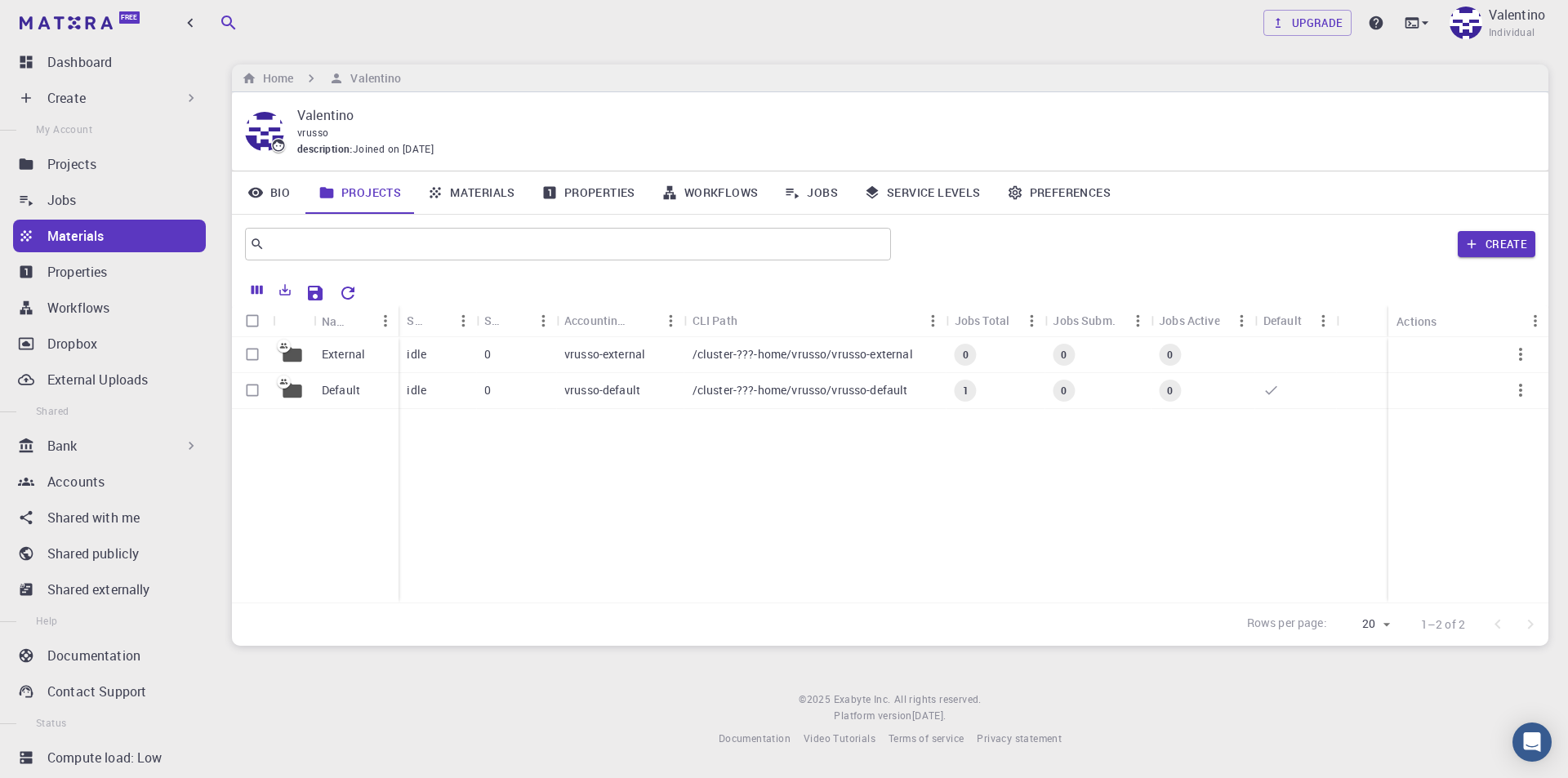
click at [441, 186] on icon at bounding box center [436, 193] width 17 height 17
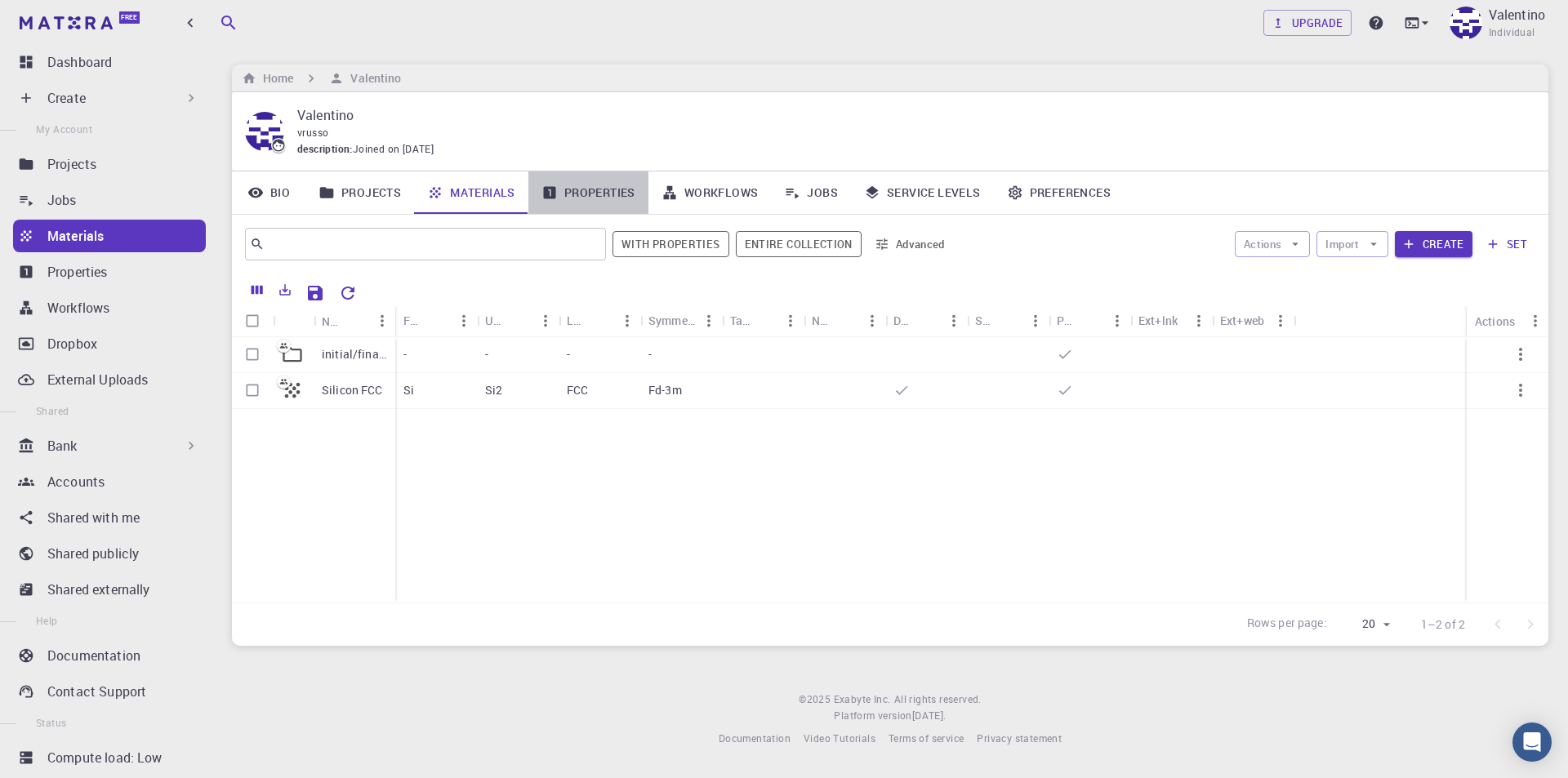
click at [608, 194] on link "Properties" at bounding box center [588, 193] width 120 height 42
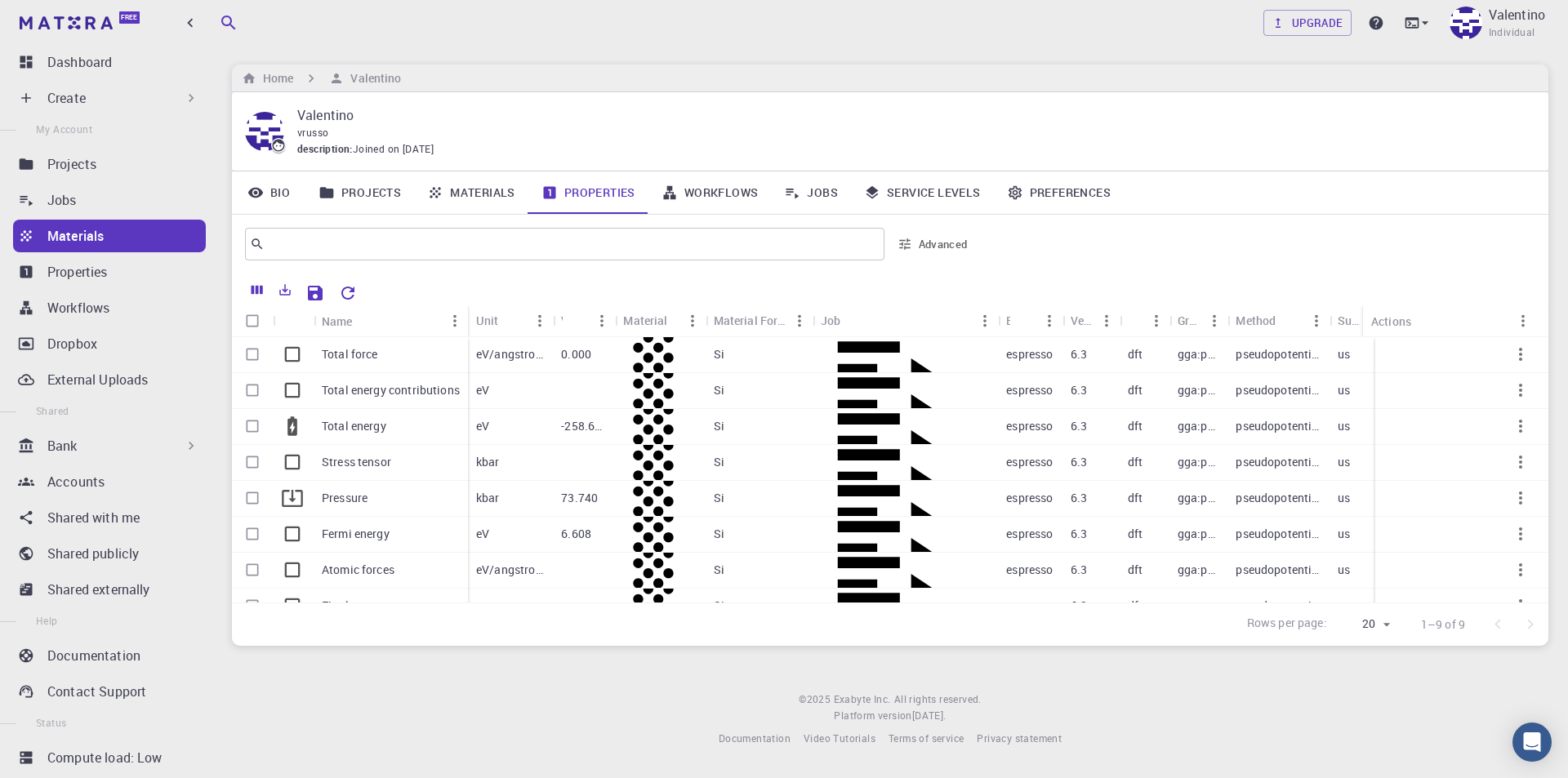
click at [744, 197] on link "Workflows" at bounding box center [710, 193] width 123 height 42
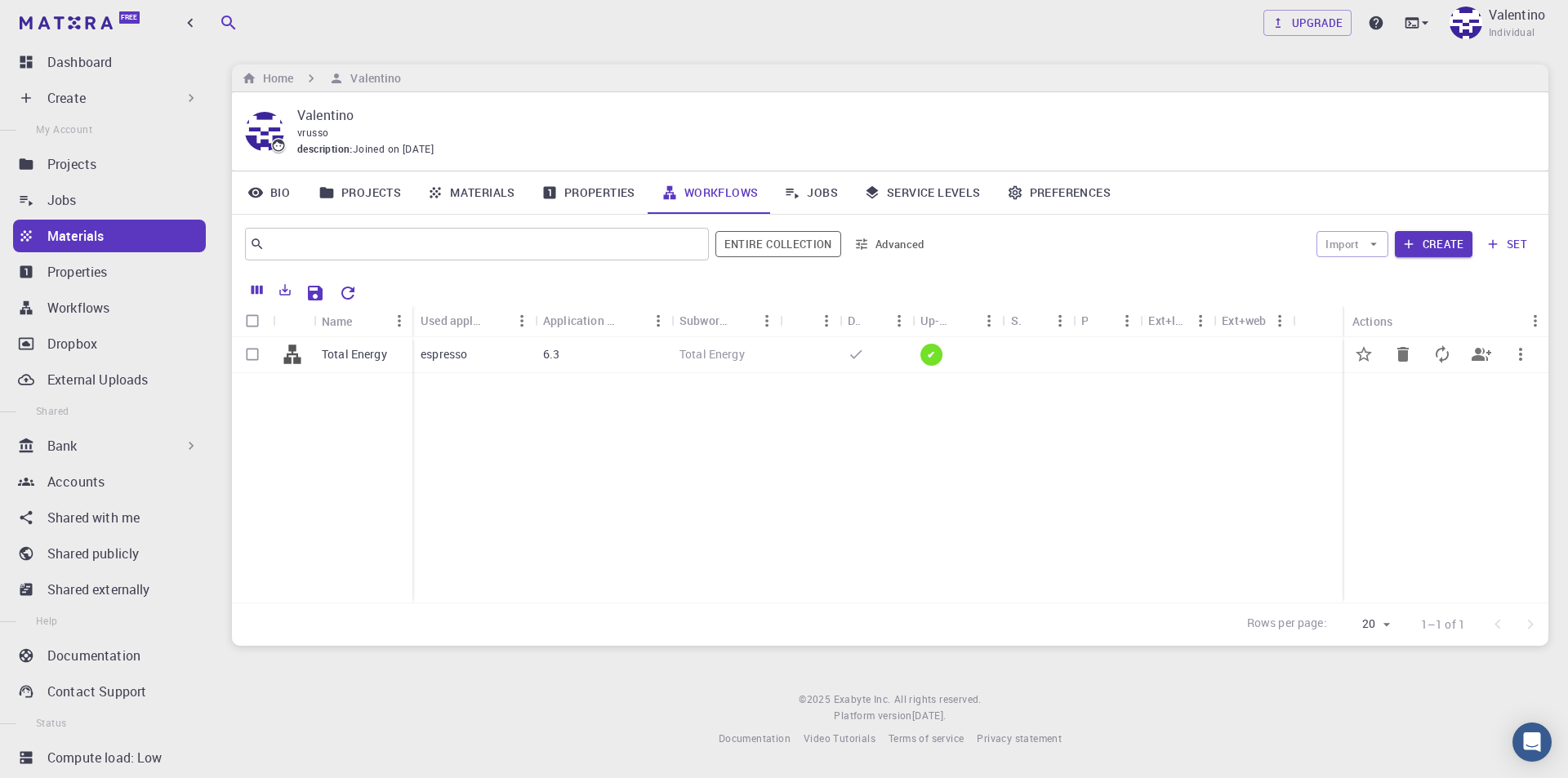
click at [247, 350] on input "Select row" at bounding box center [253, 355] width 31 height 31
checkbox input "true"
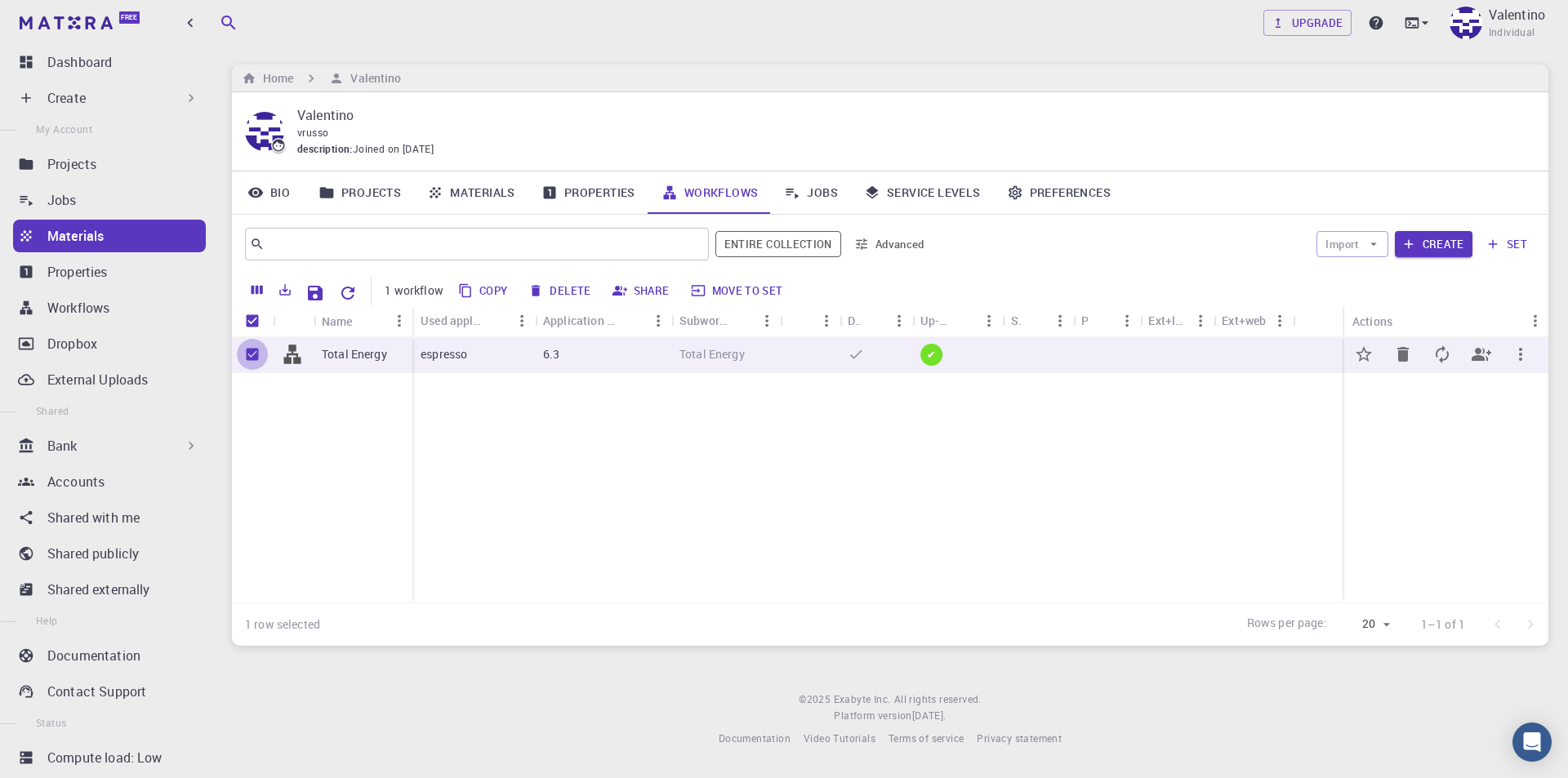
click at [247, 356] on input "Unselect row" at bounding box center [253, 355] width 31 height 31
checkbox input "false"
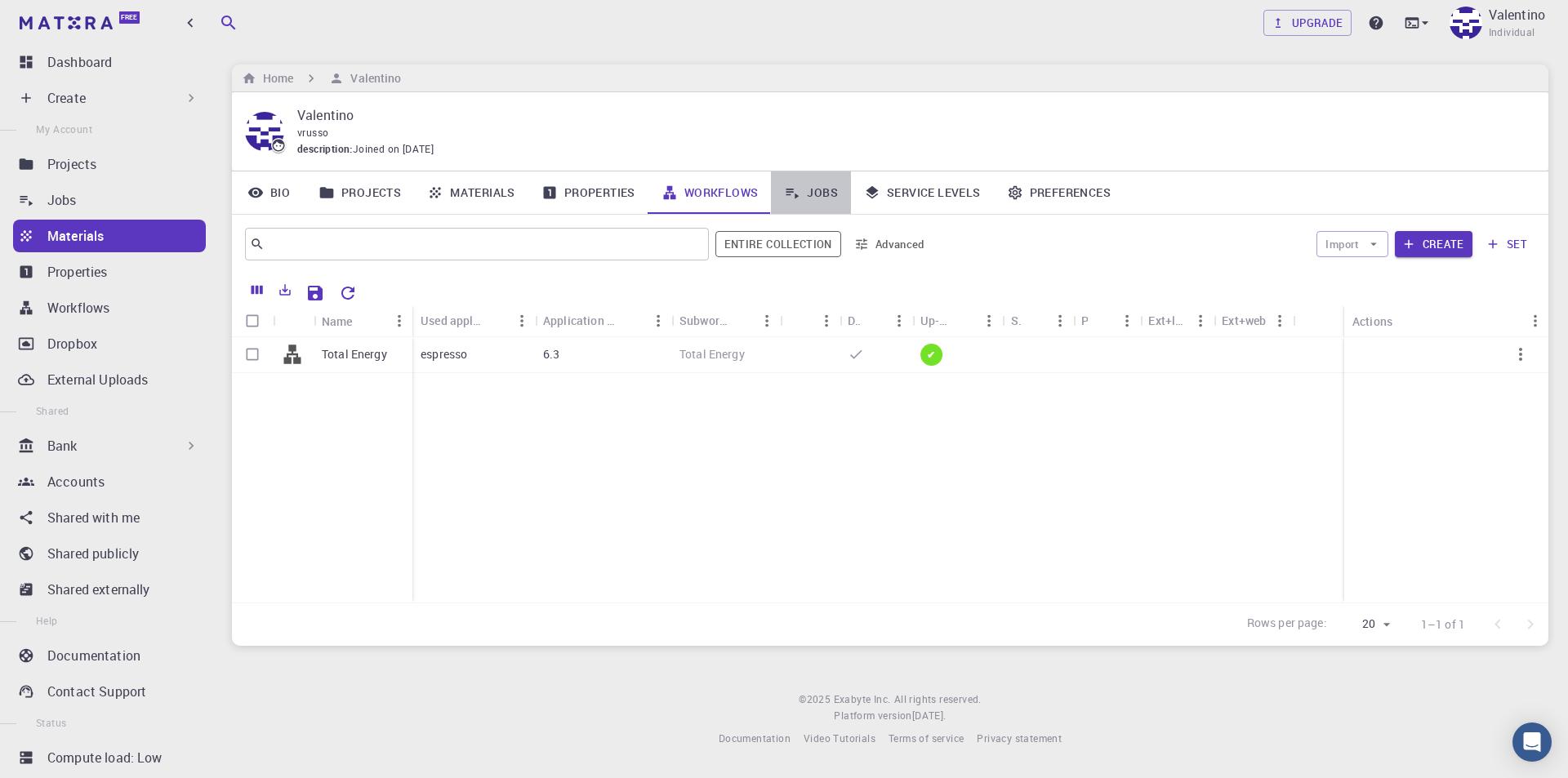
click at [830, 197] on link "Jobs" at bounding box center [811, 193] width 80 height 42
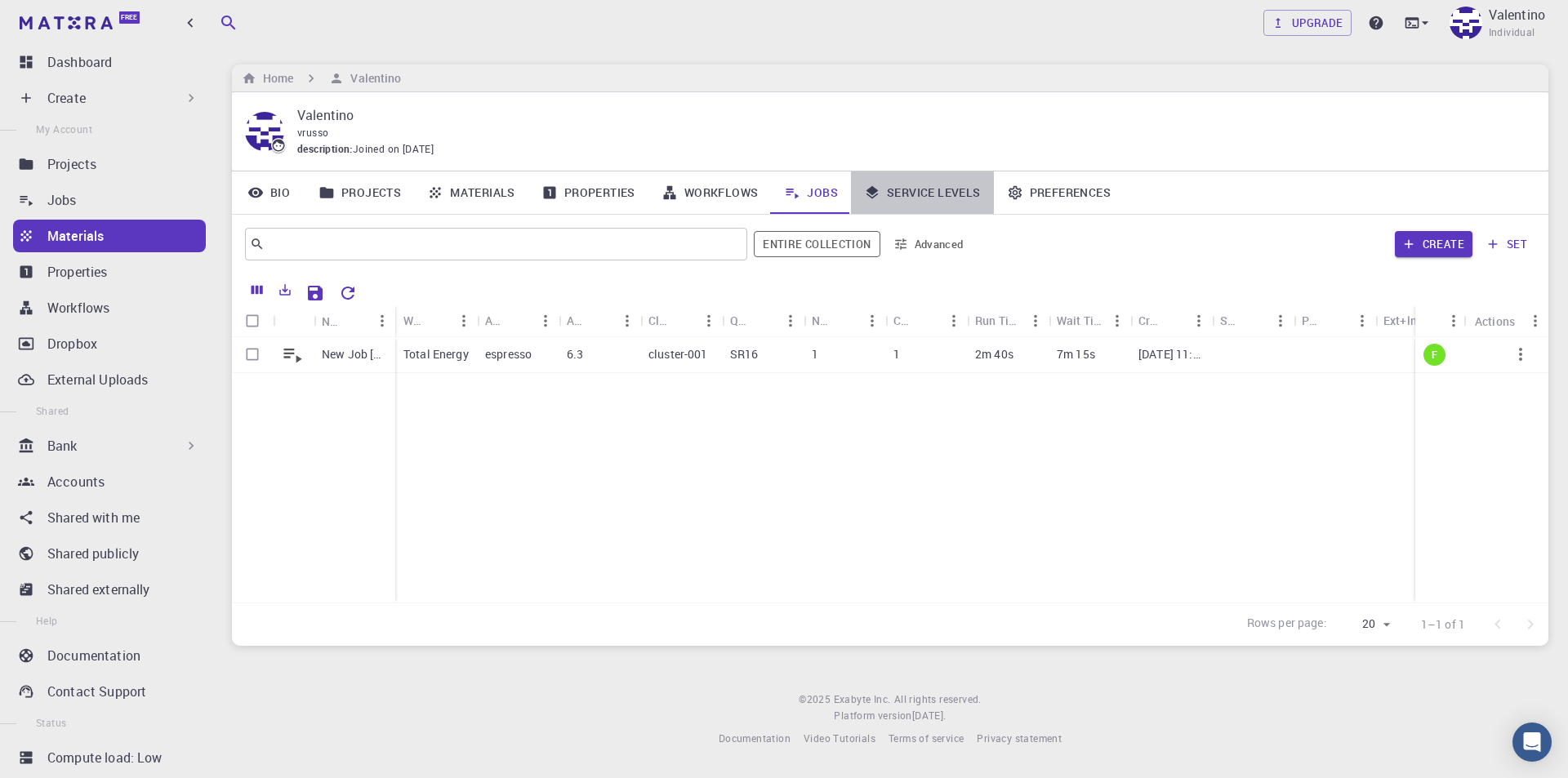
click at [870, 195] on icon at bounding box center [872, 193] width 12 height 13
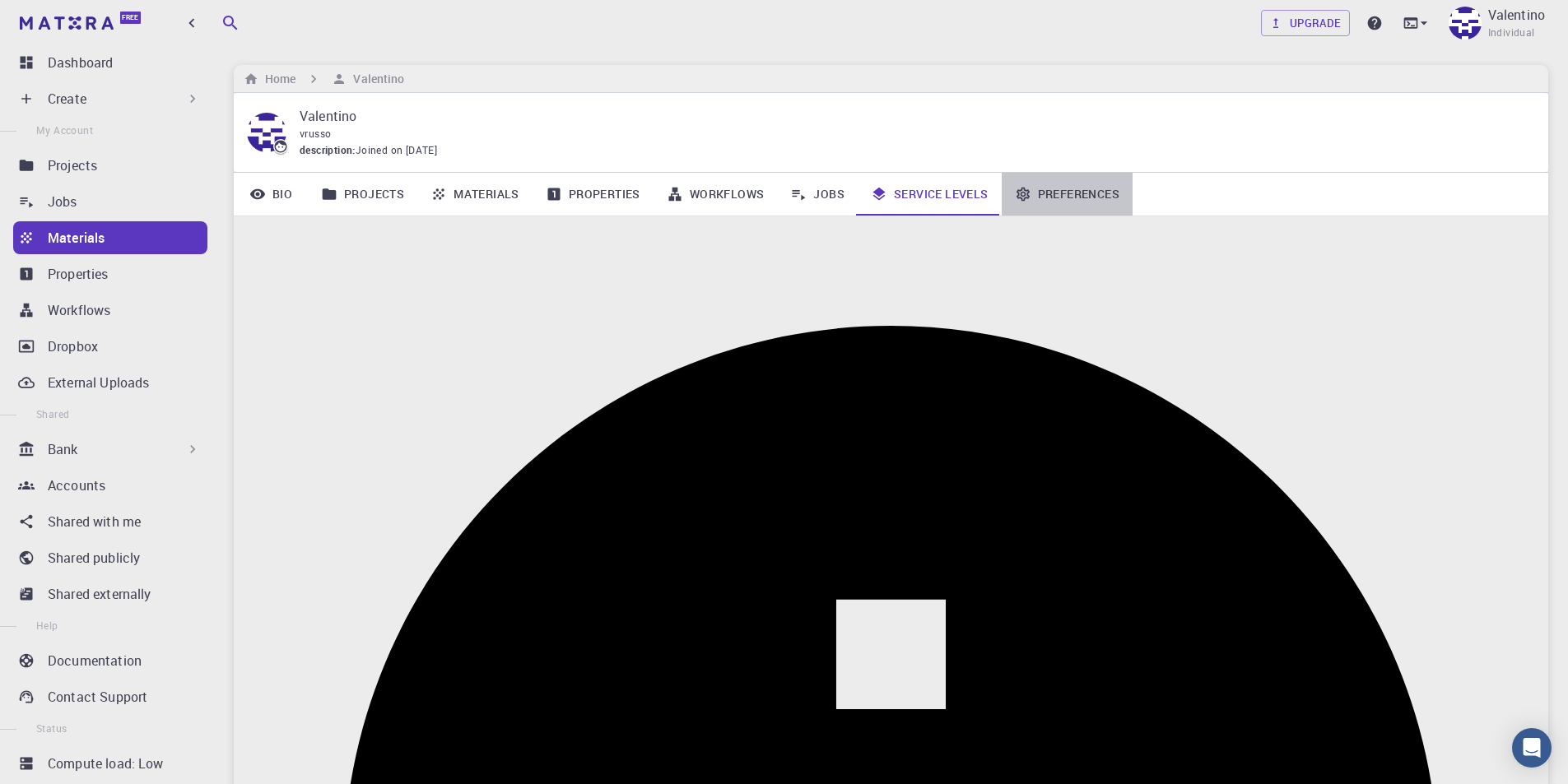
click at [1076, 192] on link "Preferences" at bounding box center [1066, 194] width 131 height 43
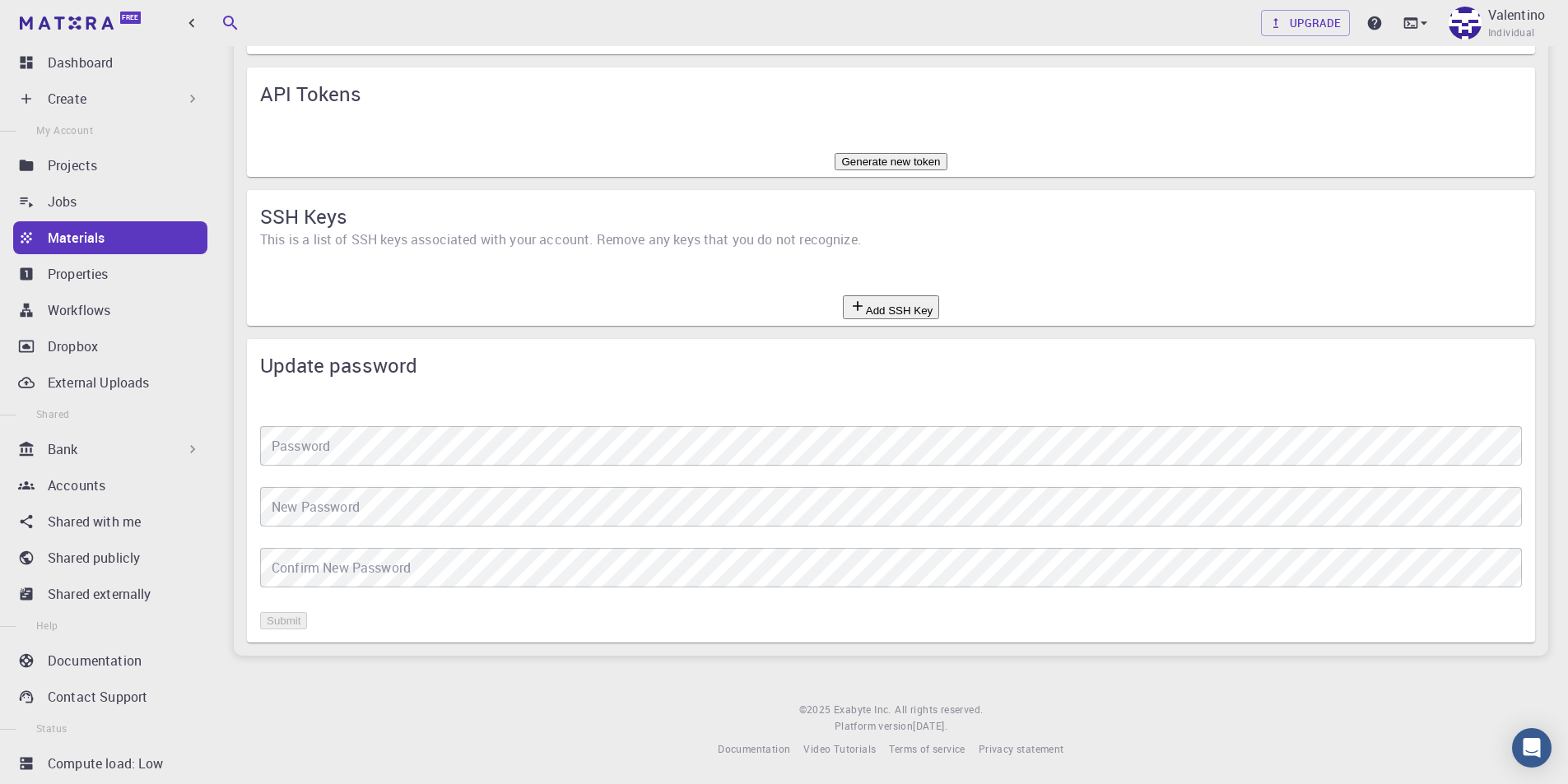
scroll to position [1218, 0]
click at [74, 56] on p "Dashboard" at bounding box center [81, 62] width 65 height 19
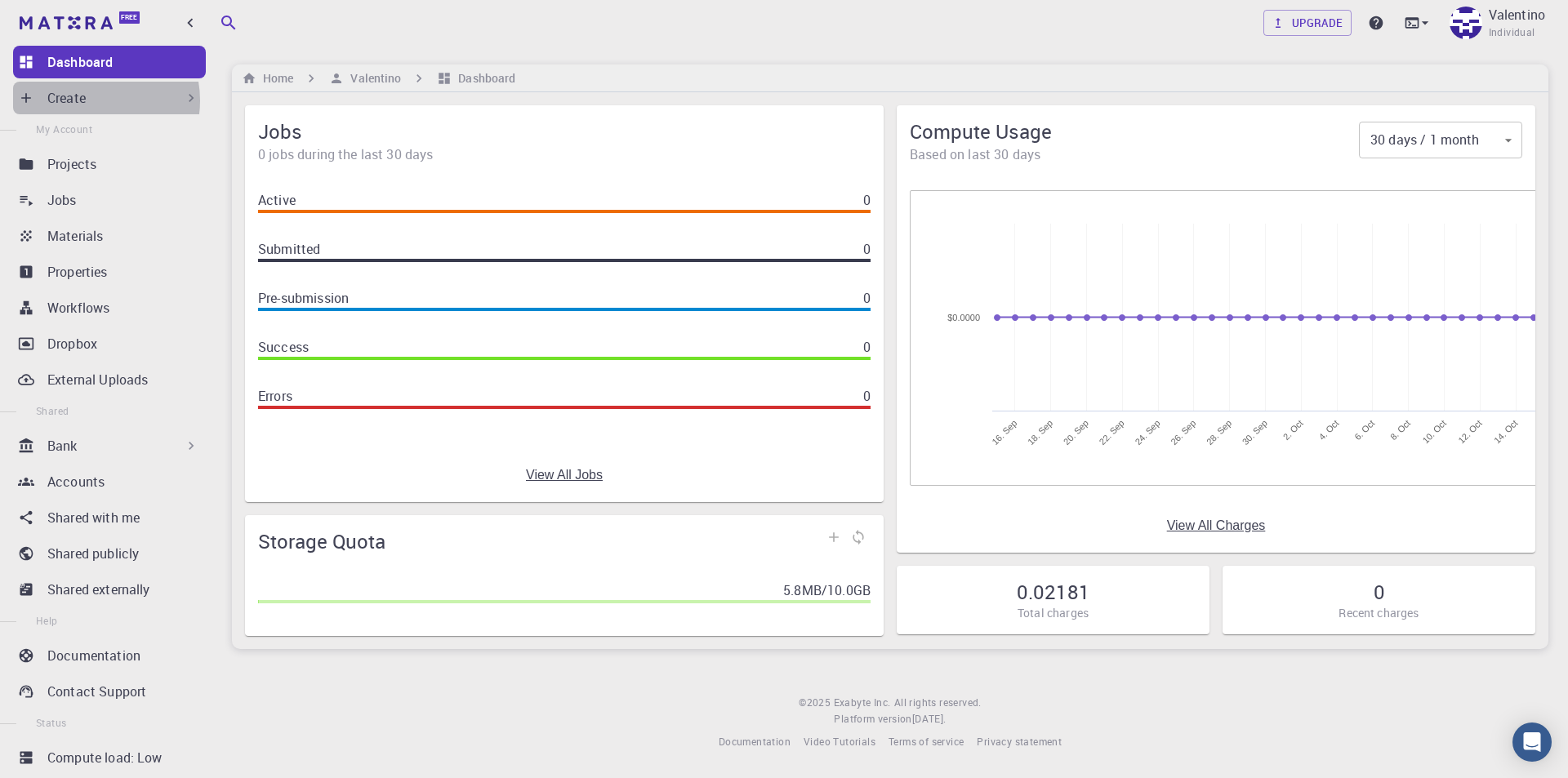
click at [91, 100] on div "Create" at bounding box center [123, 97] width 152 height 19
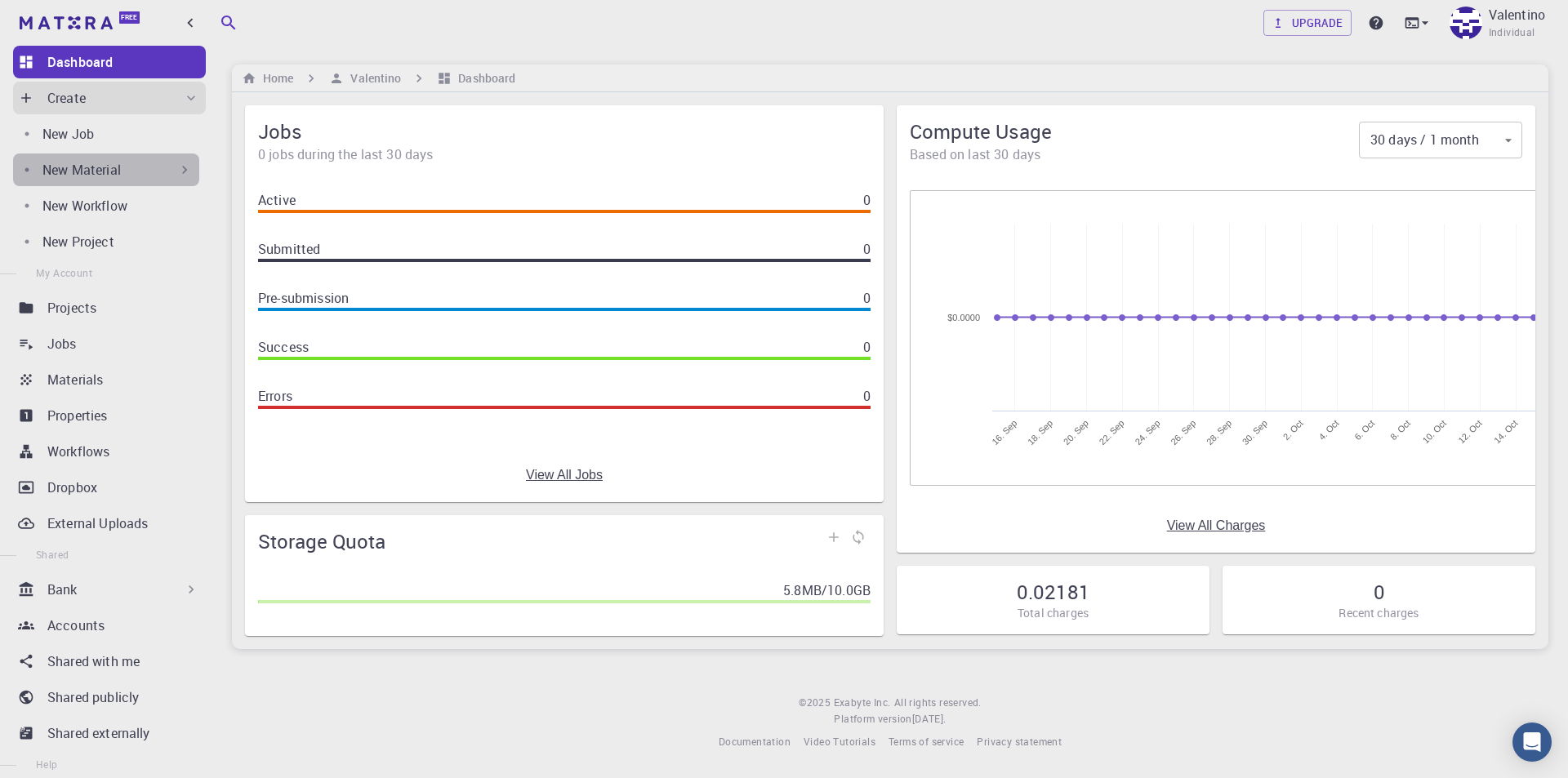
click at [182, 170] on icon at bounding box center [185, 170] width 17 height 17
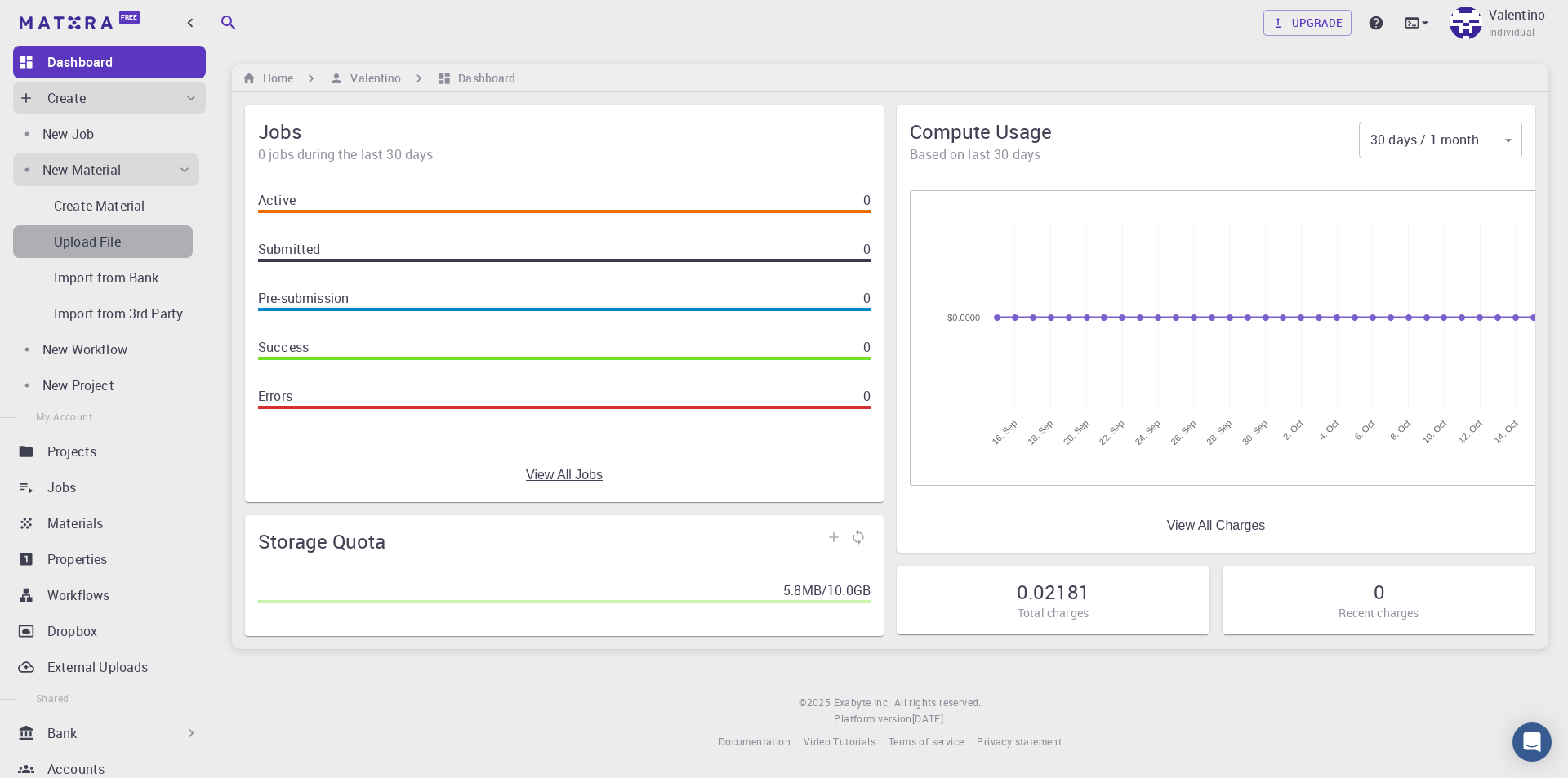
click at [116, 241] on p "Upload File" at bounding box center [87, 241] width 67 height 19
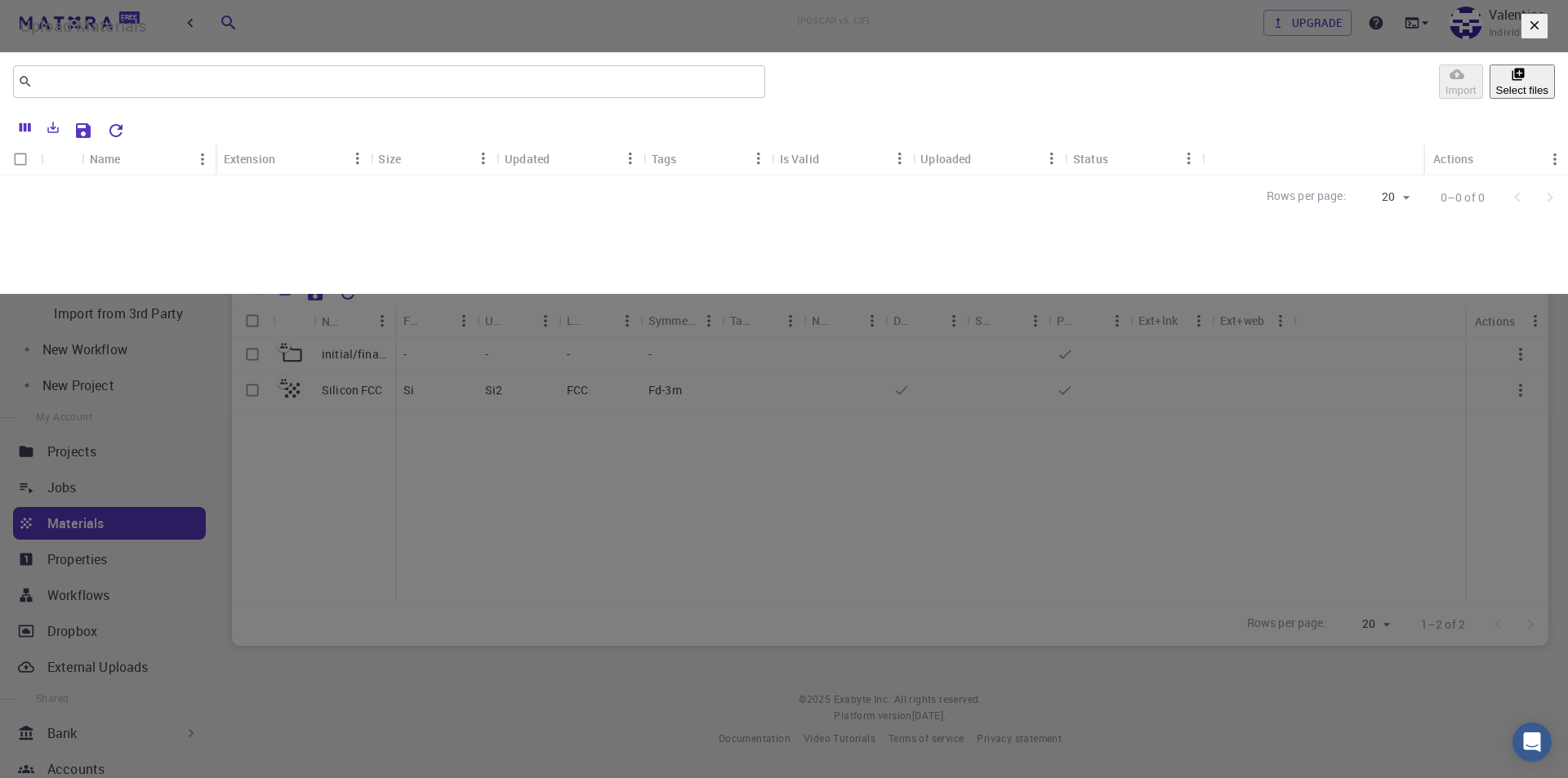
click at [1490, 99] on button "Select files" at bounding box center [1522, 81] width 65 height 34
click at [36, 209] on input "Select row" at bounding box center [20, 193] width 31 height 31
checkbox input "true"
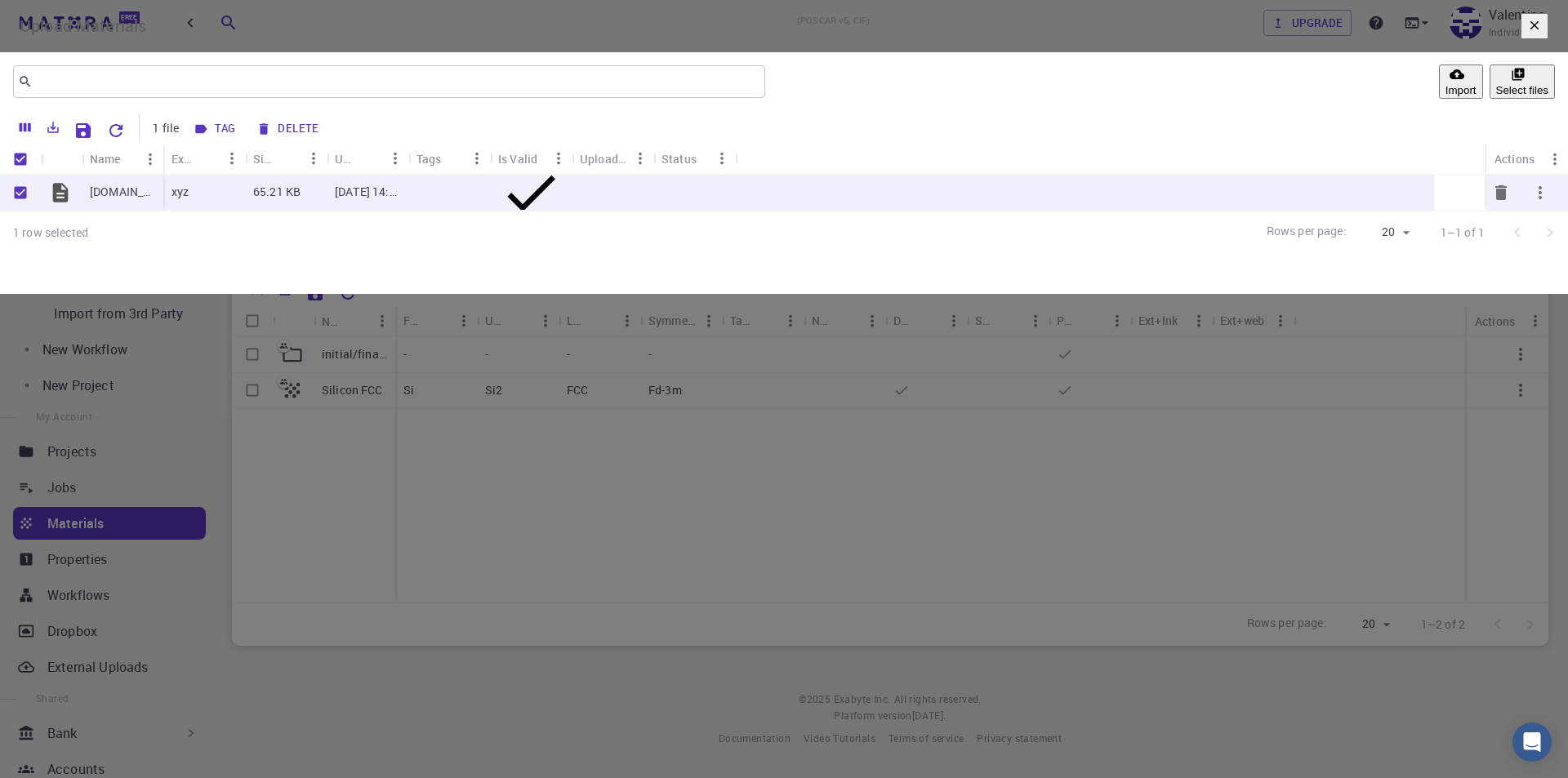
click at [1530, 202] on icon "button" at bounding box center [1540, 192] width 19 height 19
click at [1176, 363] on div at bounding box center [784, 389] width 1568 height 778
click at [1530, 29] on icon "button" at bounding box center [1535, 25] width 9 height 9
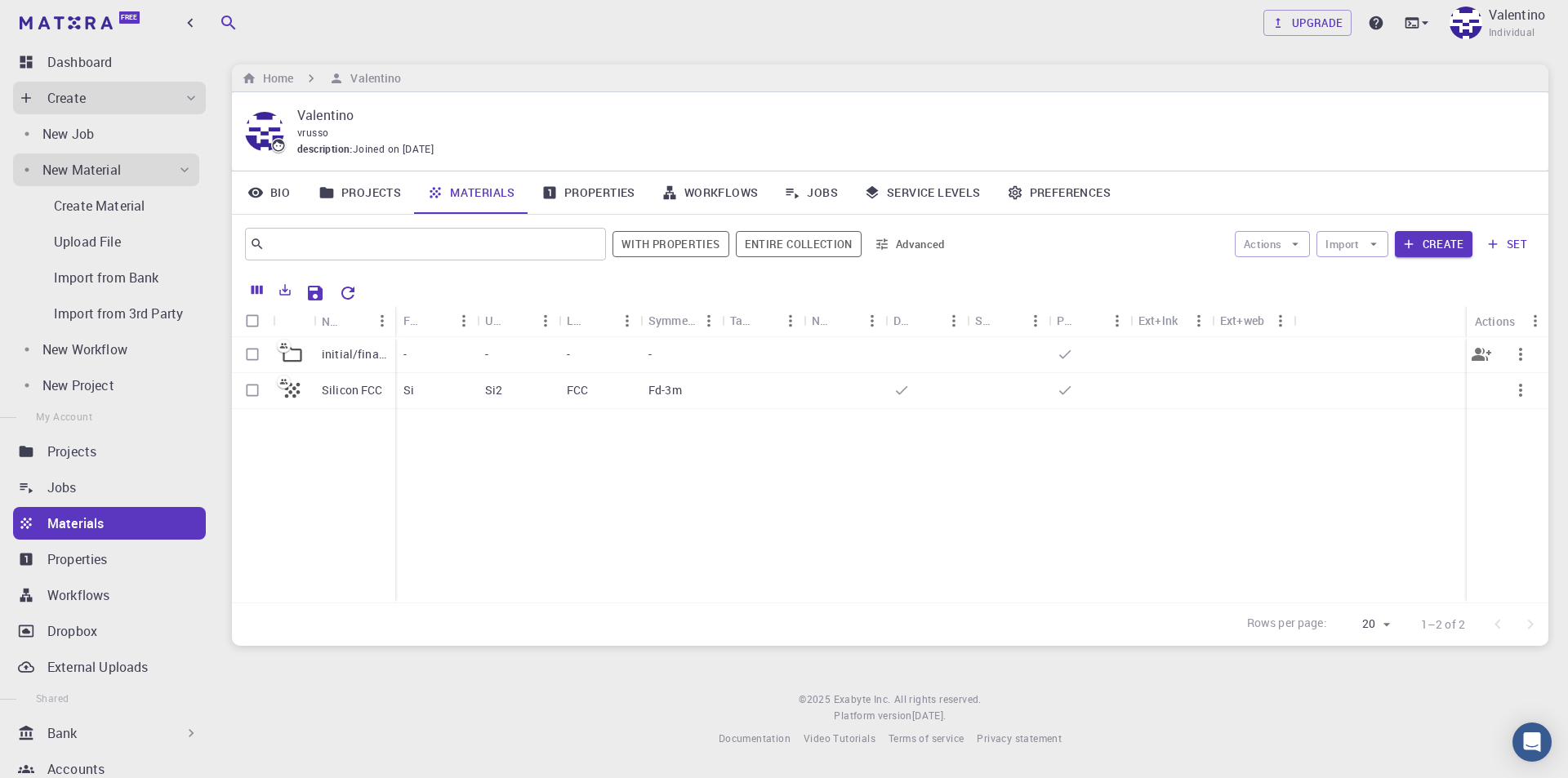
click at [295, 349] on icon at bounding box center [291, 355] width 18 height 16
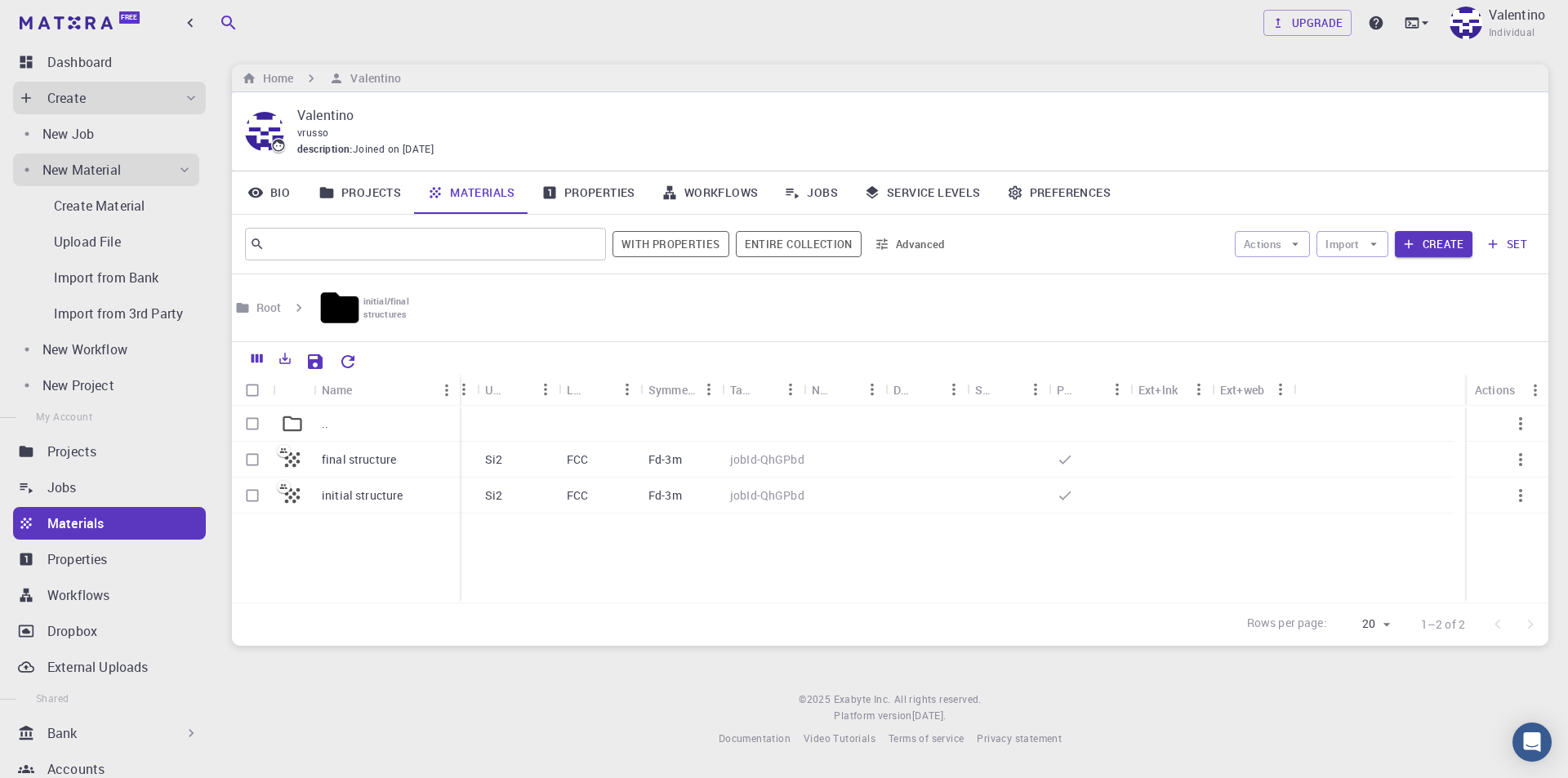
drag, startPoint x: 392, startPoint y: 344, endPoint x: 458, endPoint y: 344, distance: 66.0
click at [458, 374] on div "Name" at bounding box center [461, 389] width 17 height 32
click at [270, 299] on h6 "Root" at bounding box center [266, 308] width 31 height 18
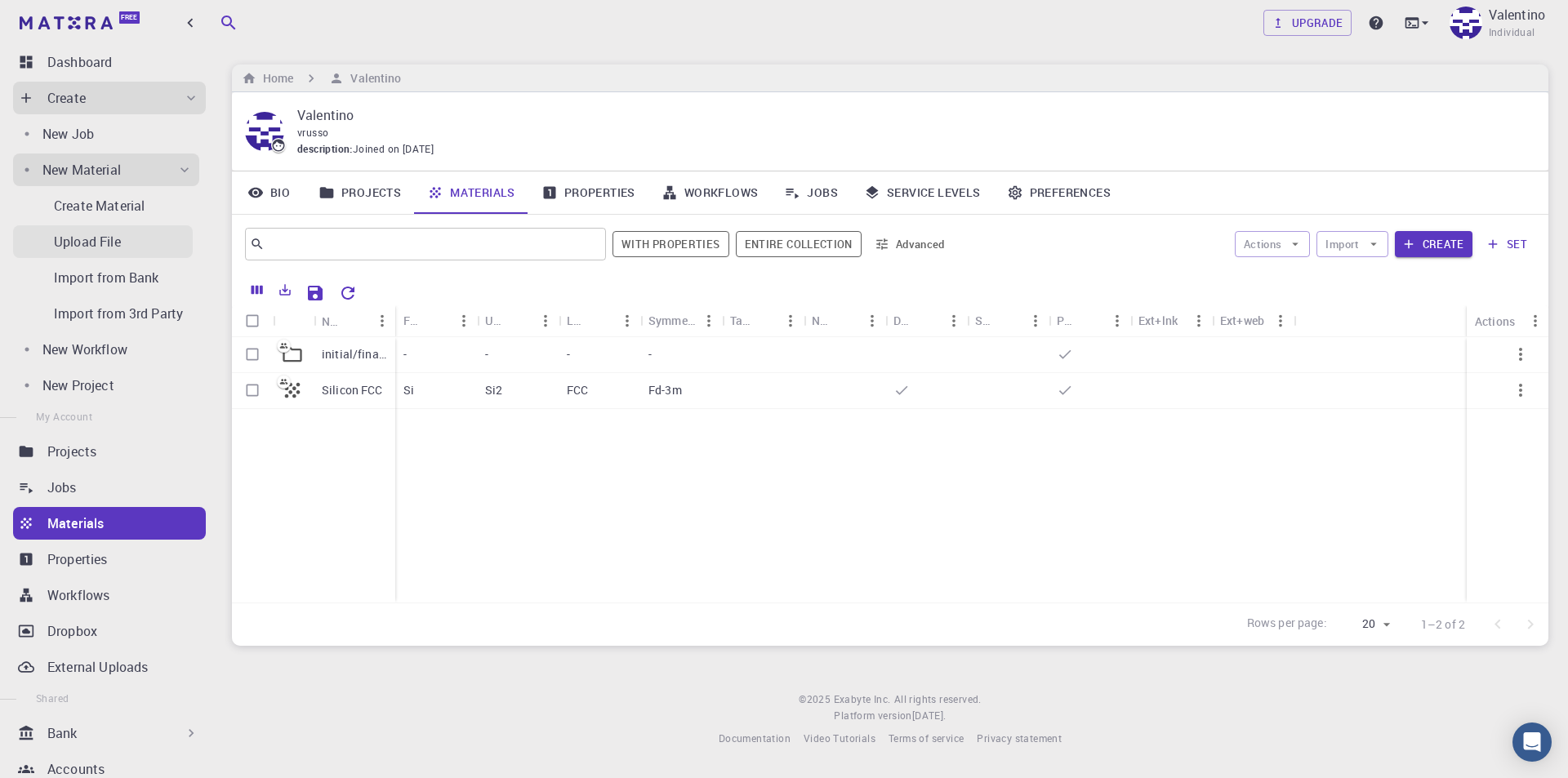
click at [97, 243] on p "Upload File" at bounding box center [87, 241] width 67 height 19
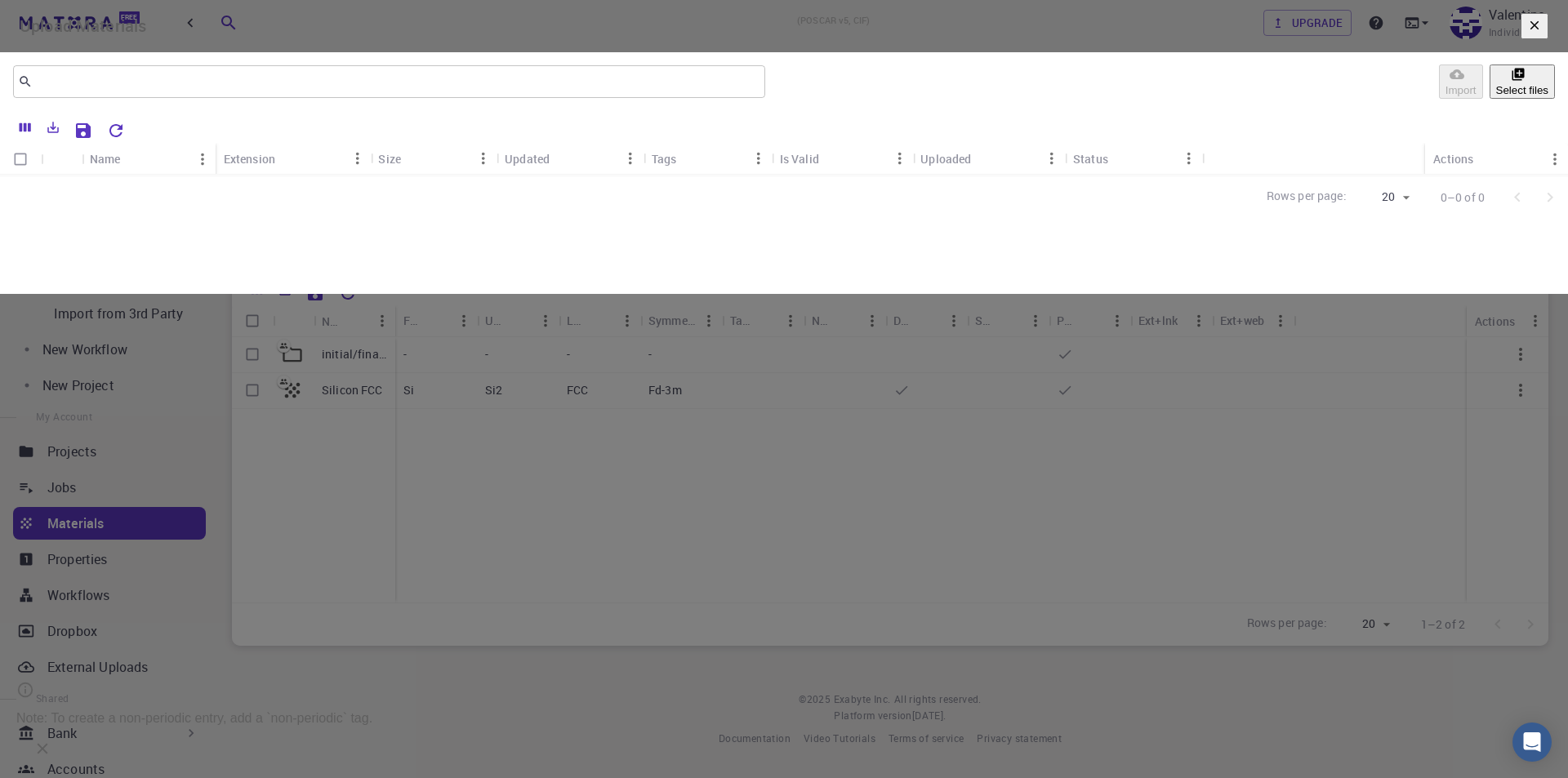
click at [1490, 99] on button "Select files" at bounding box center [1522, 81] width 65 height 34
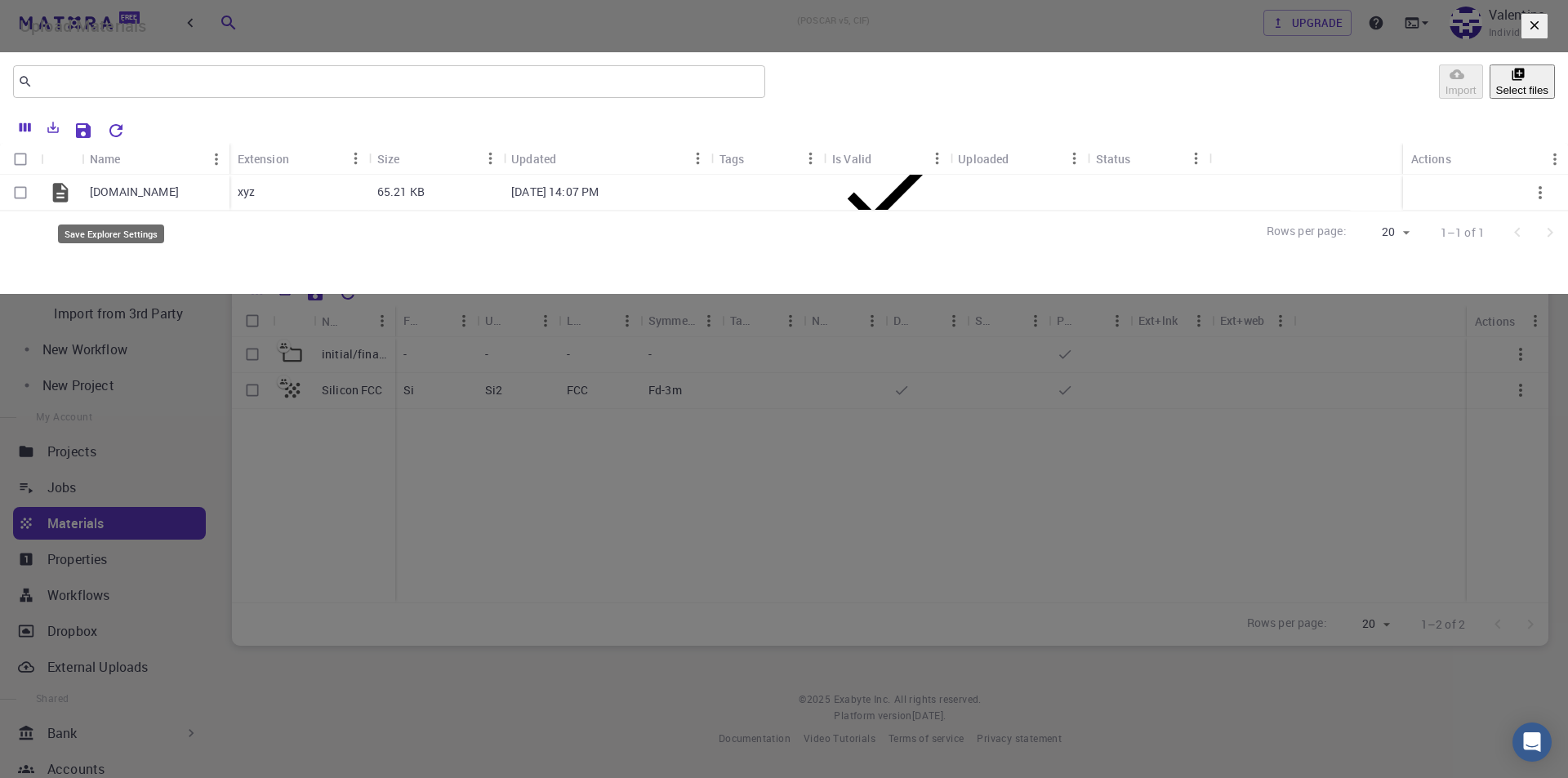
click at [91, 138] on icon "Save Explorer Settings" at bounding box center [84, 130] width 15 height 15
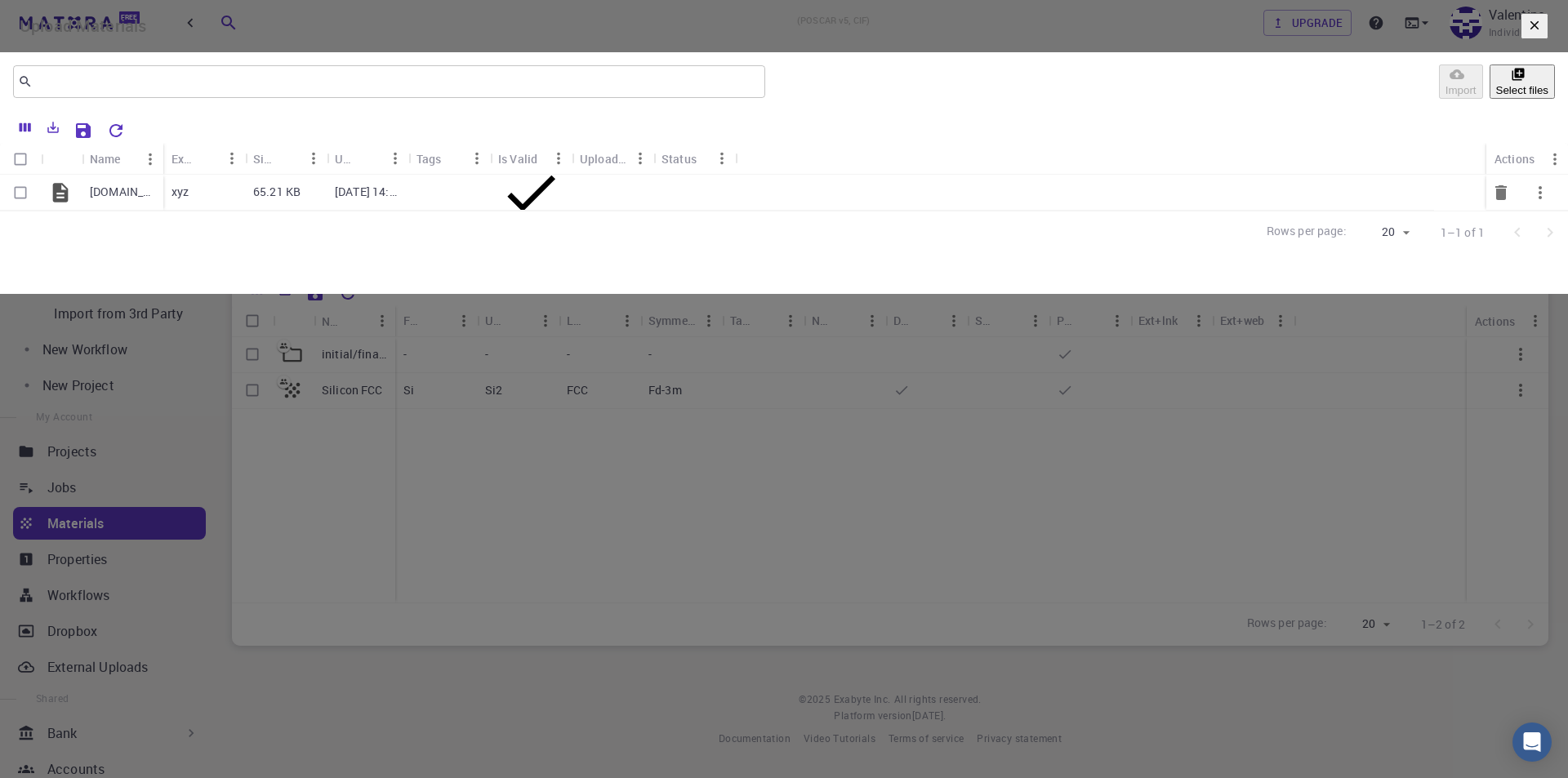
click at [36, 209] on input "Select row" at bounding box center [20, 193] width 31 height 31
checkbox input "true"
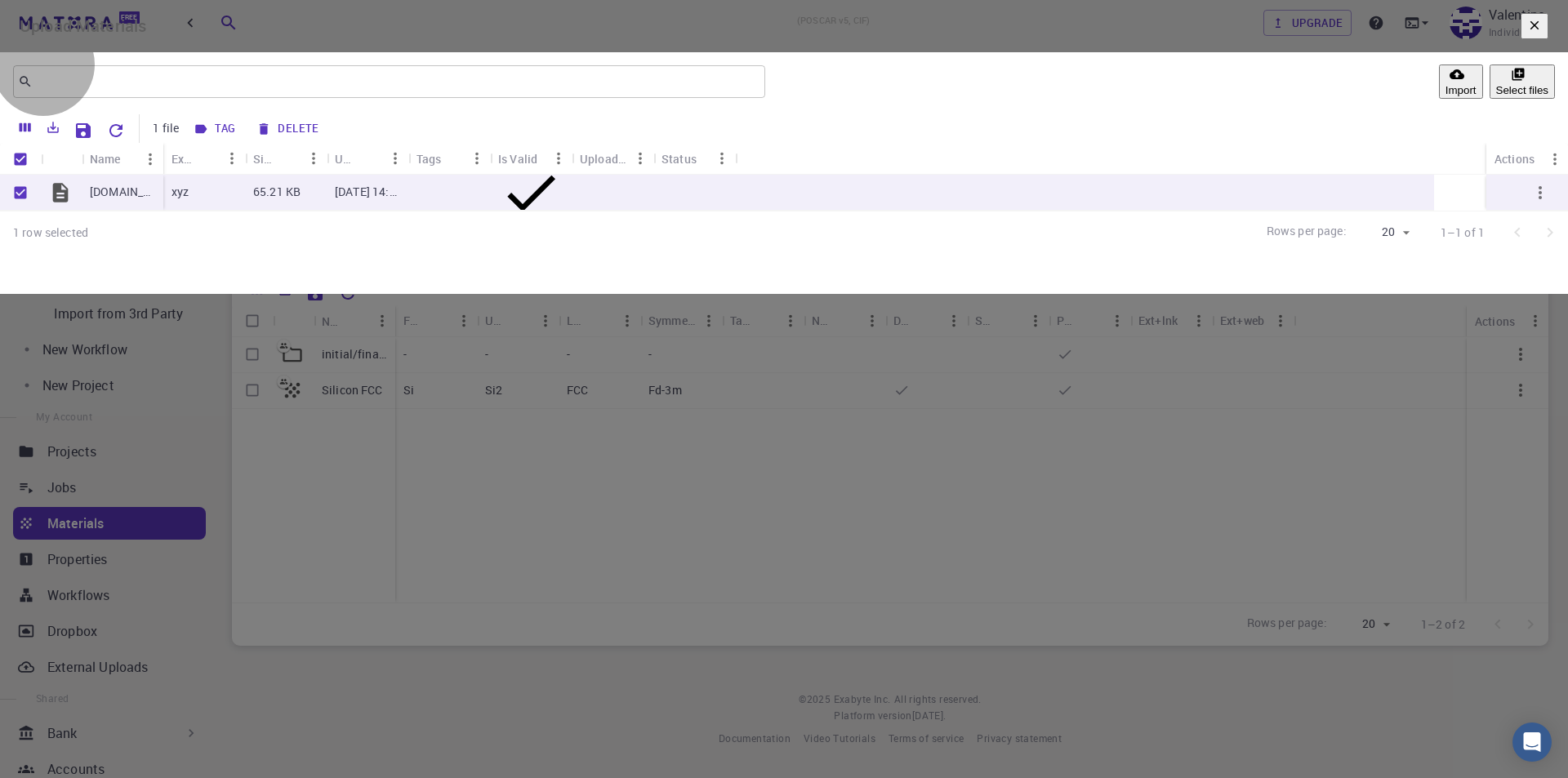
click at [1490, 99] on button "Select files" at bounding box center [1522, 81] width 65 height 34
click at [36, 209] on input "Unselect row" at bounding box center [20, 193] width 31 height 31
checkbox input "false"
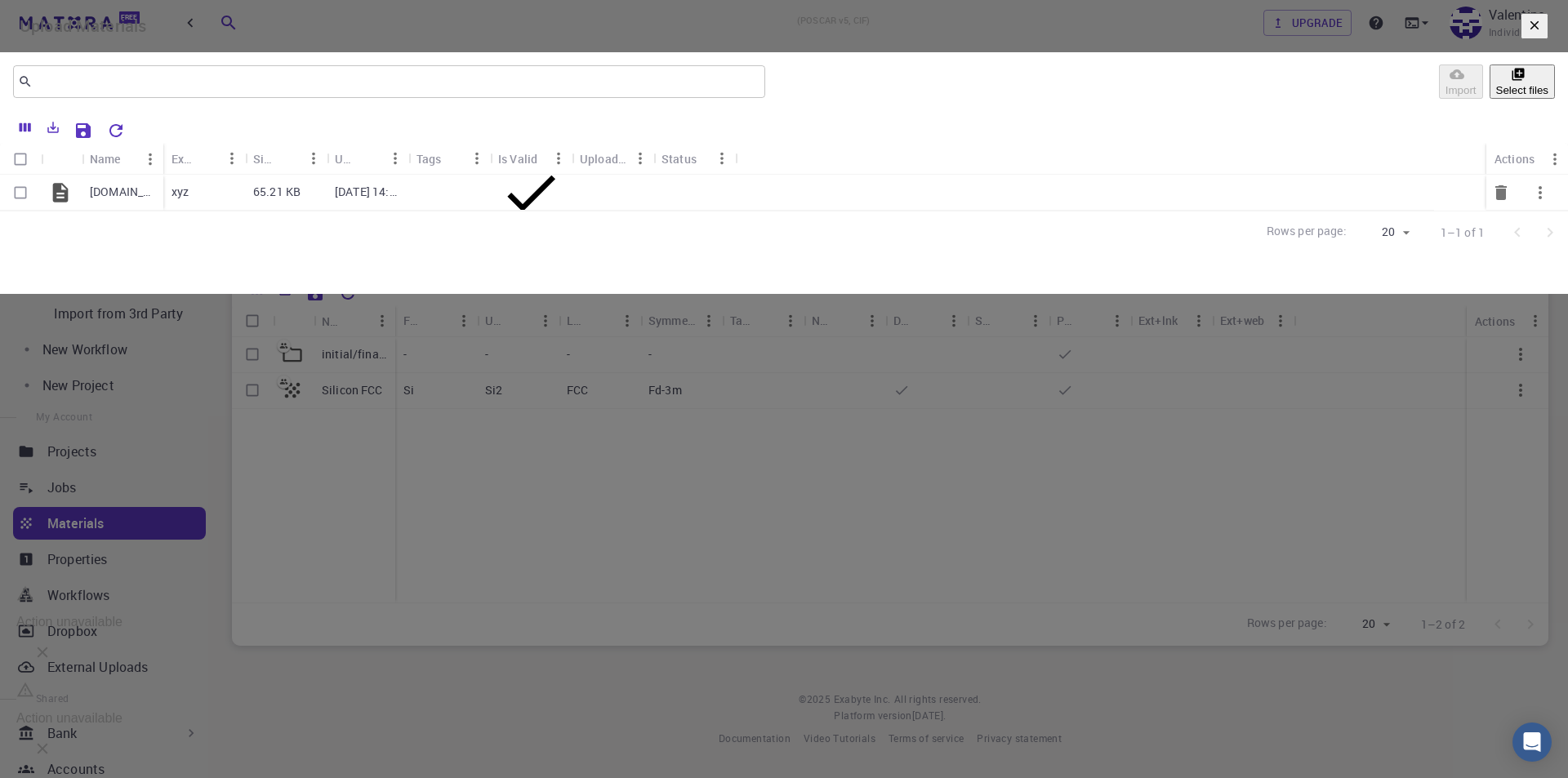
click at [137, 200] on p "[DOMAIN_NAME]" at bounding box center [122, 192] width 65 height 17
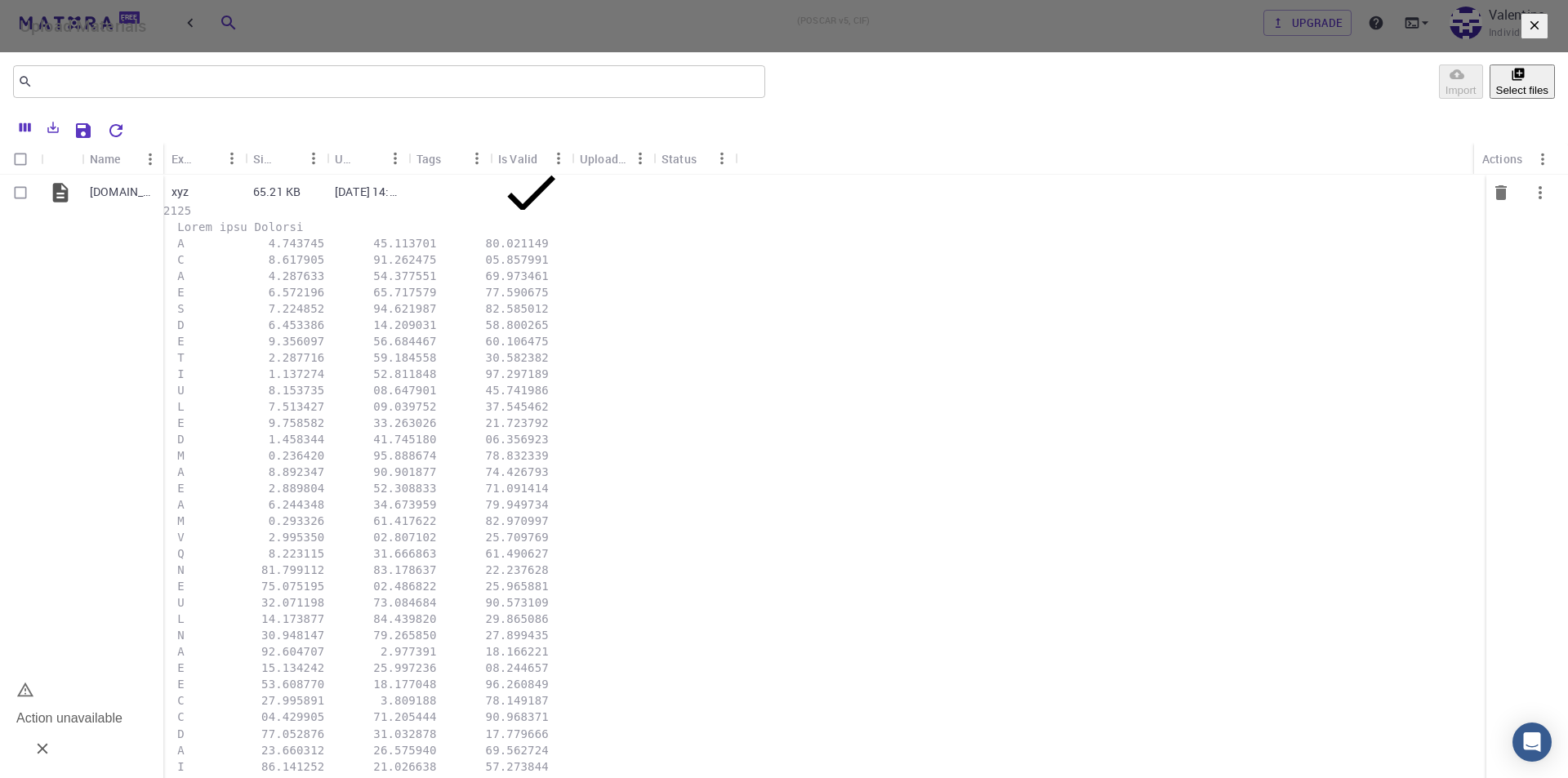
click at [137, 200] on p "[DOMAIN_NAME]" at bounding box center [122, 192] width 65 height 17
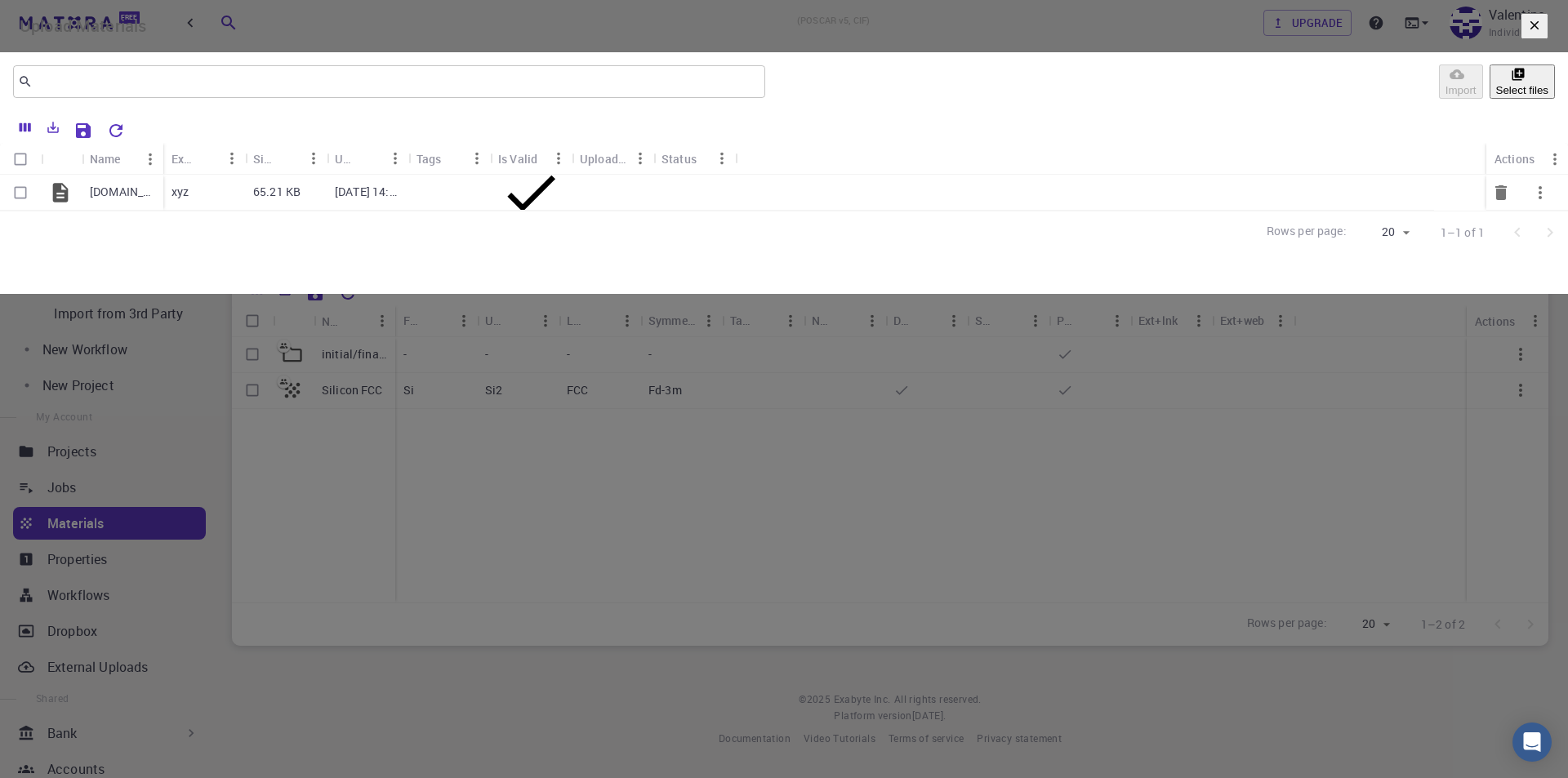
click at [137, 200] on p "[DOMAIN_NAME]" at bounding box center [122, 192] width 65 height 17
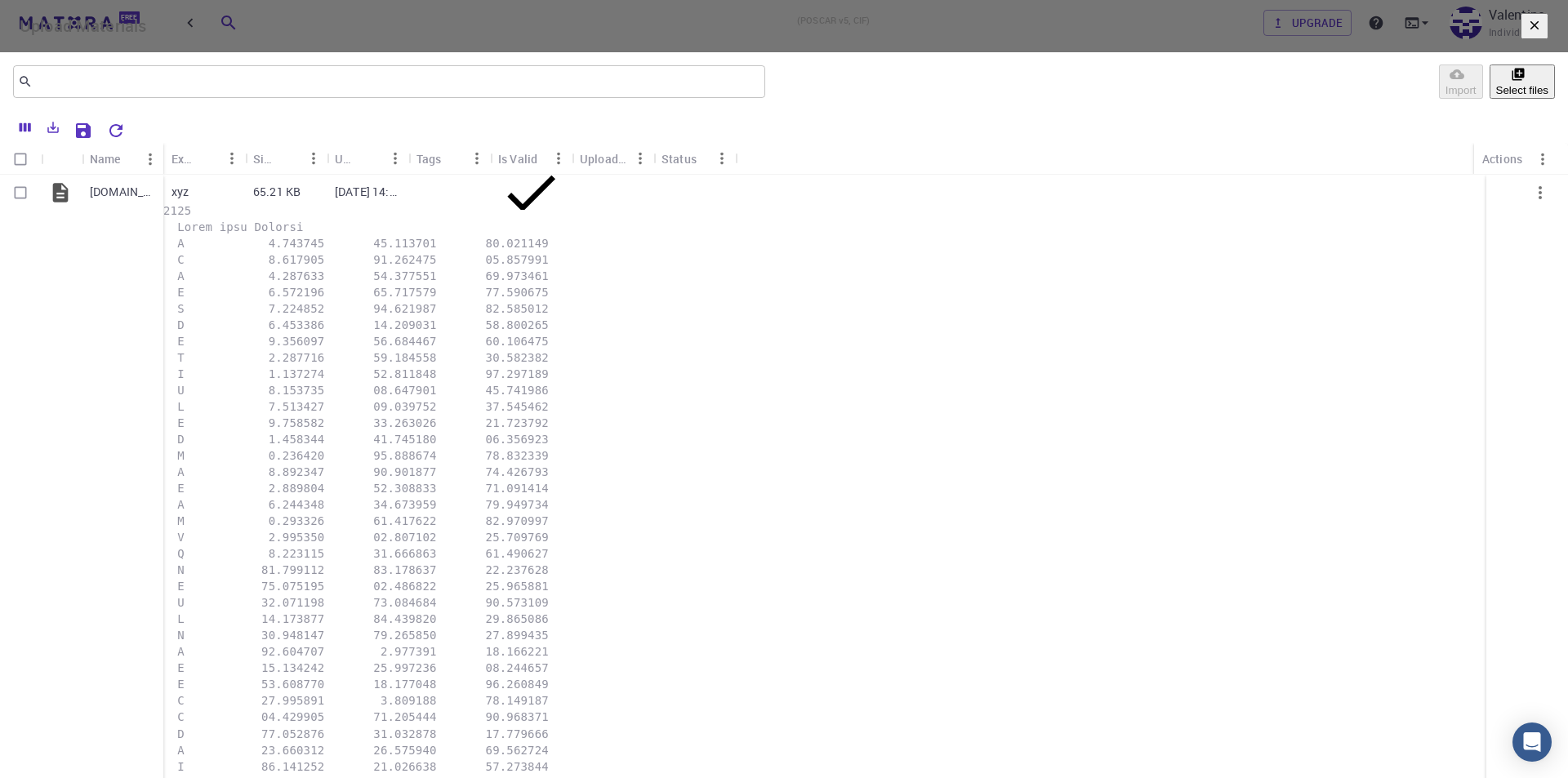
click at [1528, 33] on icon "button" at bounding box center [1535, 26] width 15 height 15
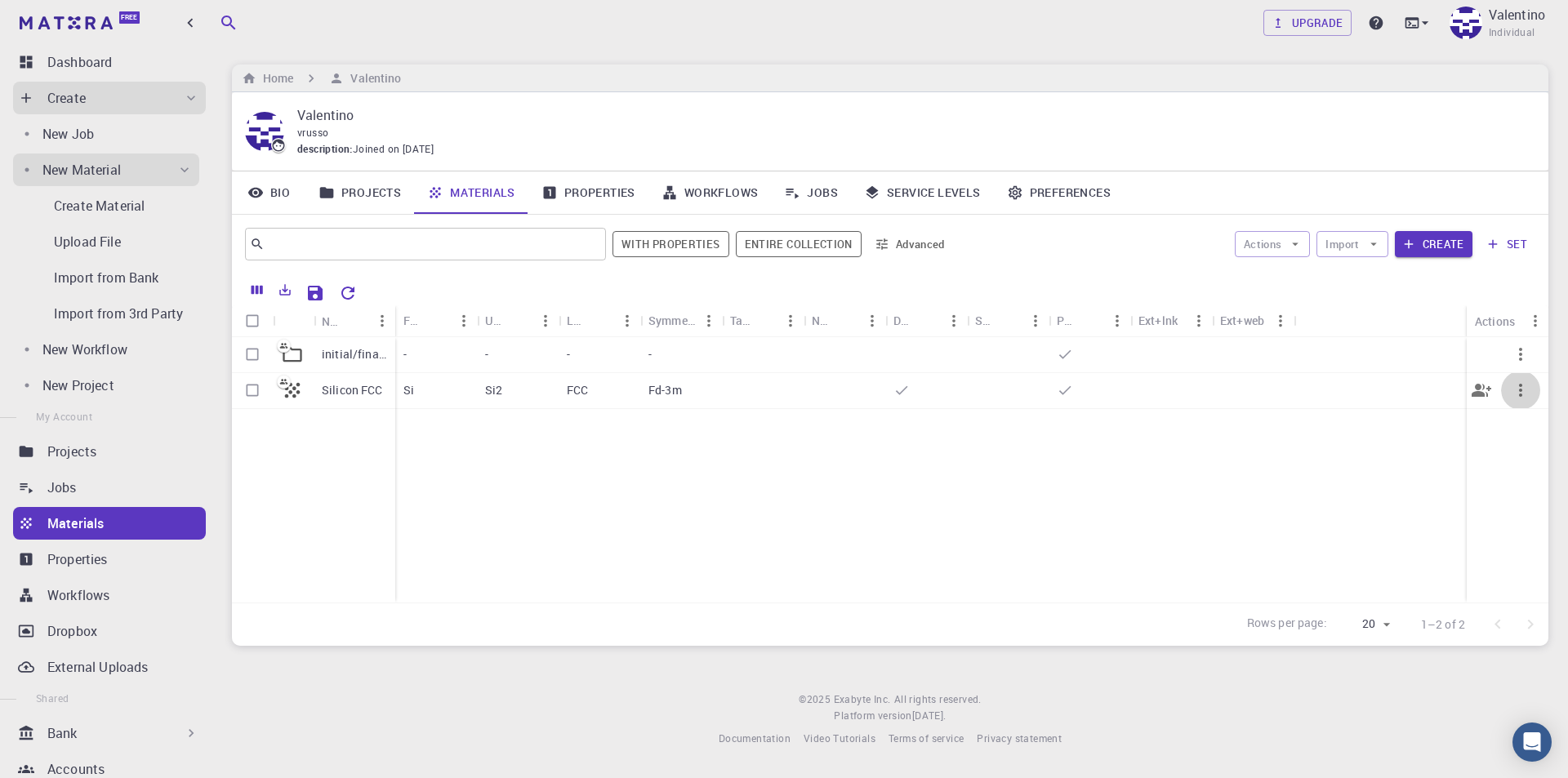
click at [1527, 389] on icon "button" at bounding box center [1520, 389] width 19 height 19
click at [1006, 479] on div at bounding box center [784, 389] width 1568 height 778
click at [163, 322] on p "Import from 3rd Party" at bounding box center [119, 313] width 129 height 19
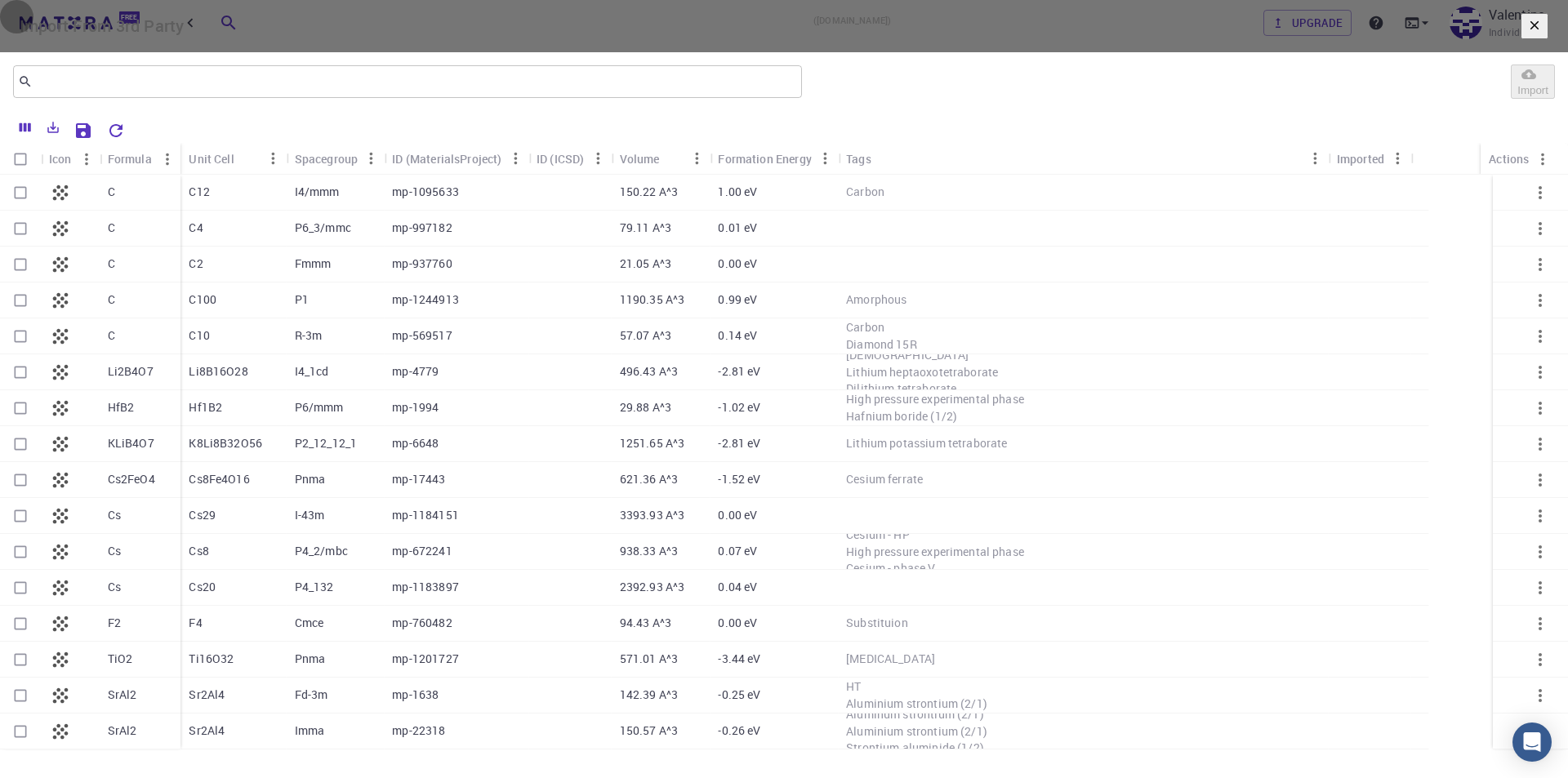
click at [1528, 33] on icon "button" at bounding box center [1535, 26] width 15 height 15
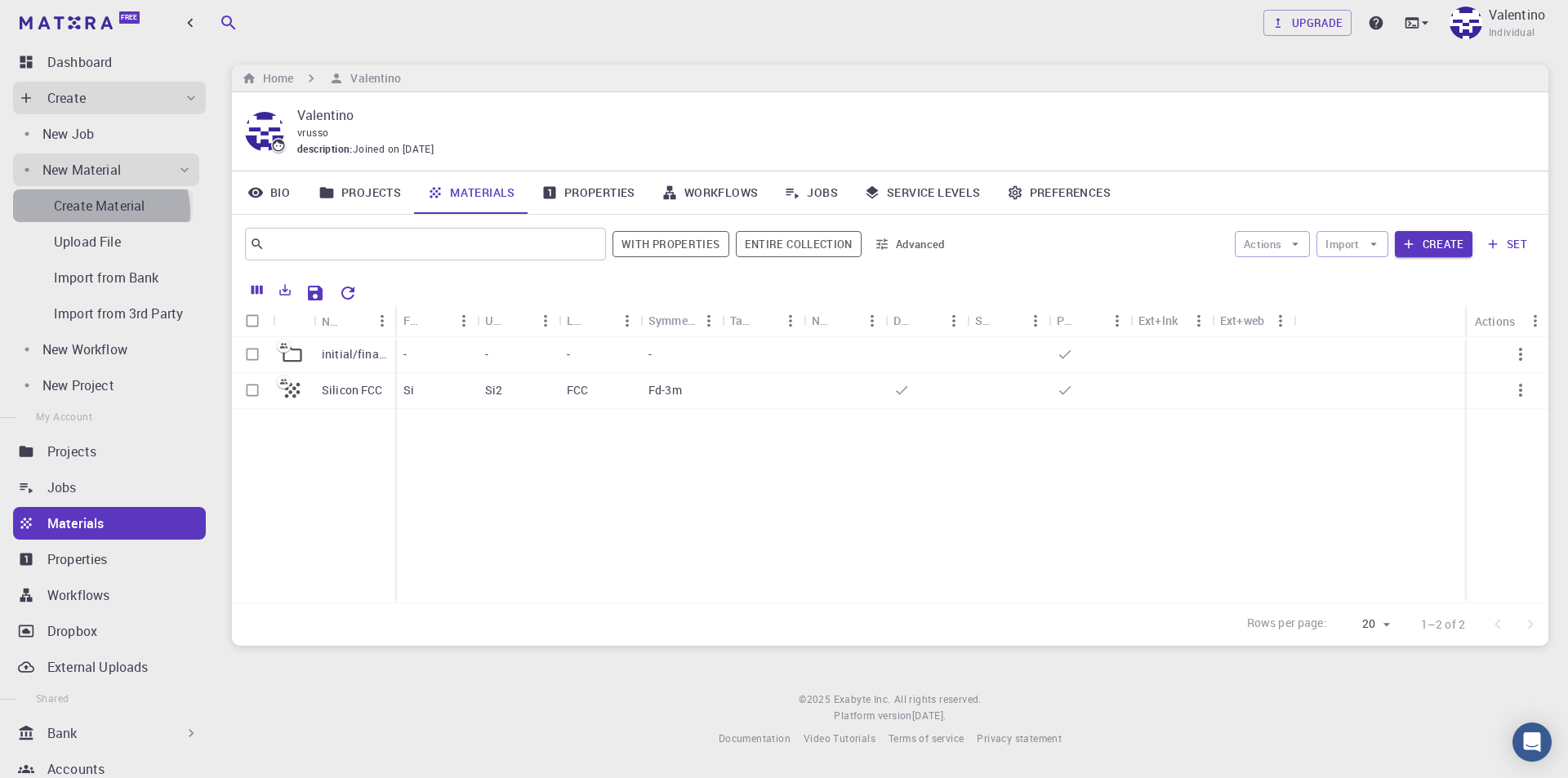
click at [99, 212] on p "Create Material" at bounding box center [99, 205] width 91 height 19
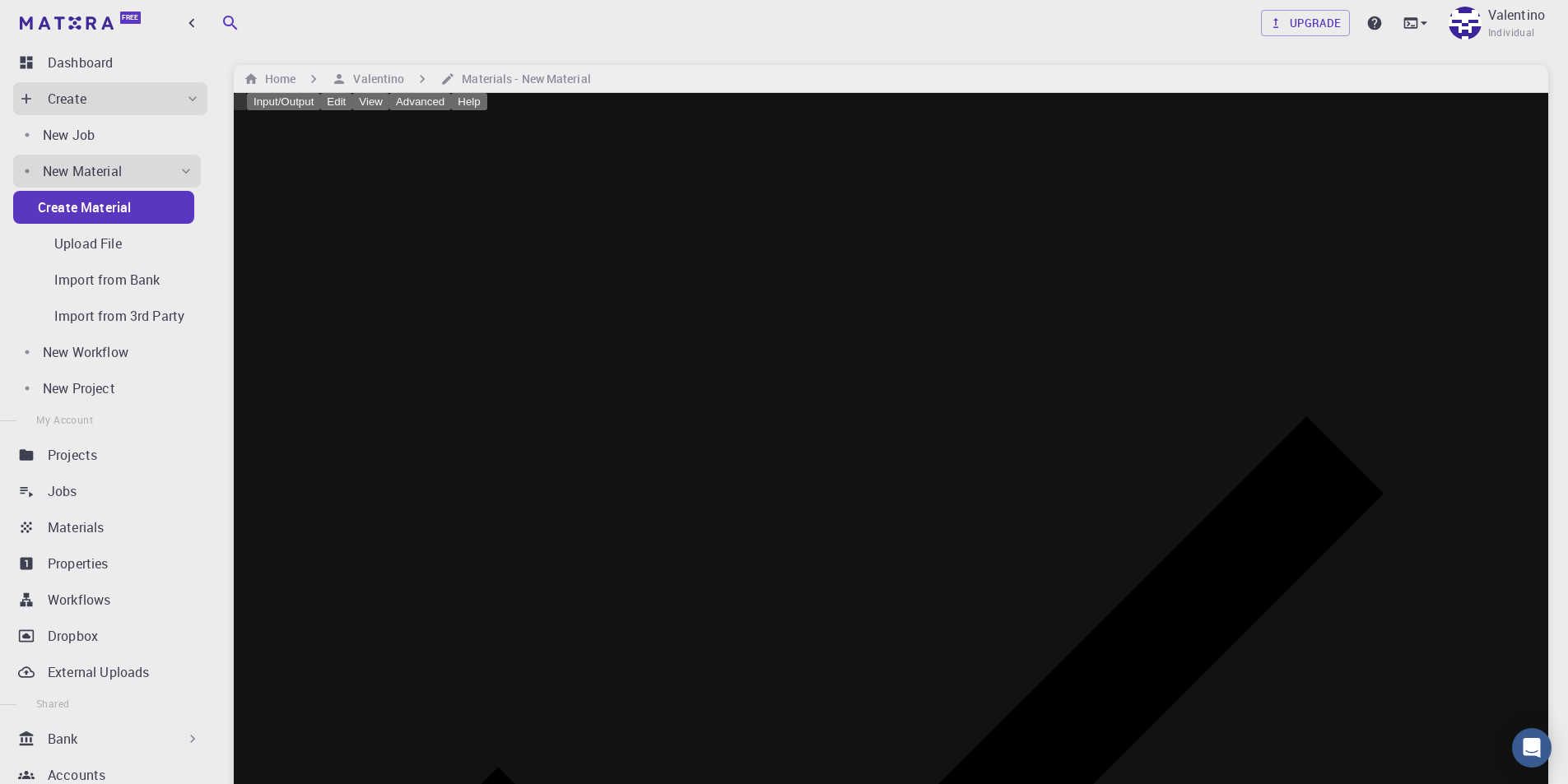
drag, startPoint x: 485, startPoint y: 302, endPoint x: 358, endPoint y: 233, distance: 144.5
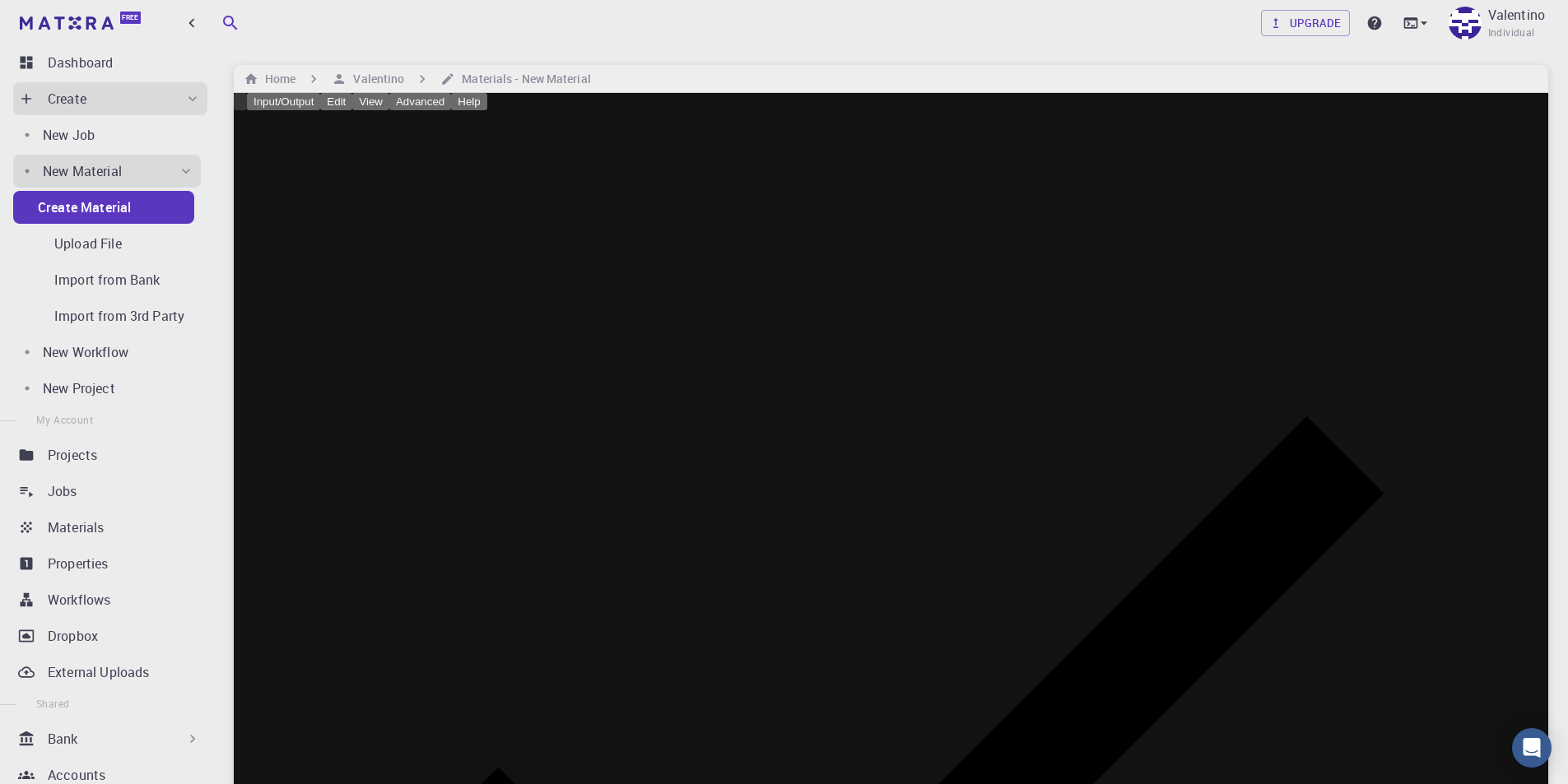
drag, startPoint x: 663, startPoint y: 283, endPoint x: 462, endPoint y: 274, distance: 201.2
drag, startPoint x: 571, startPoint y: 283, endPoint x: 388, endPoint y: 255, distance: 185.1
drag, startPoint x: 994, startPoint y: 261, endPoint x: 1048, endPoint y: 423, distance: 170.8
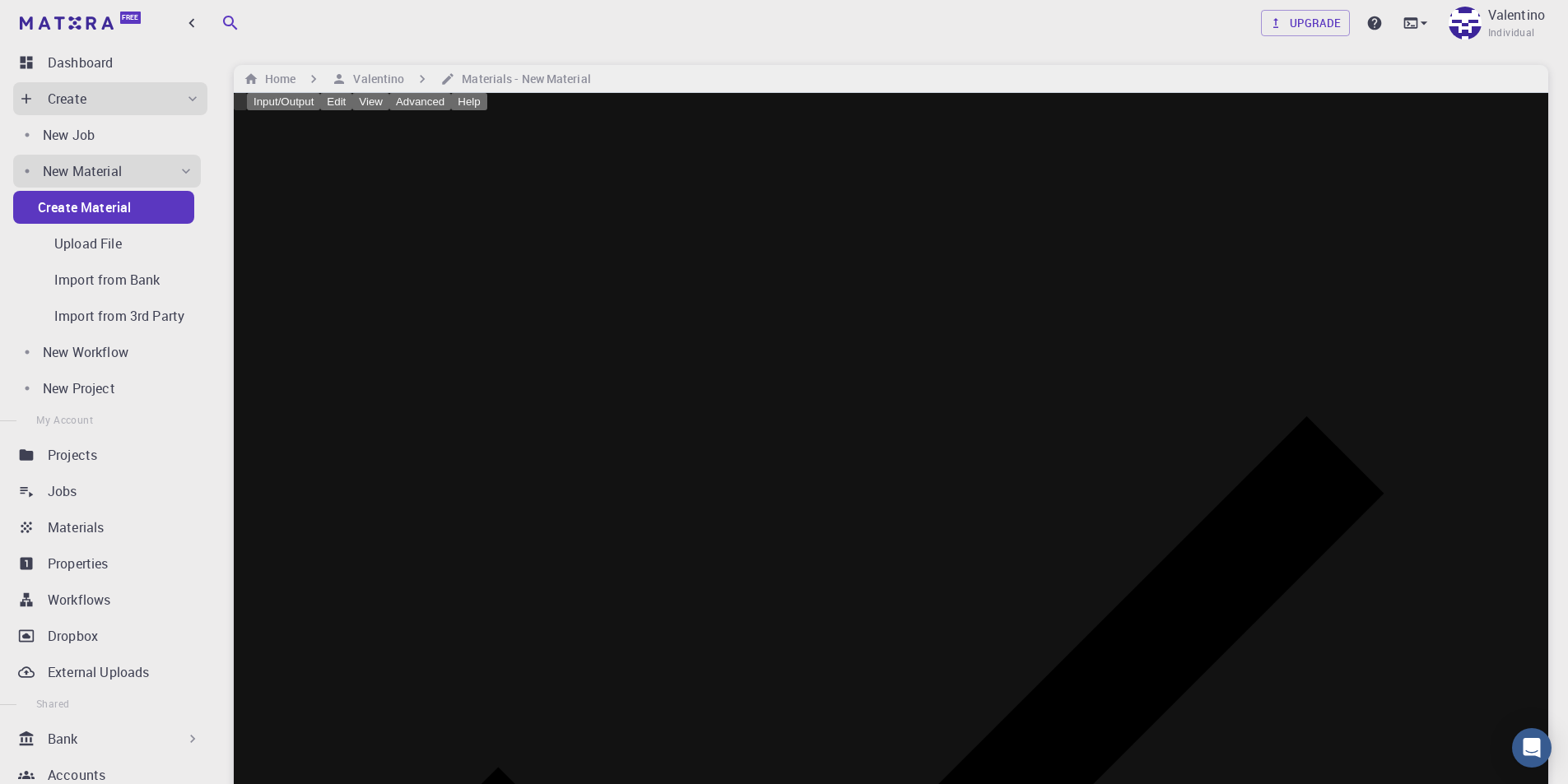
drag, startPoint x: 975, startPoint y: 269, endPoint x: 947, endPoint y: 254, distance: 31.8
drag, startPoint x: 942, startPoint y: 239, endPoint x: 932, endPoint y: 339, distance: 100.5
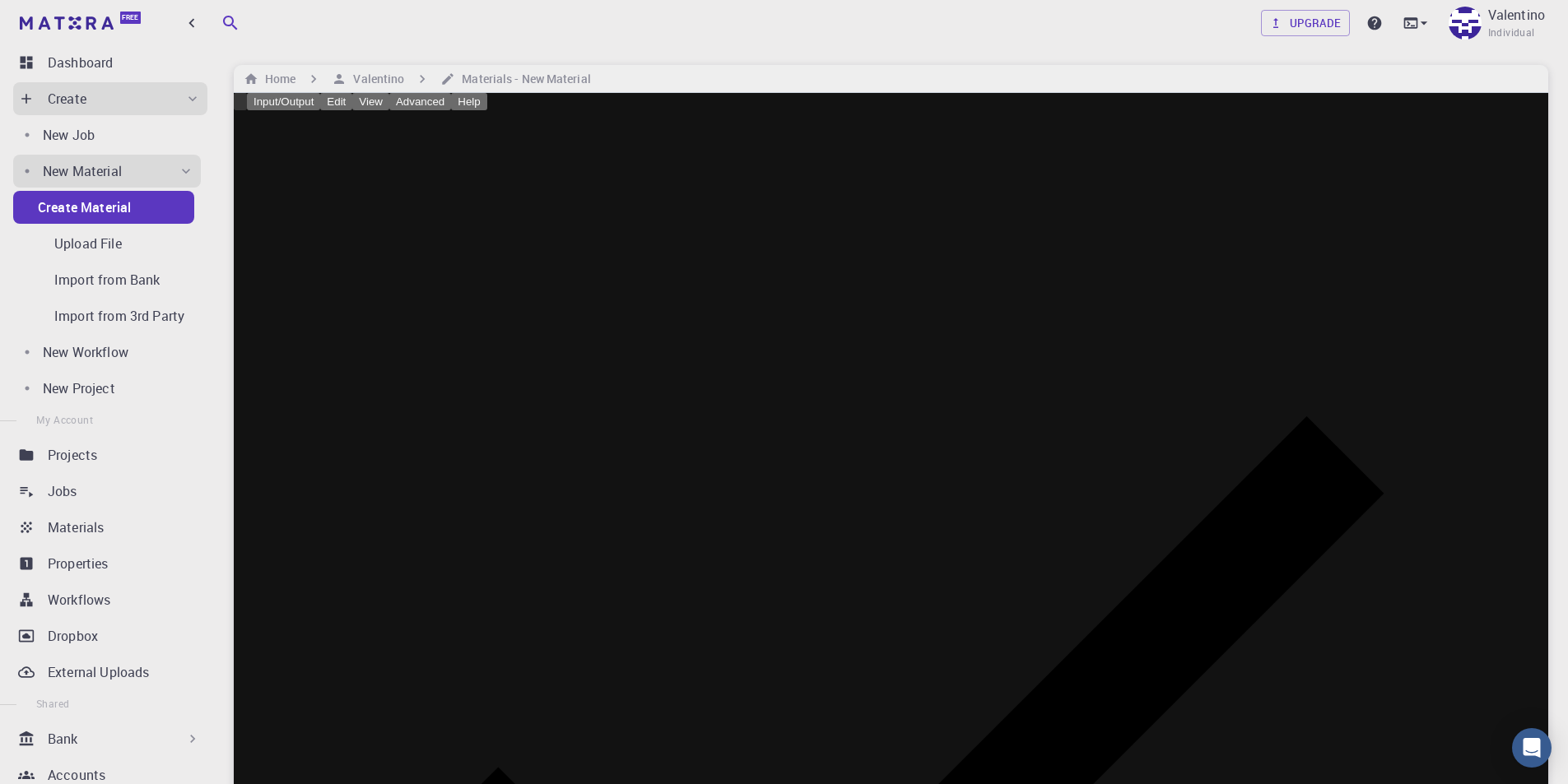
drag, startPoint x: 924, startPoint y: 234, endPoint x: 1008, endPoint y: 248, distance: 85.2
click at [1515, 111] on icon at bounding box center [890, 766] width 1314 height 1313
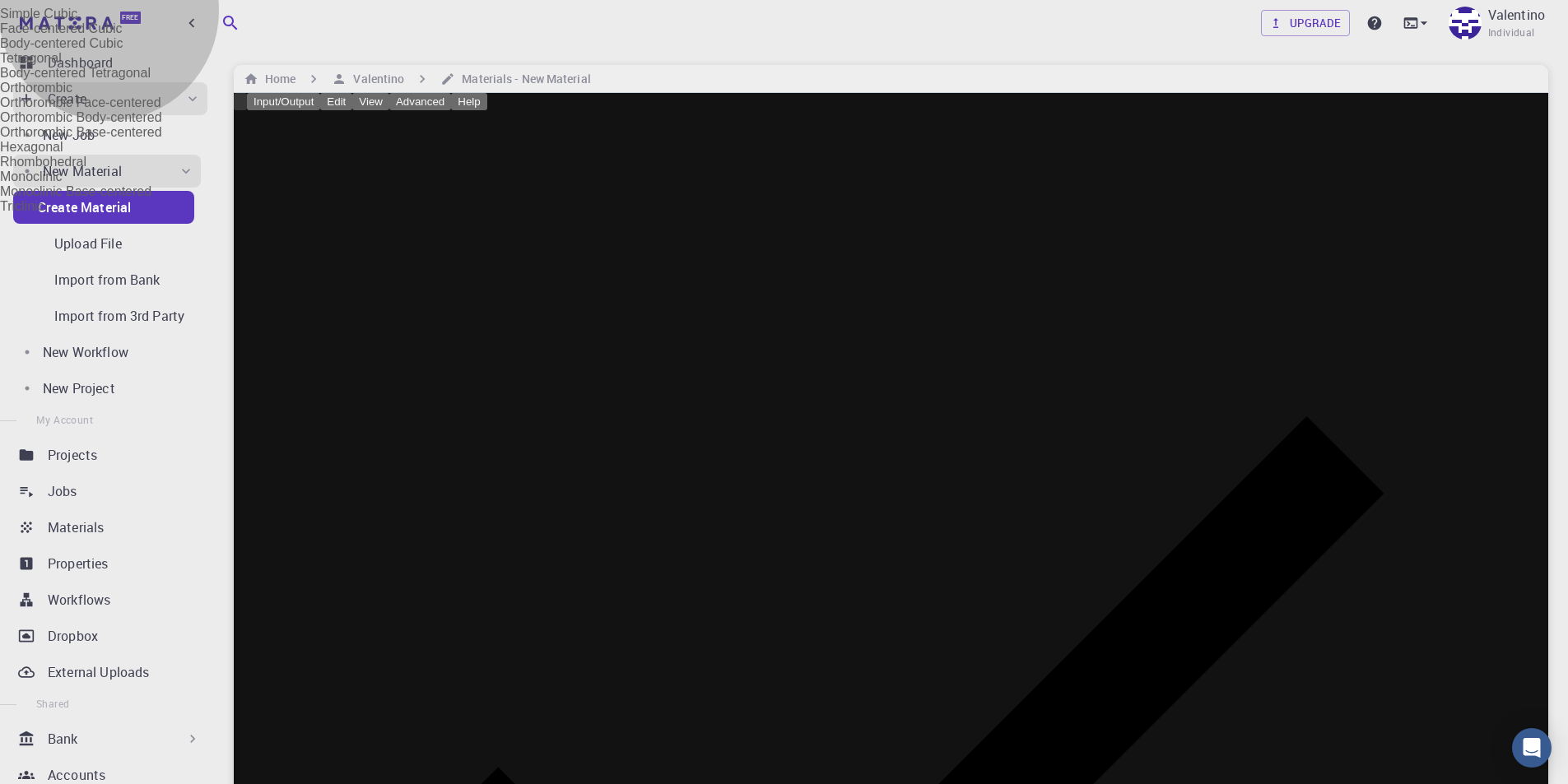
click at [726, 21] on li "Simple Cubic" at bounding box center [784, 14] width 1568 height 15
type input "CUB"
type input "90"
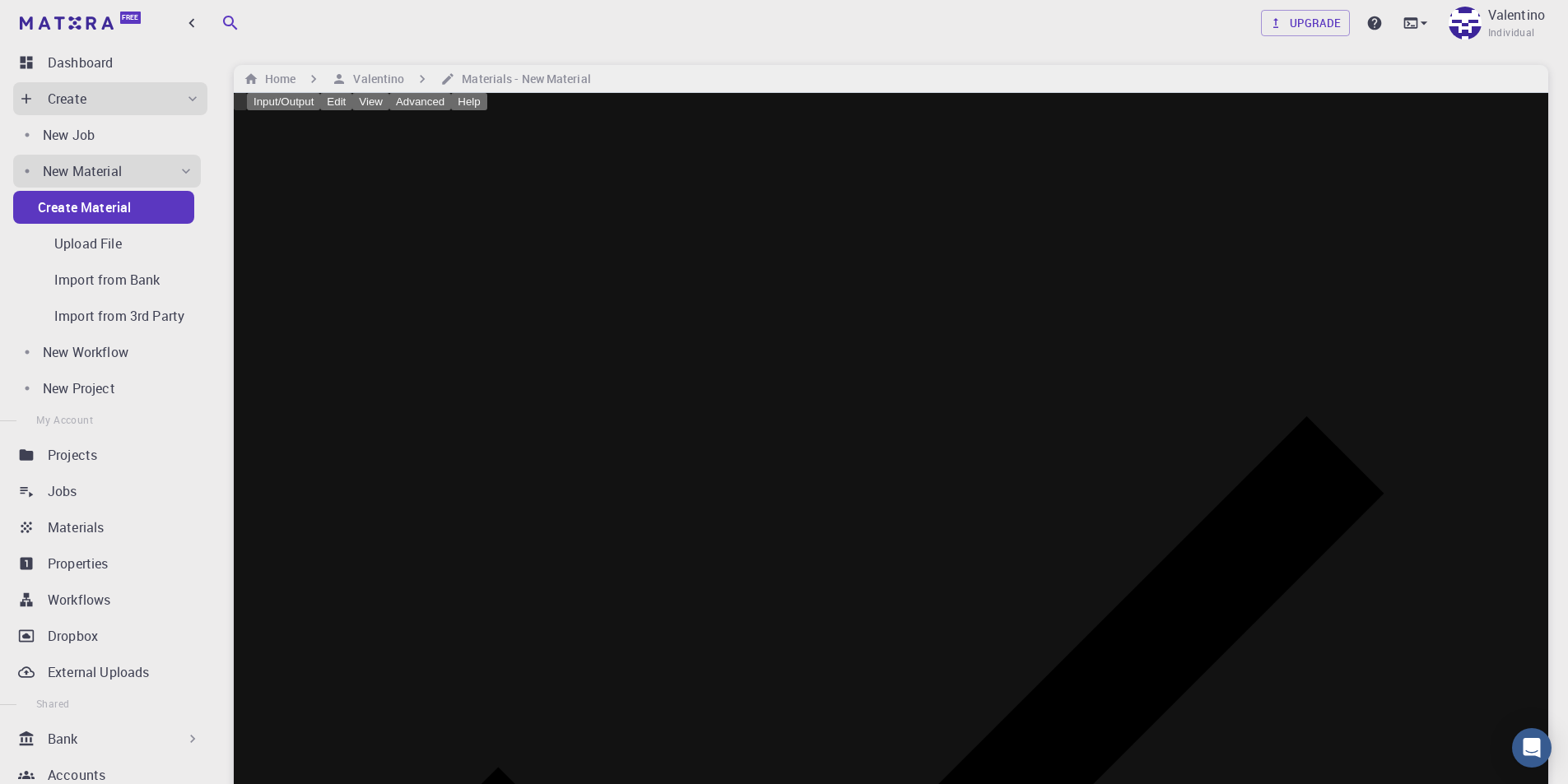
drag, startPoint x: 916, startPoint y: 200, endPoint x: 965, endPoint y: 249, distance: 69.3
drag, startPoint x: 965, startPoint y: 249, endPoint x: 1078, endPoint y: 233, distance: 114.1
click at [1520, 110] on icon at bounding box center [890, 766] width 1314 height 1313
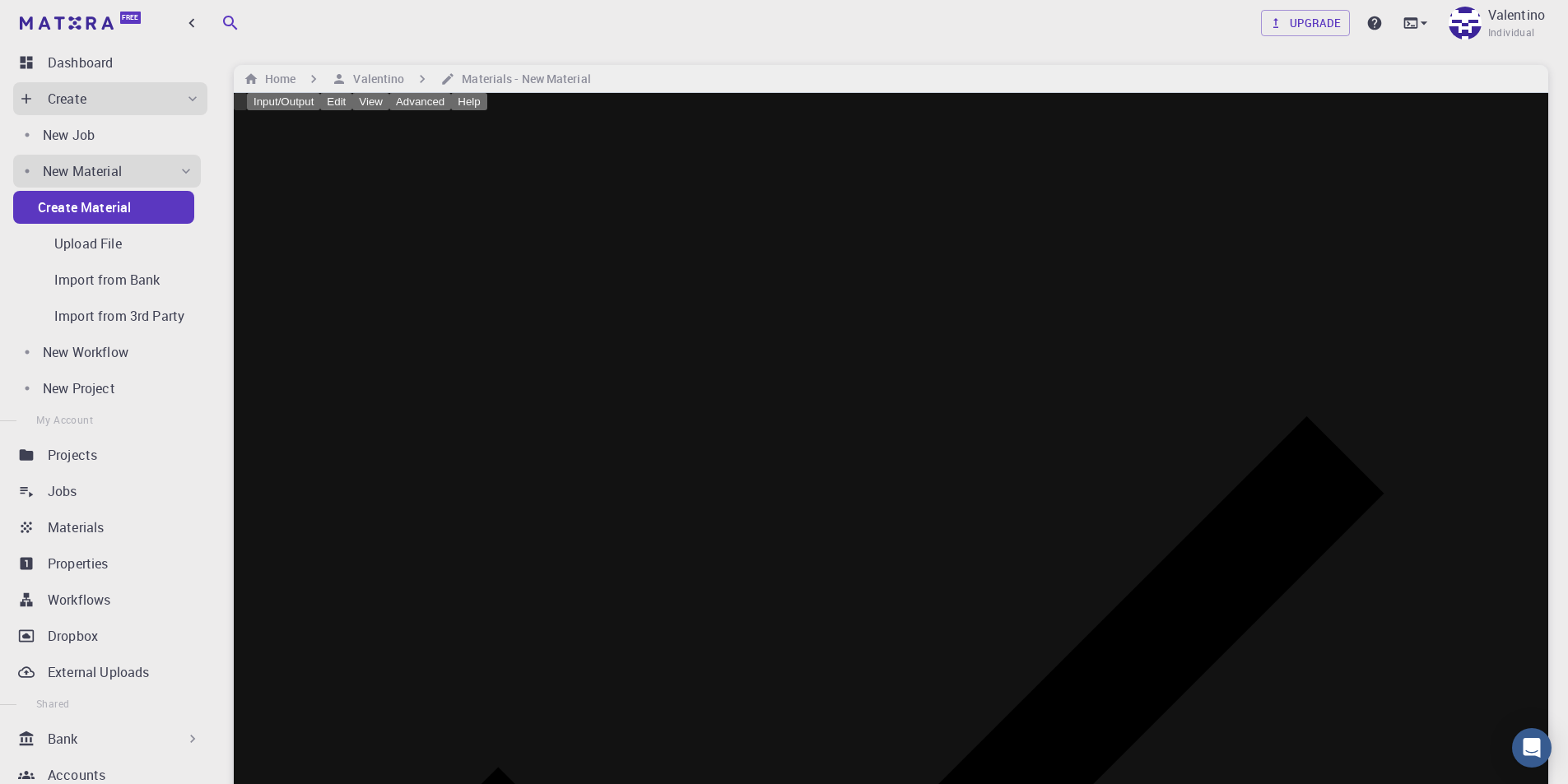
click at [1520, 110] on icon at bounding box center [890, 766] width 1314 height 1313
